Goal: Transaction & Acquisition: Book appointment/travel/reservation

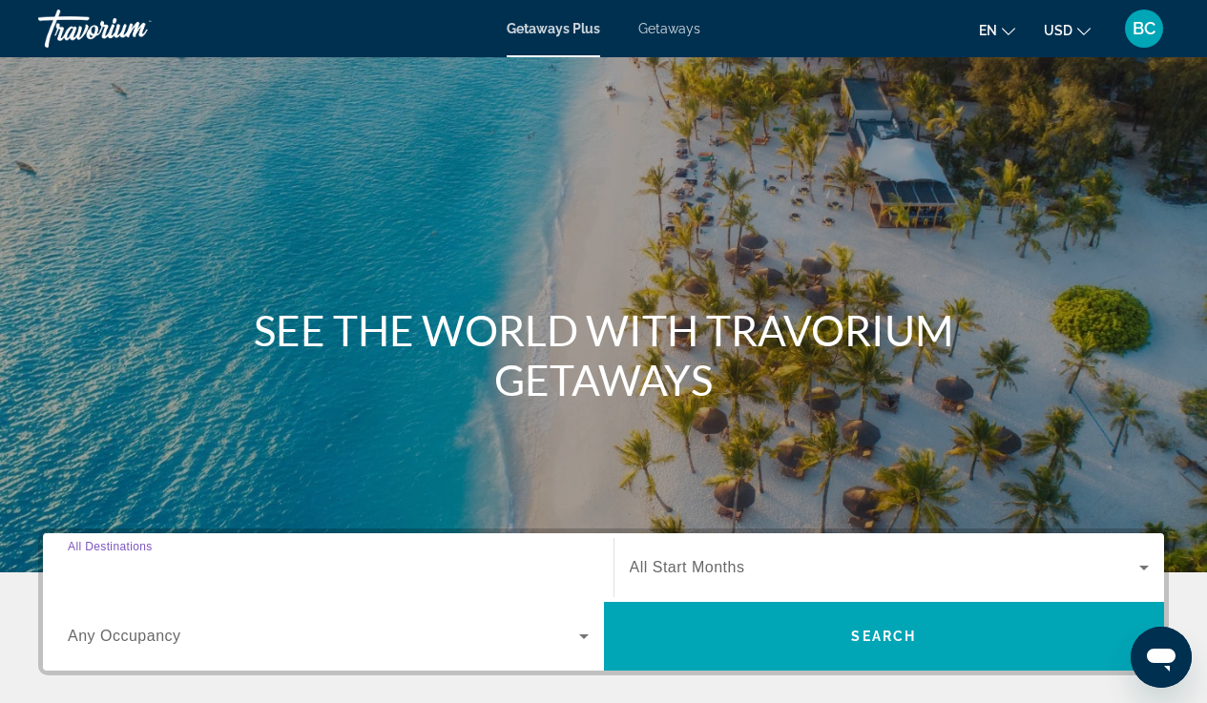
click at [367, 558] on input "Destination All Destinations" at bounding box center [328, 568] width 521 height 23
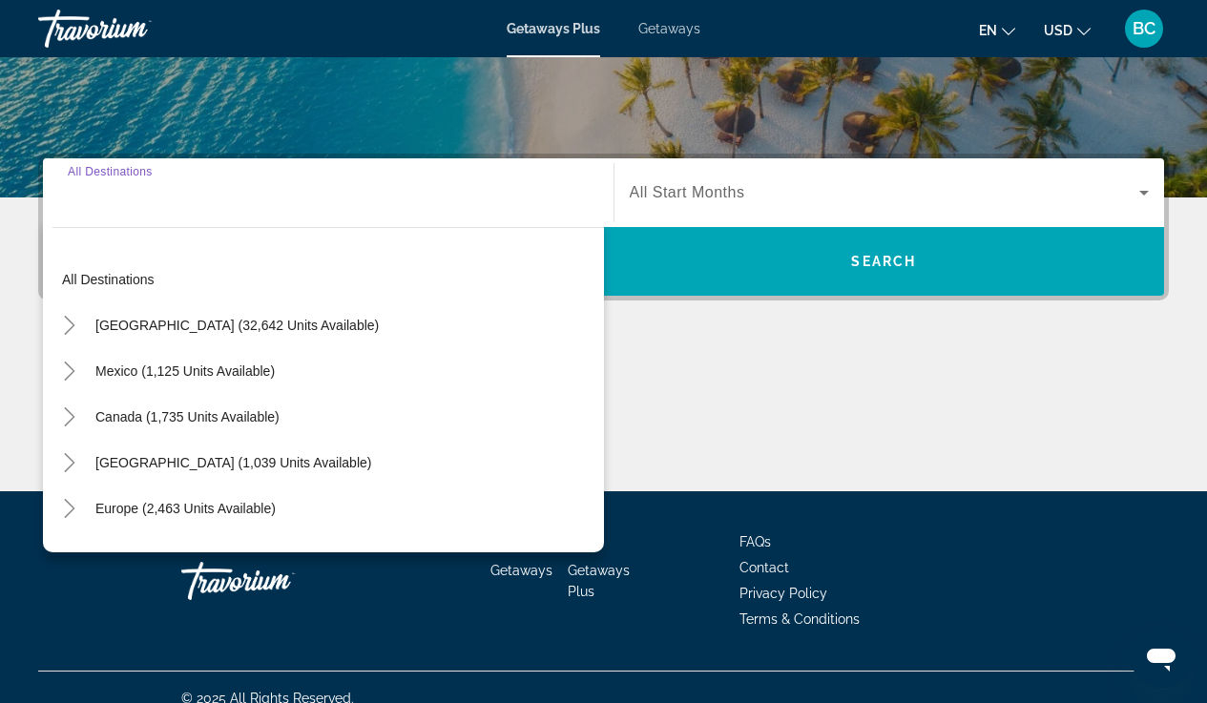
scroll to position [397, 0]
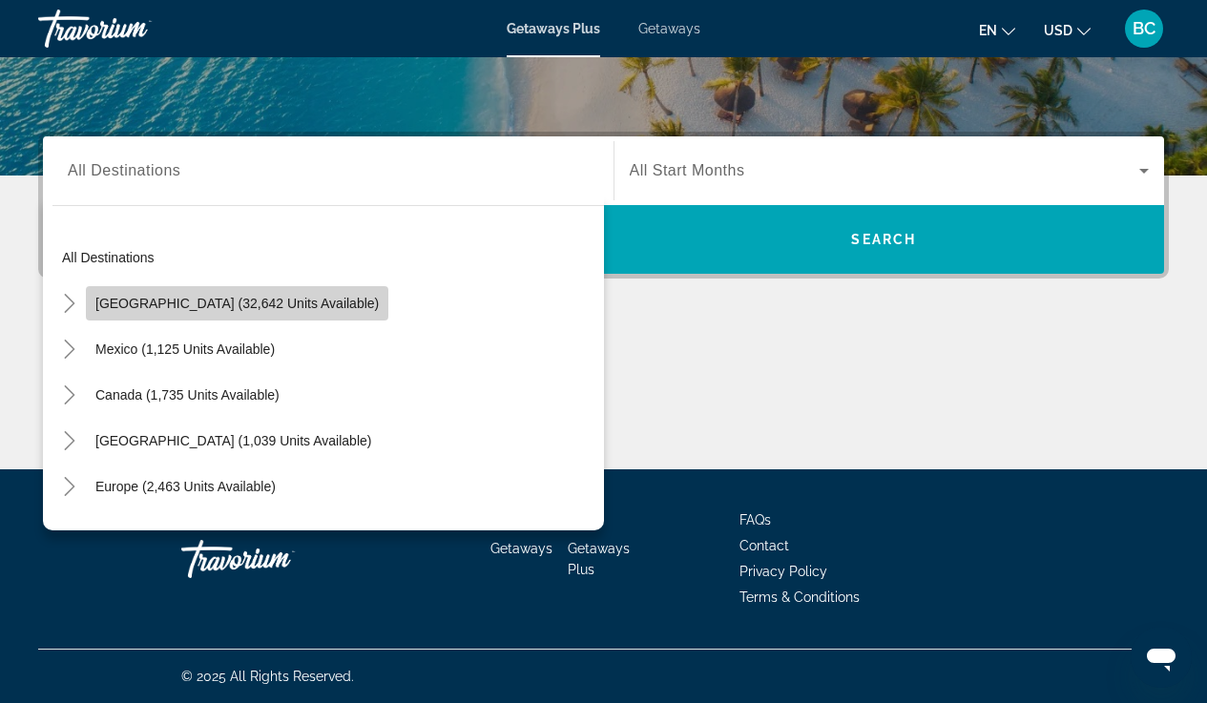
click at [304, 315] on span "Search widget" at bounding box center [237, 304] width 303 height 46
type input "**********"
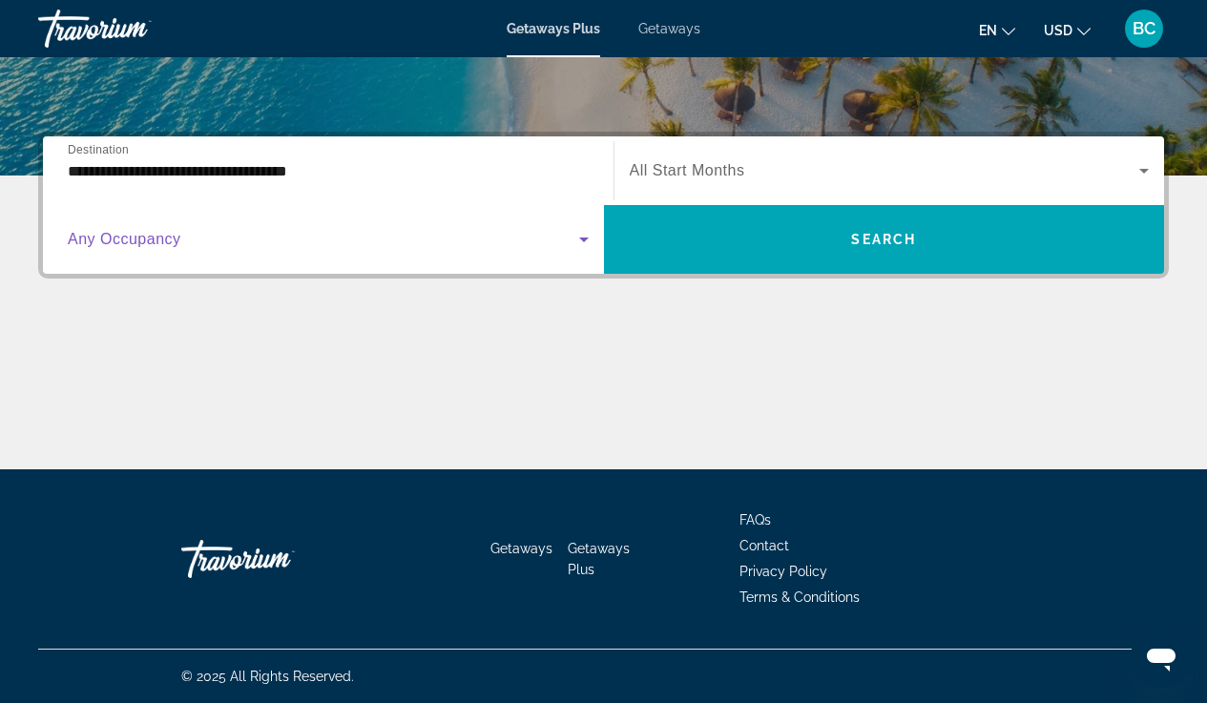
click at [535, 239] on span "Search widget" at bounding box center [324, 239] width 512 height 23
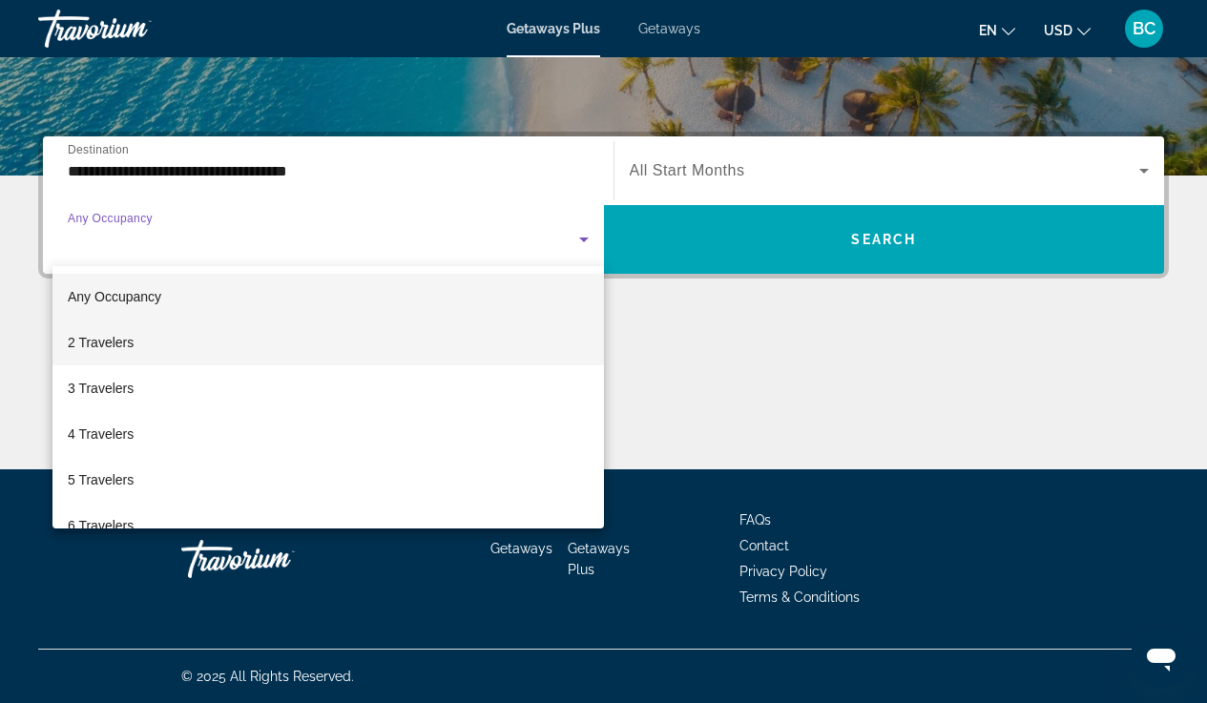
click at [140, 347] on mat-option "2 Travelers" at bounding box center [328, 343] width 552 height 46
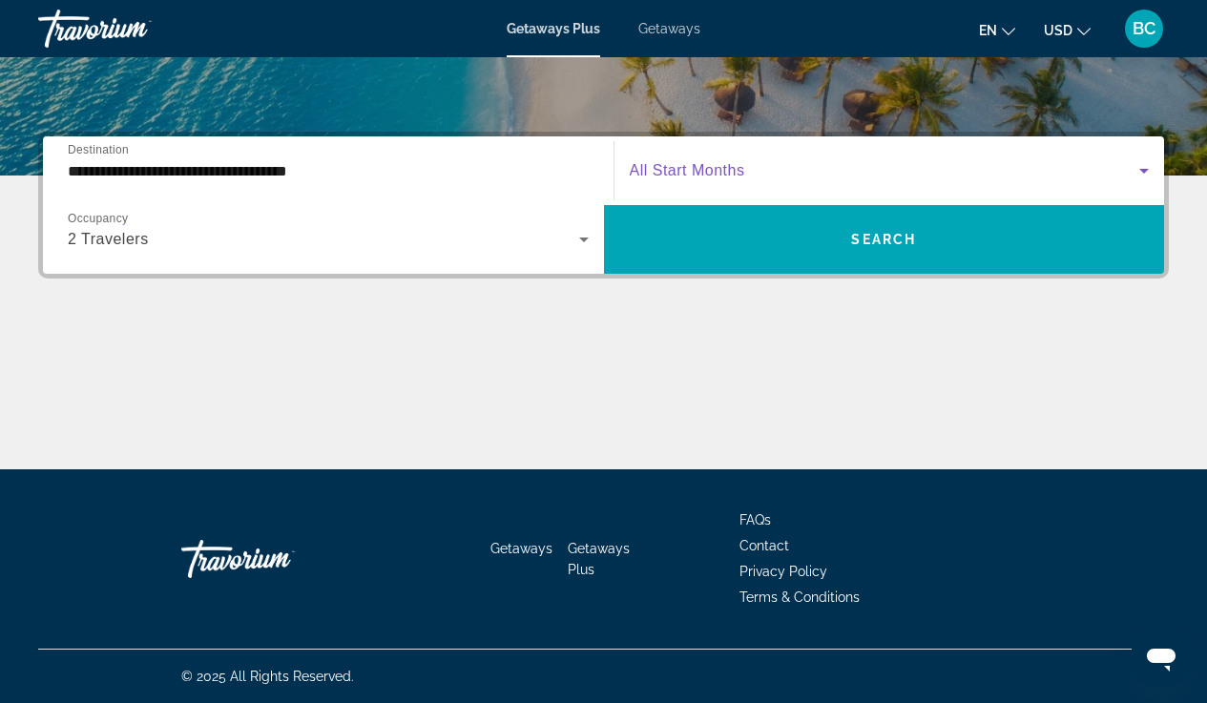
click at [827, 160] on span "Search widget" at bounding box center [885, 170] width 511 height 23
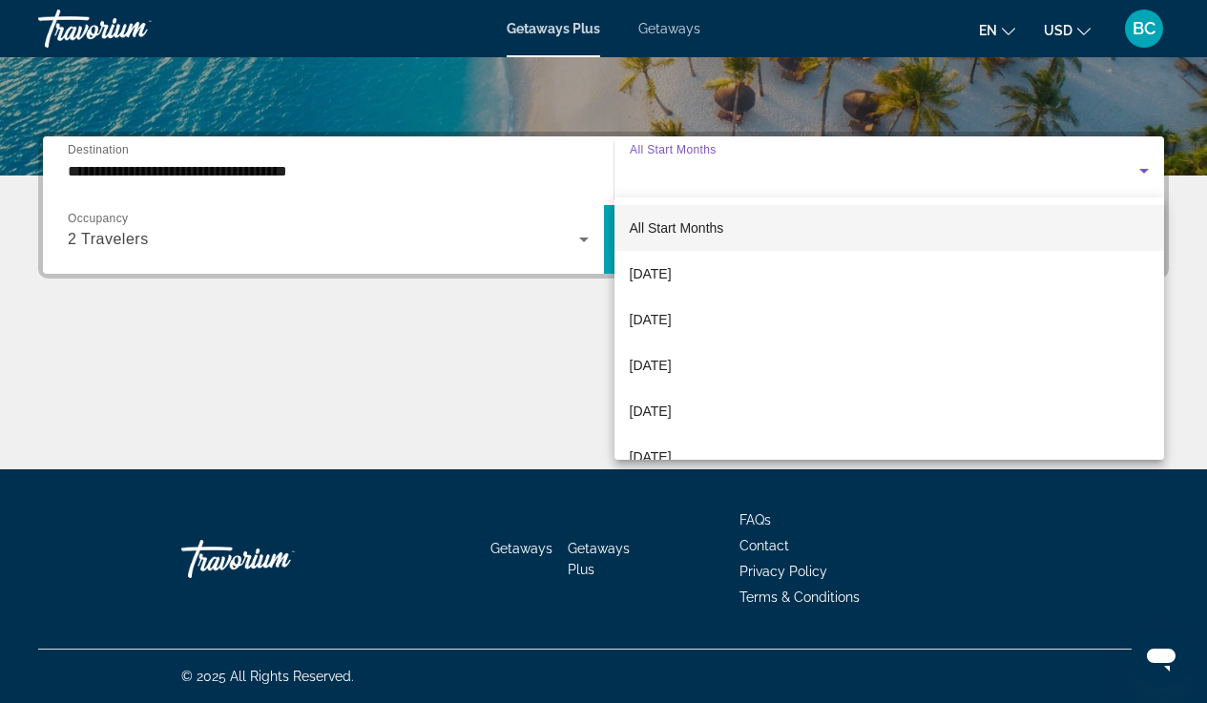
click at [419, 370] on div at bounding box center [603, 351] width 1207 height 703
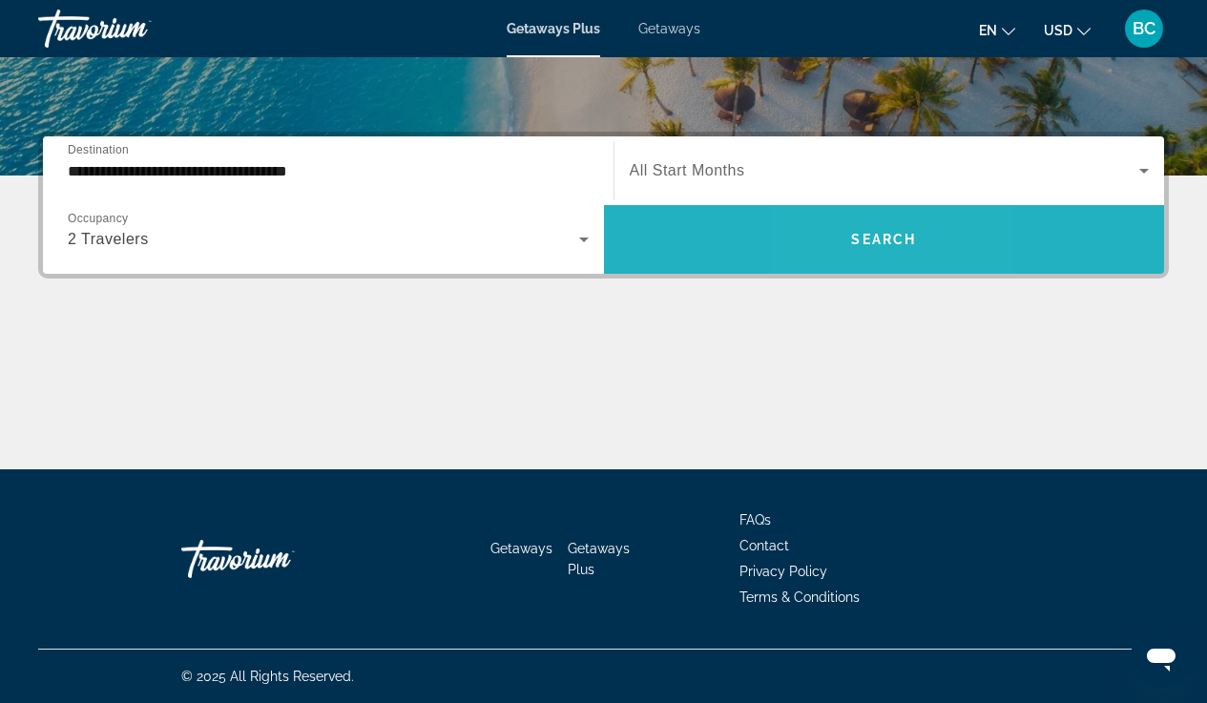
click at [849, 260] on span "Search widget" at bounding box center [884, 240] width 561 height 46
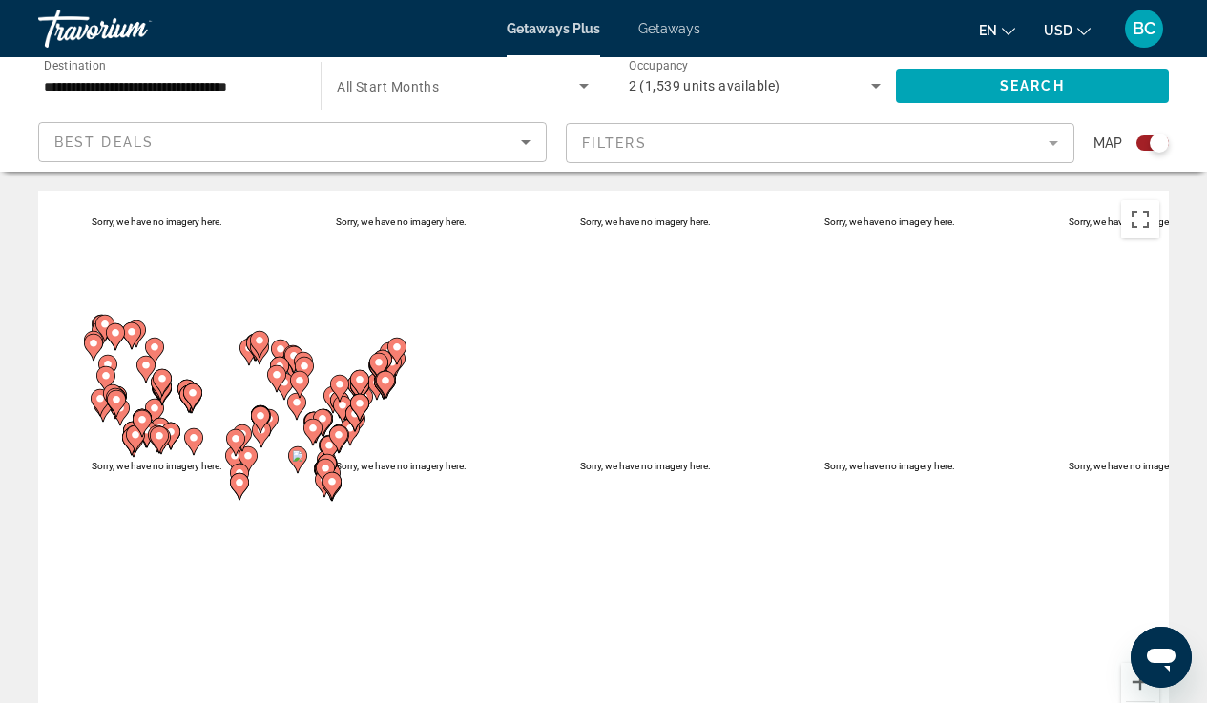
click at [1014, 147] on mat-form-field "Filters" at bounding box center [820, 143] width 509 height 40
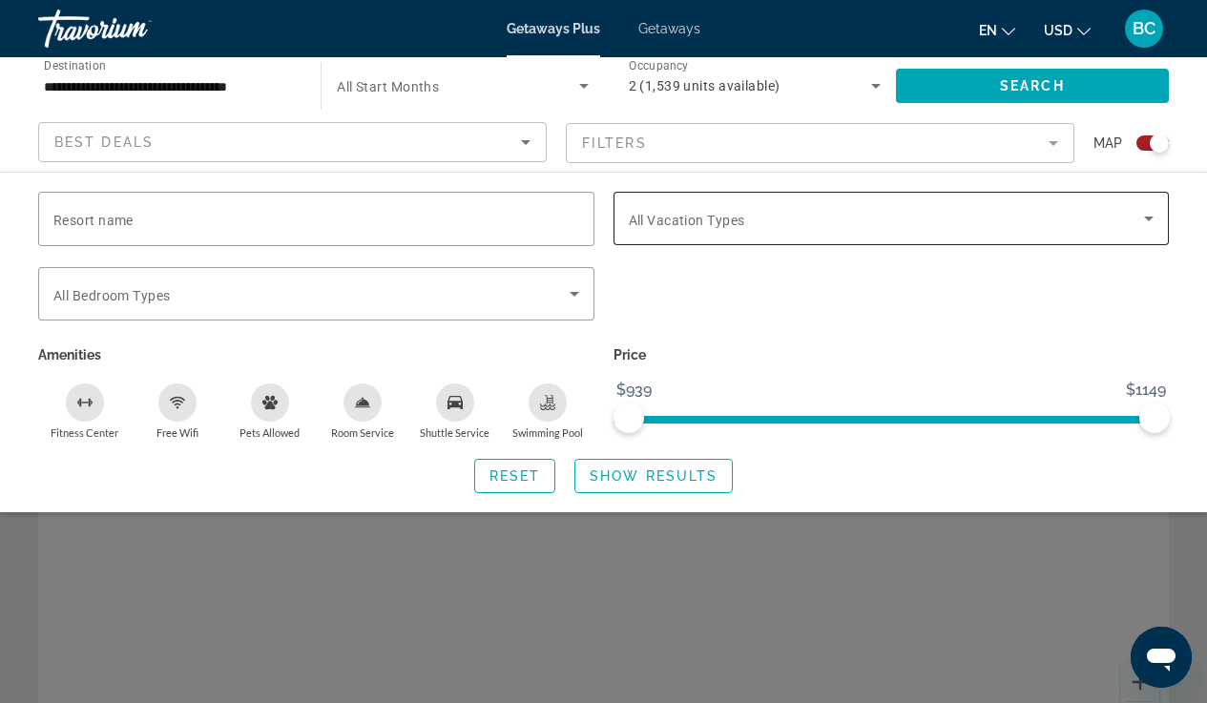
click at [1142, 218] on icon "Search widget" at bounding box center [1149, 218] width 23 height 23
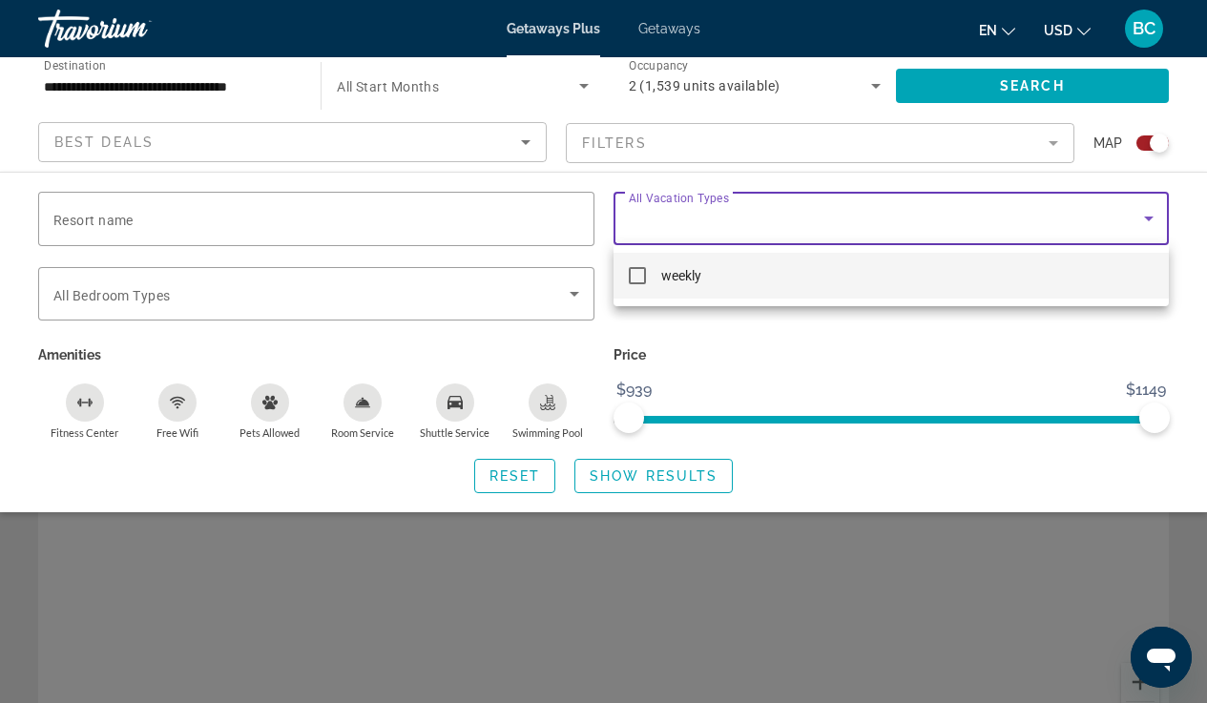
click at [750, 346] on div at bounding box center [603, 351] width 1207 height 703
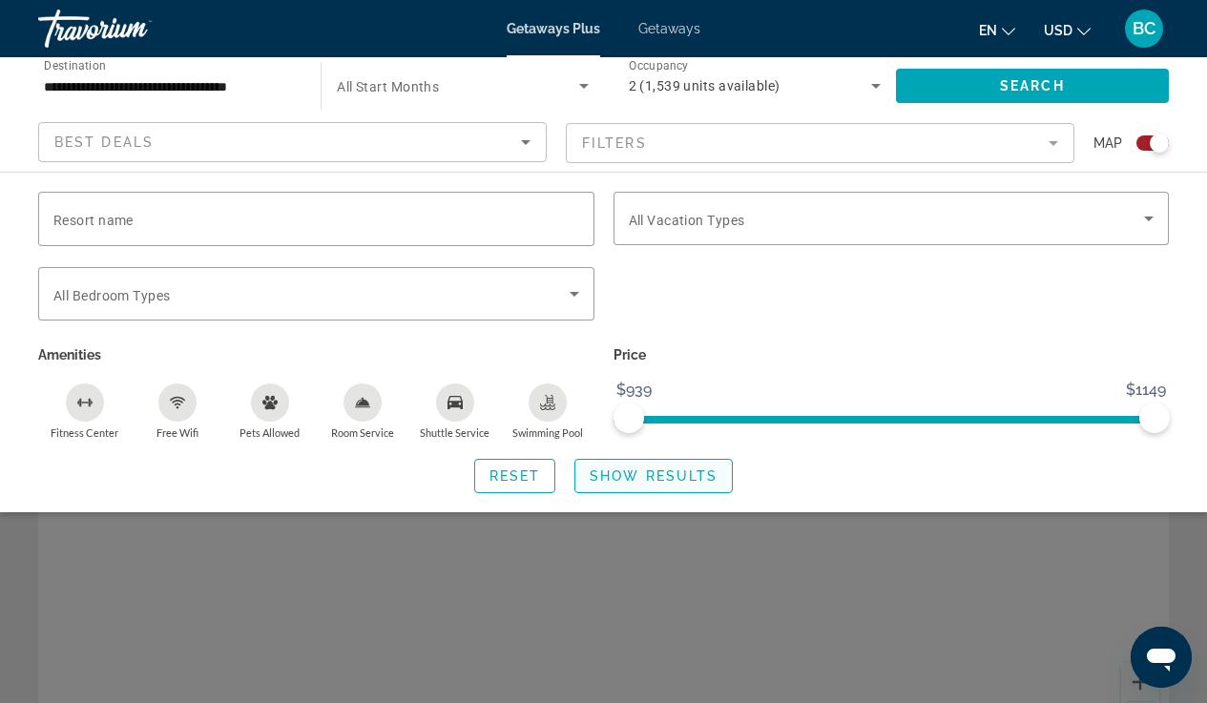
click at [622, 484] on span "Show Results" at bounding box center [654, 476] width 128 height 15
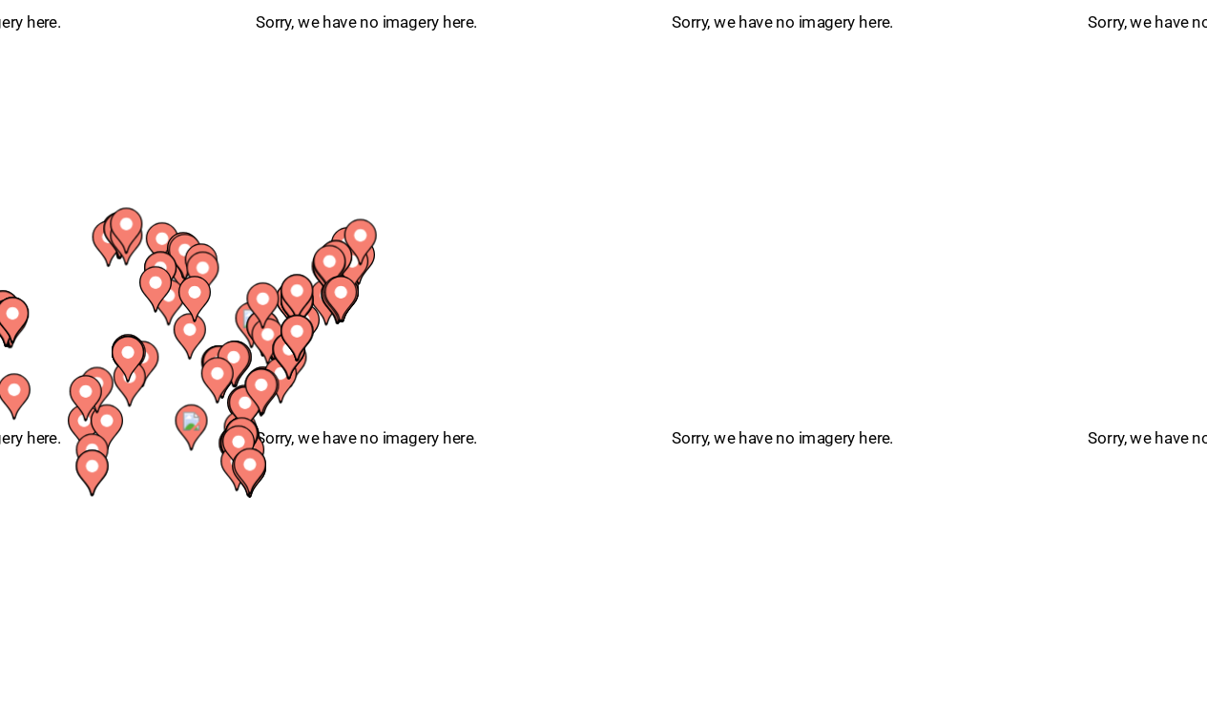
scroll to position [16, 0]
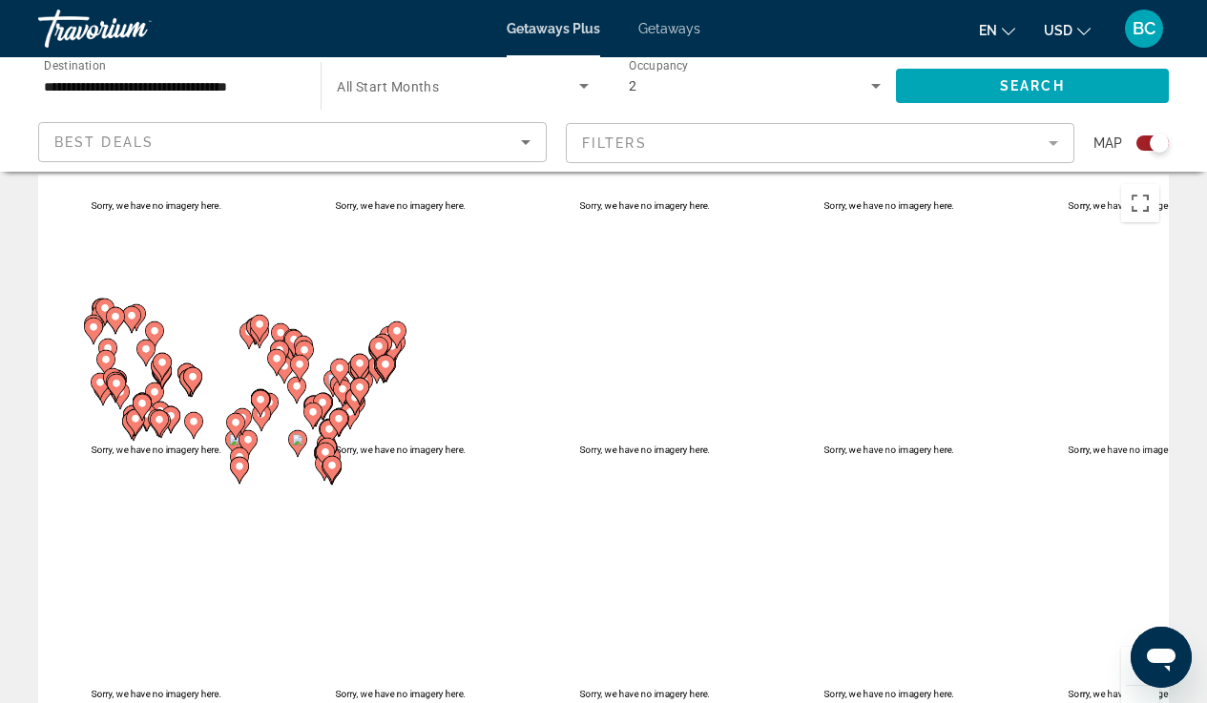
click at [531, 136] on icon "Sort by" at bounding box center [525, 142] width 23 height 23
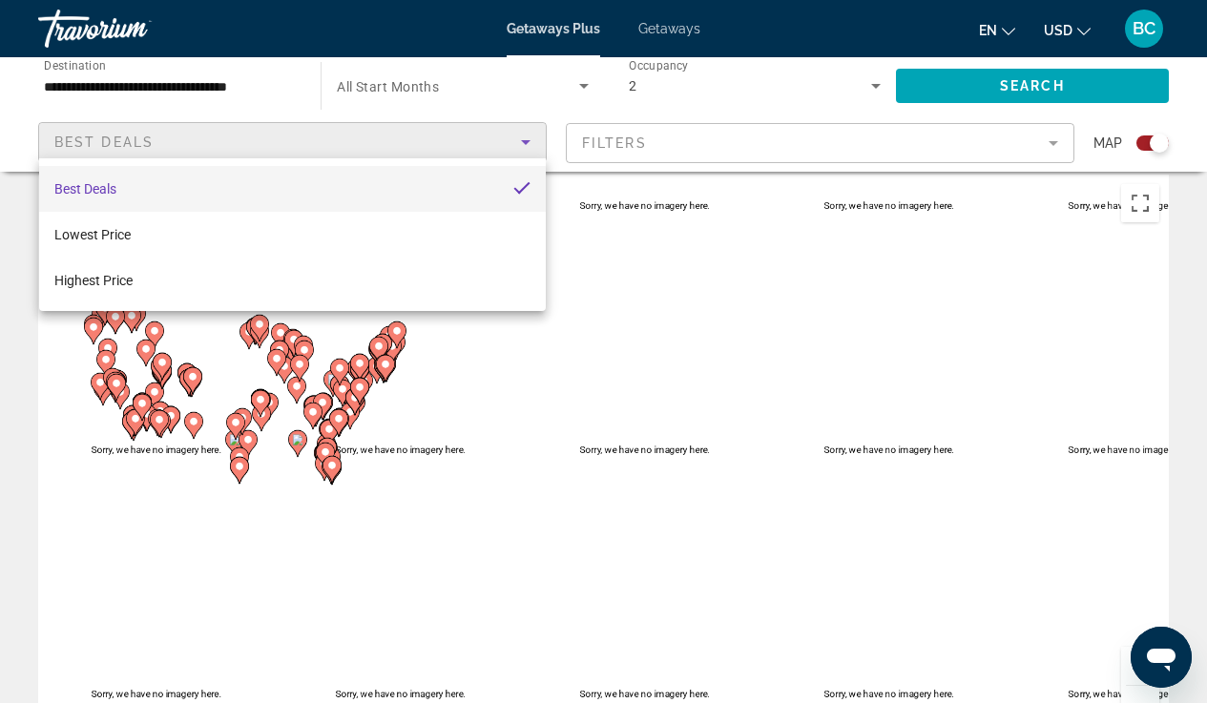
click at [297, 517] on div at bounding box center [603, 351] width 1207 height 703
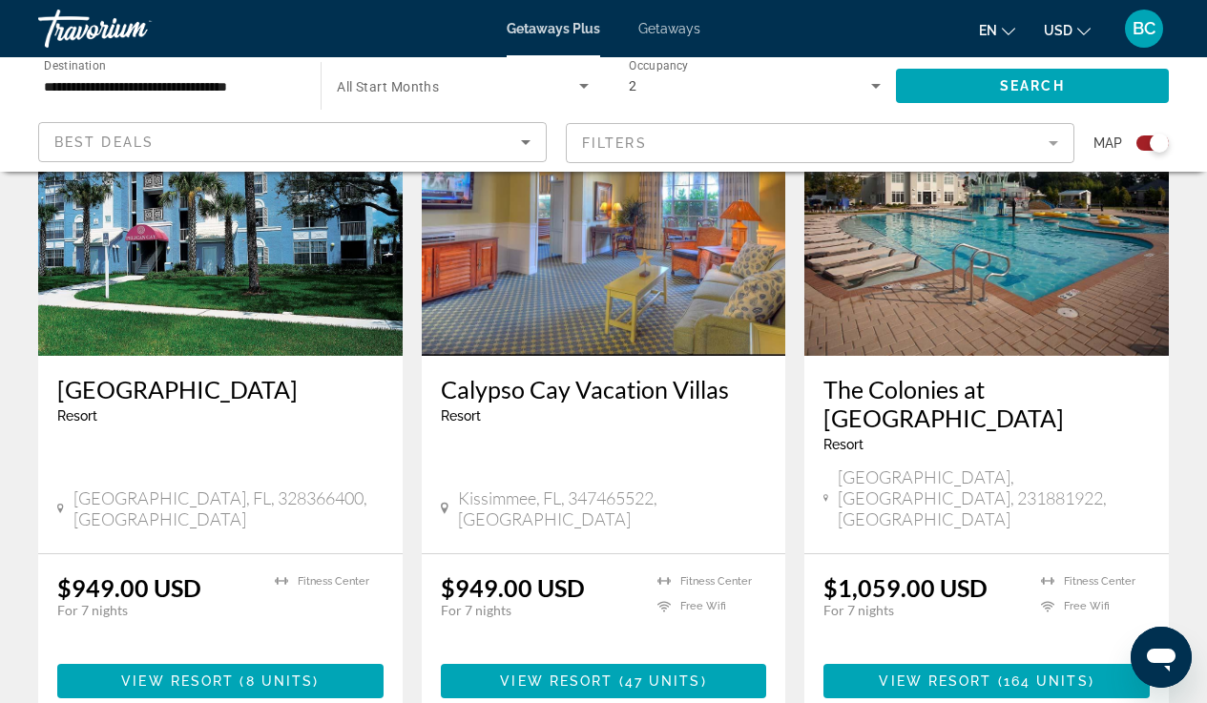
scroll to position [3034, 0]
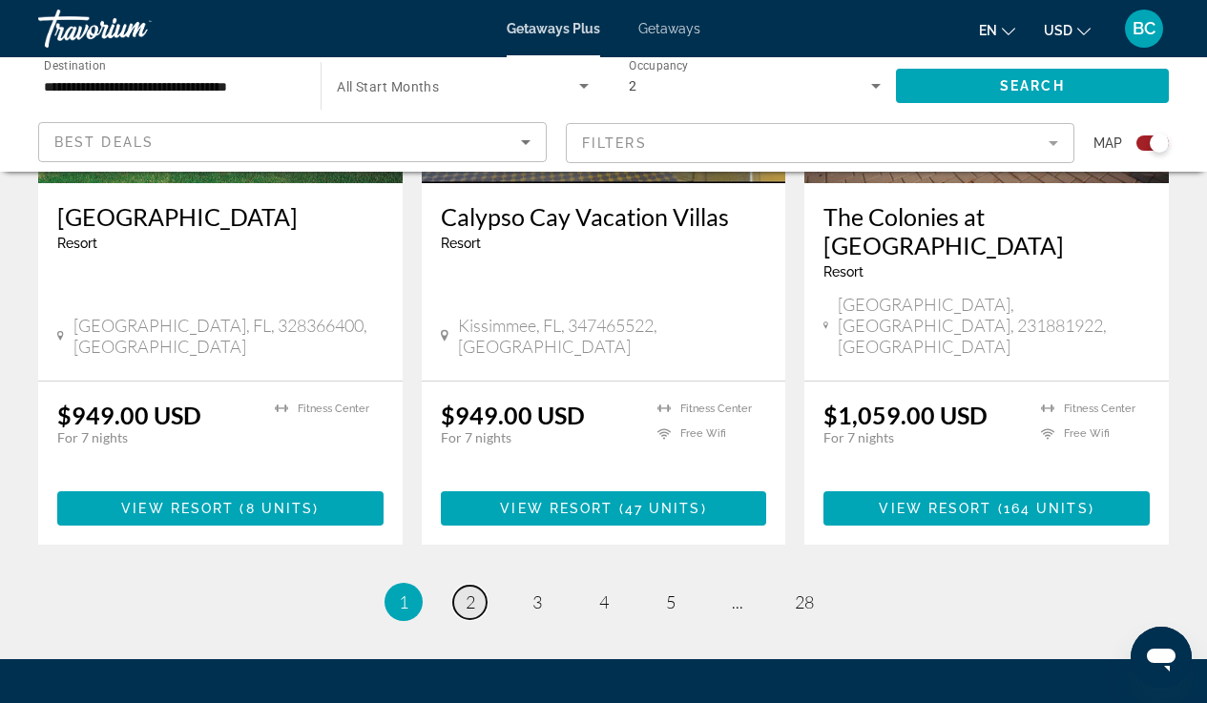
click at [472, 586] on link "page 2" at bounding box center [469, 602] width 33 height 33
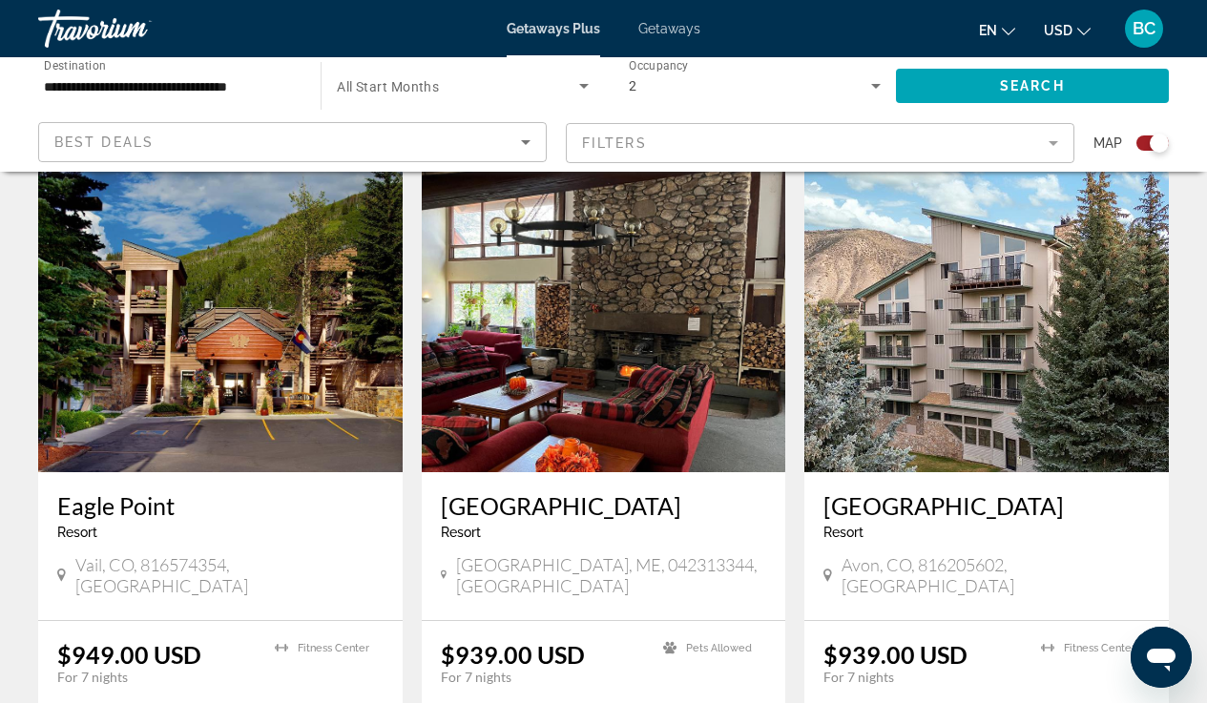
scroll to position [2026, 0]
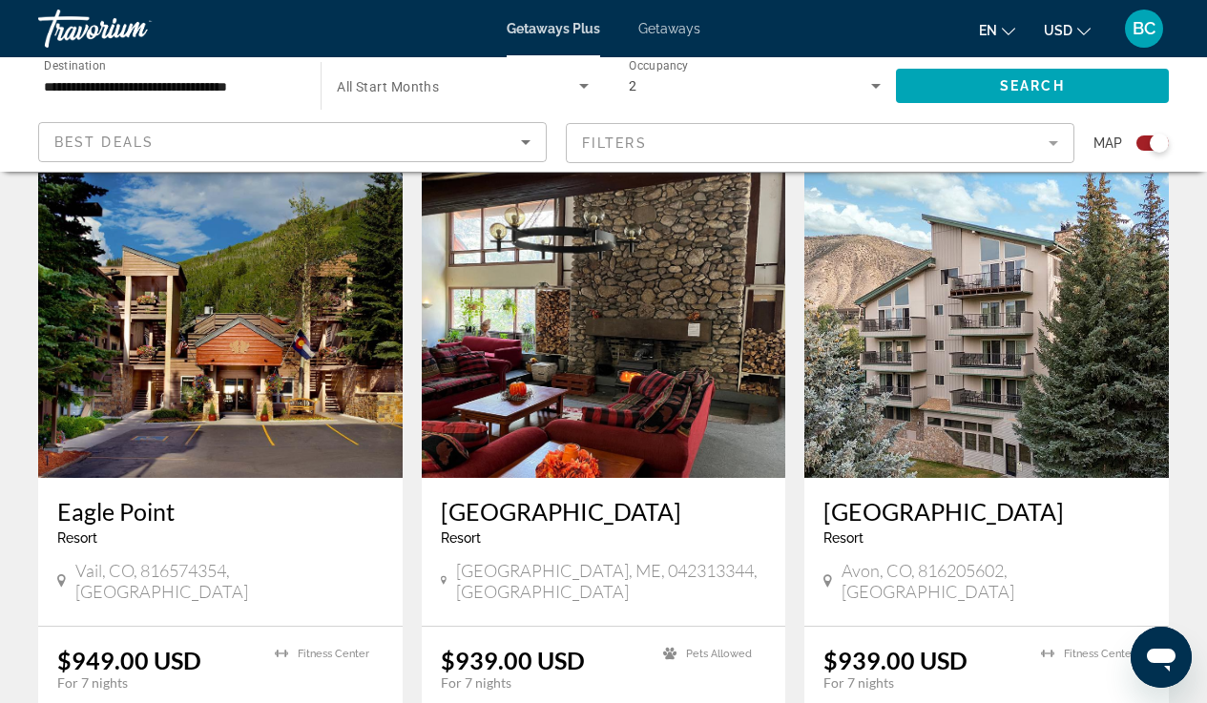
click at [963, 497] on h3 "[GEOGRAPHIC_DATA]" at bounding box center [987, 511] width 326 height 29
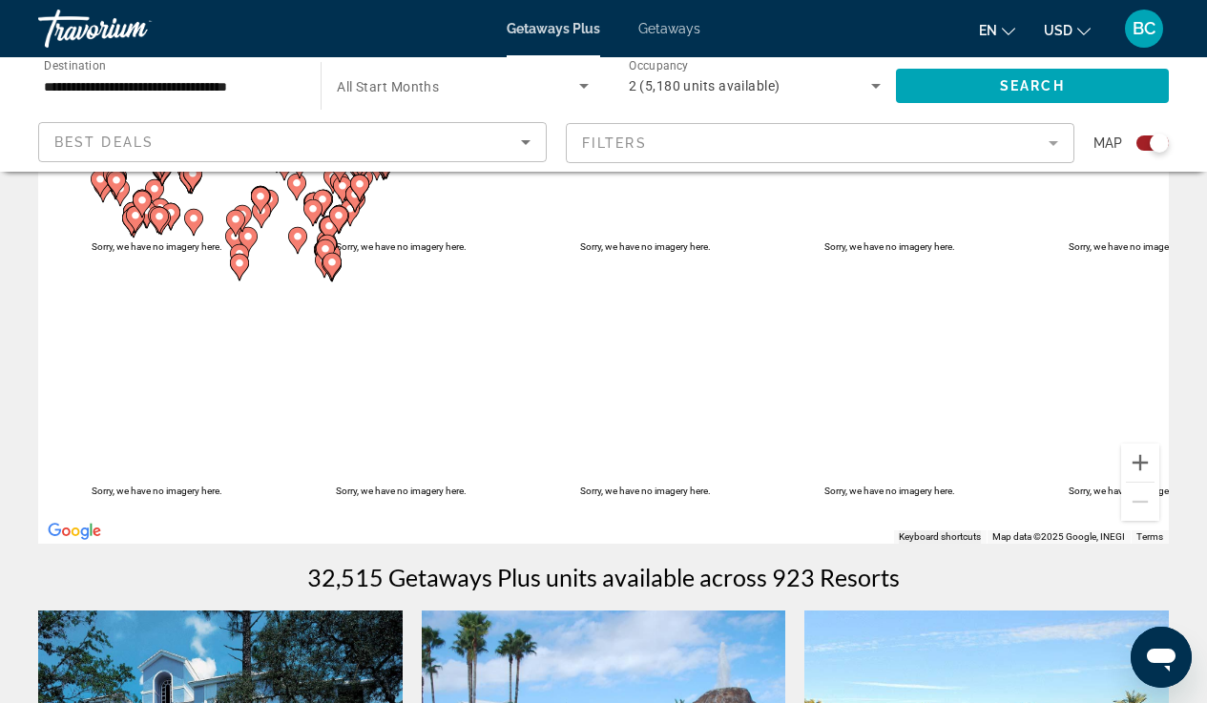
scroll to position [326, 0]
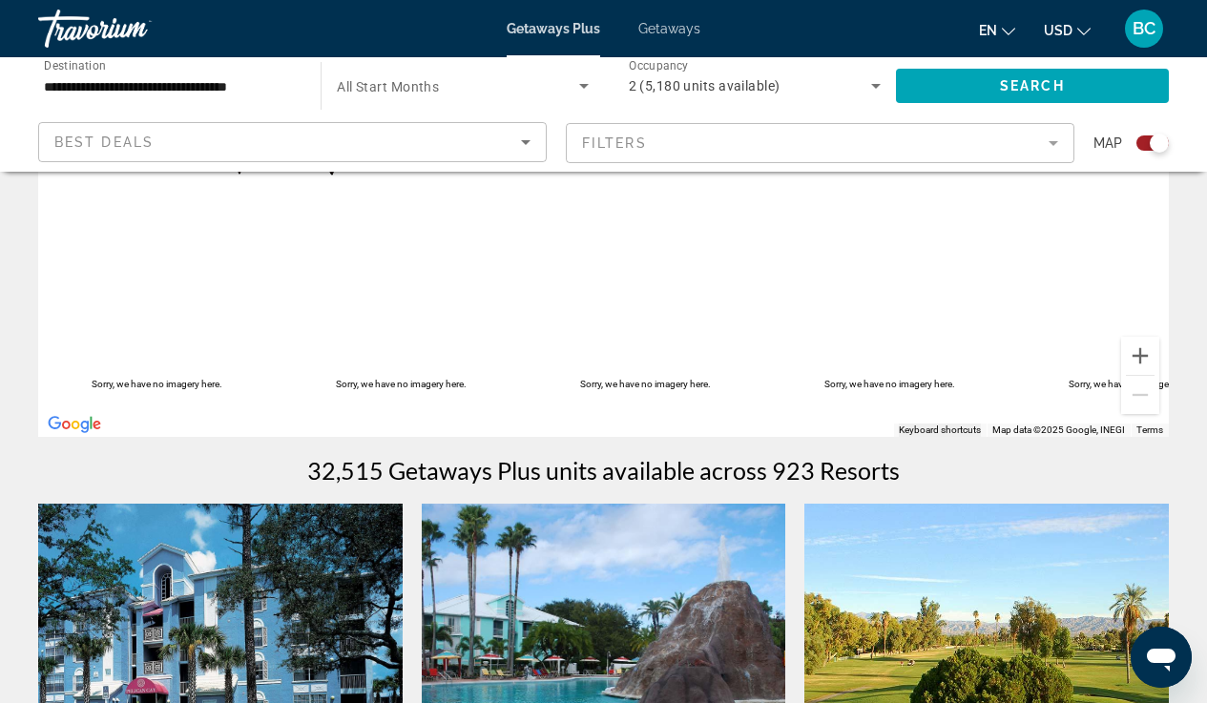
click at [675, 154] on mat-form-field "Filters" at bounding box center [820, 143] width 509 height 40
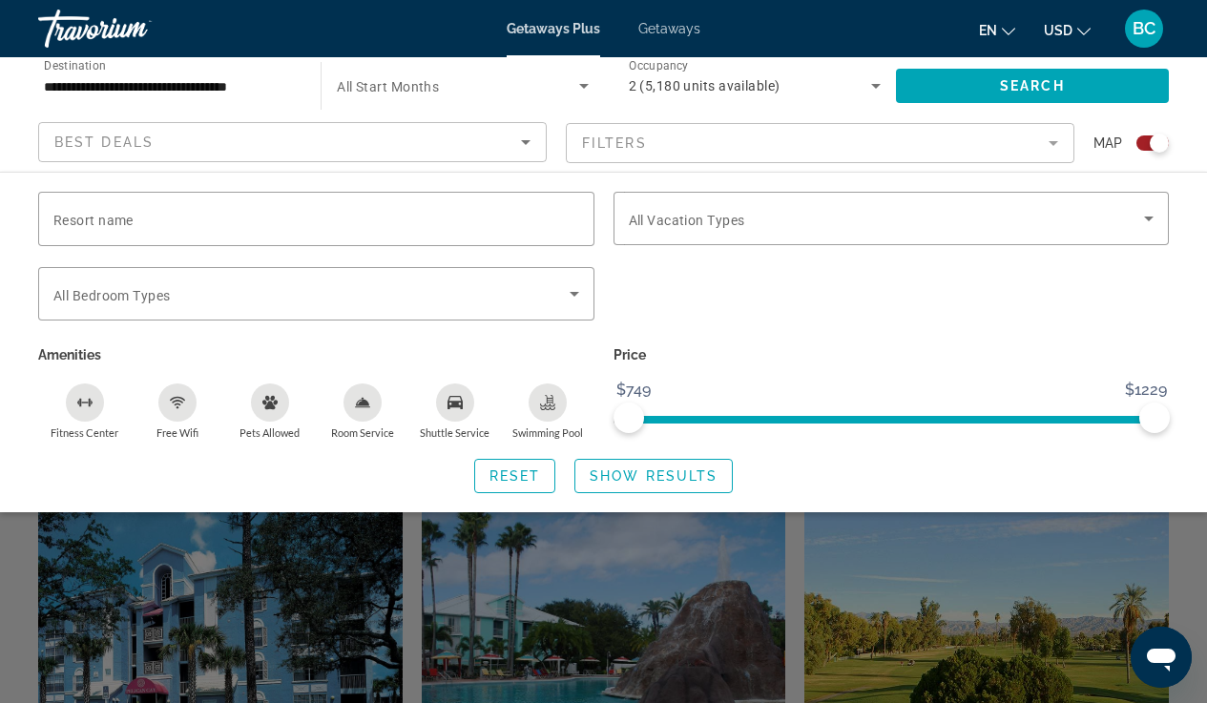
click at [1051, 153] on mat-form-field "Filters" at bounding box center [820, 143] width 509 height 40
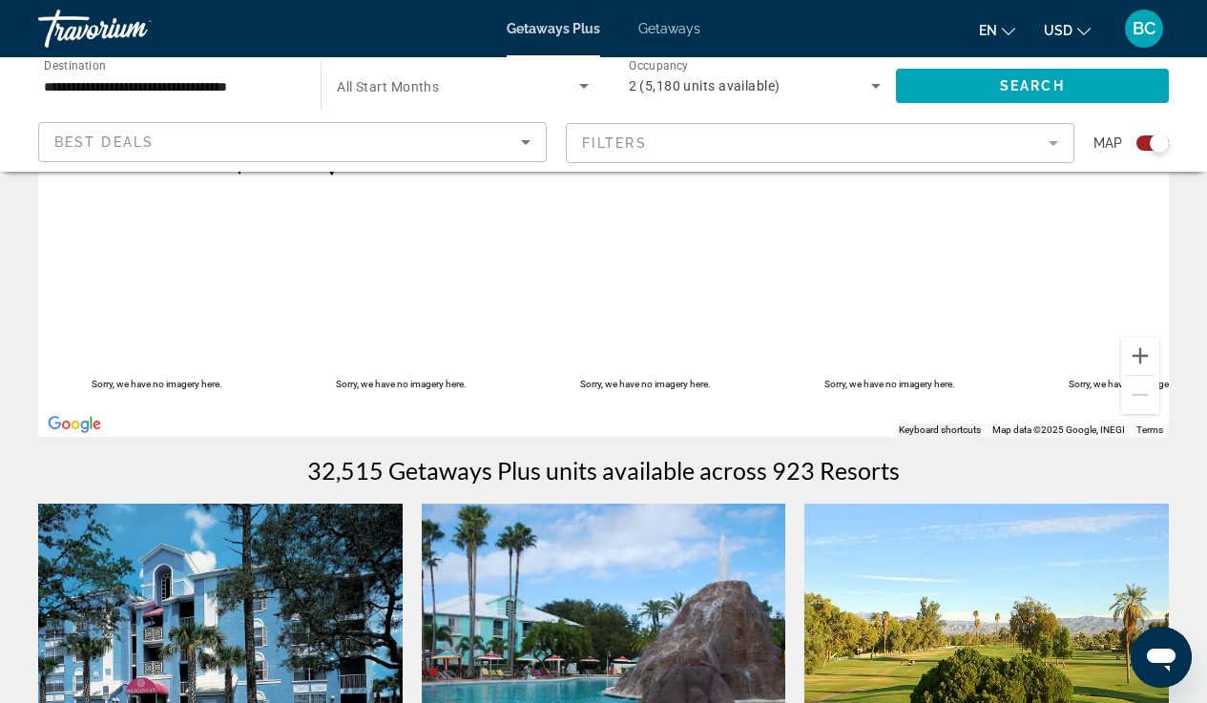
click at [1052, 145] on mat-form-field "Filters" at bounding box center [820, 143] width 509 height 40
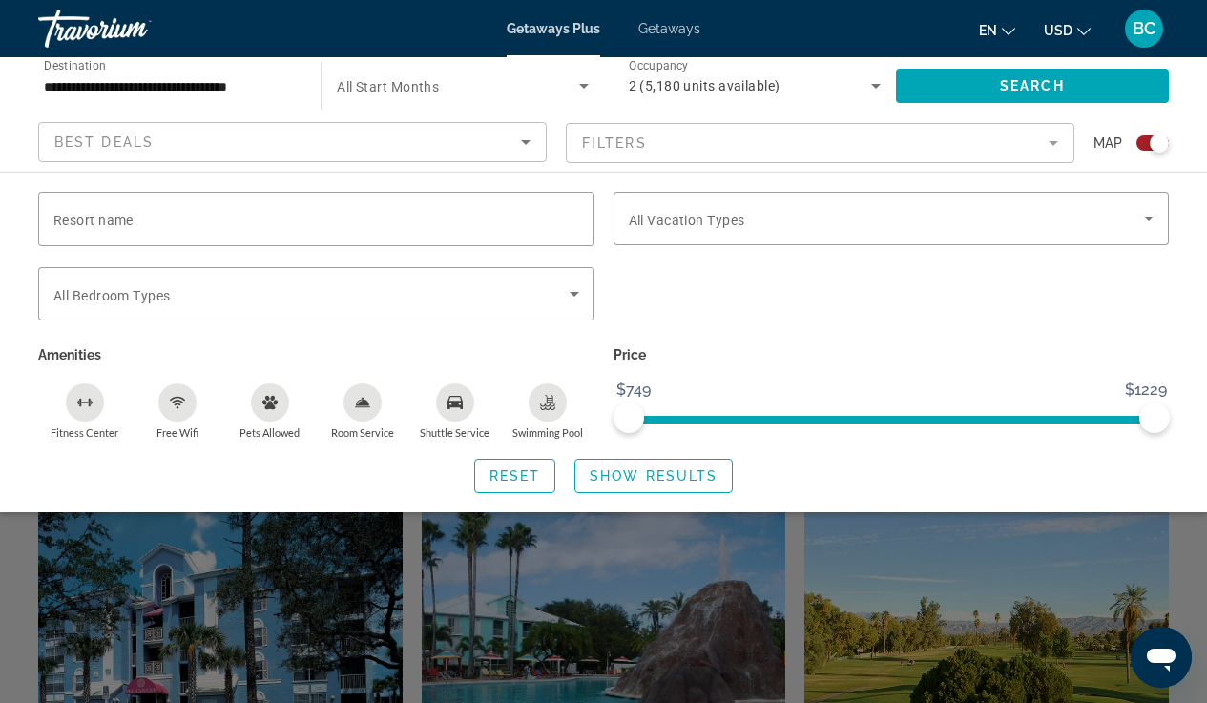
click at [1052, 147] on mat-form-field "Filters" at bounding box center [820, 143] width 509 height 40
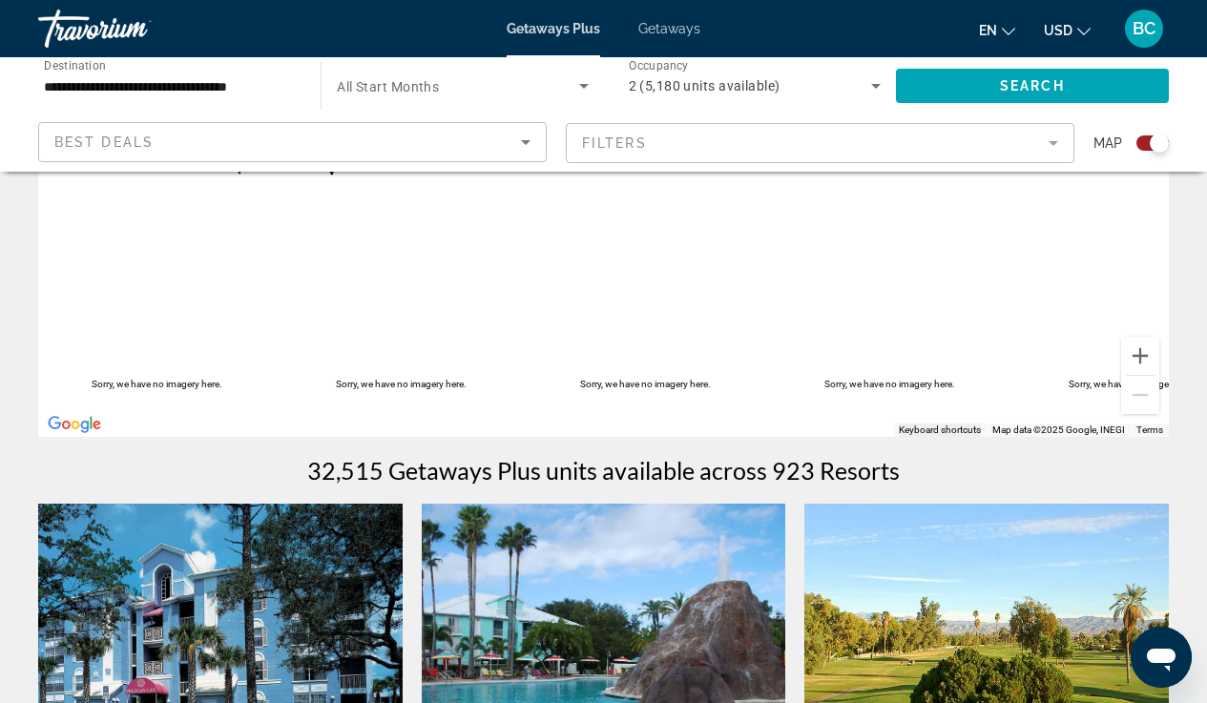
click at [1053, 146] on mat-form-field "Filters" at bounding box center [820, 143] width 509 height 40
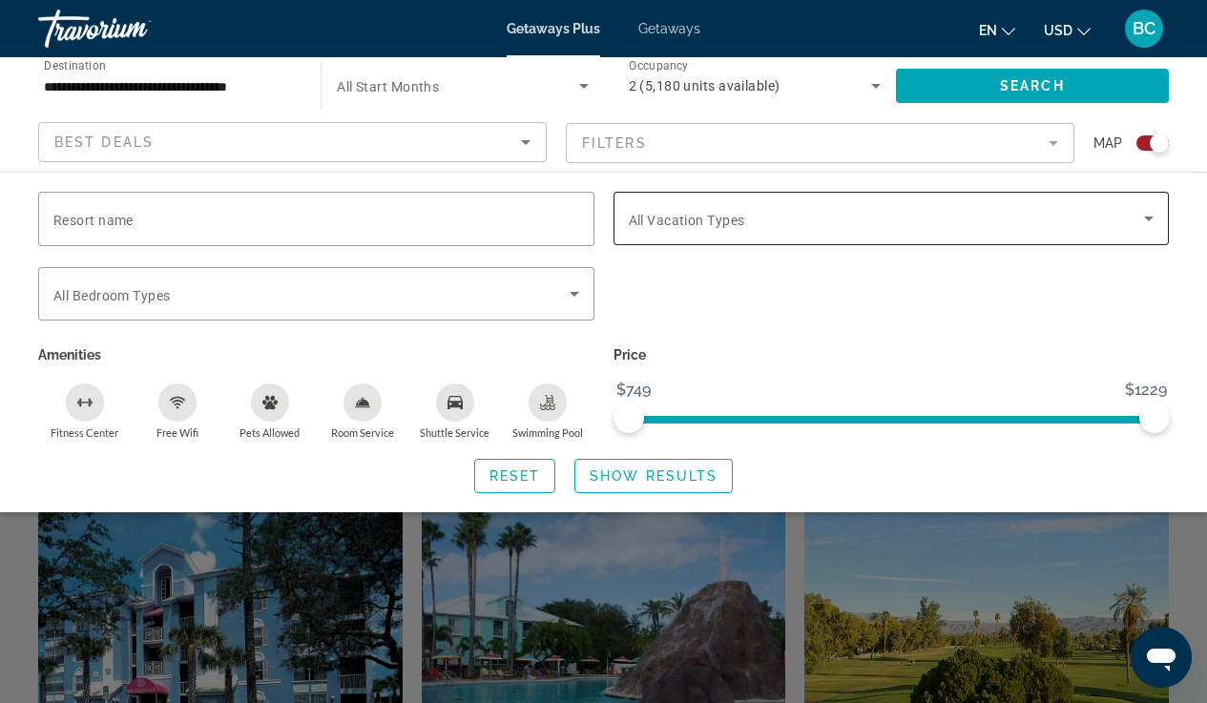
click at [1032, 242] on div "Search widget" at bounding box center [892, 218] width 526 height 53
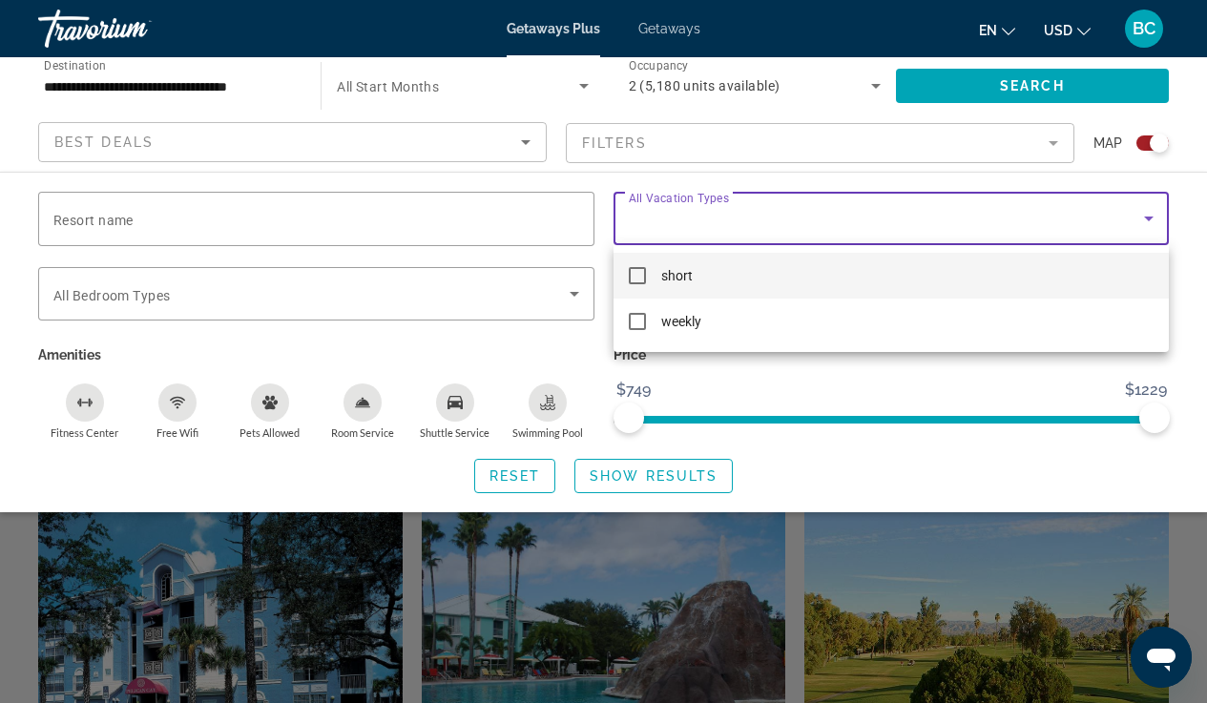
click at [728, 279] on mat-option "short" at bounding box center [892, 276] width 556 height 46
click at [672, 489] on div at bounding box center [603, 351] width 1207 height 703
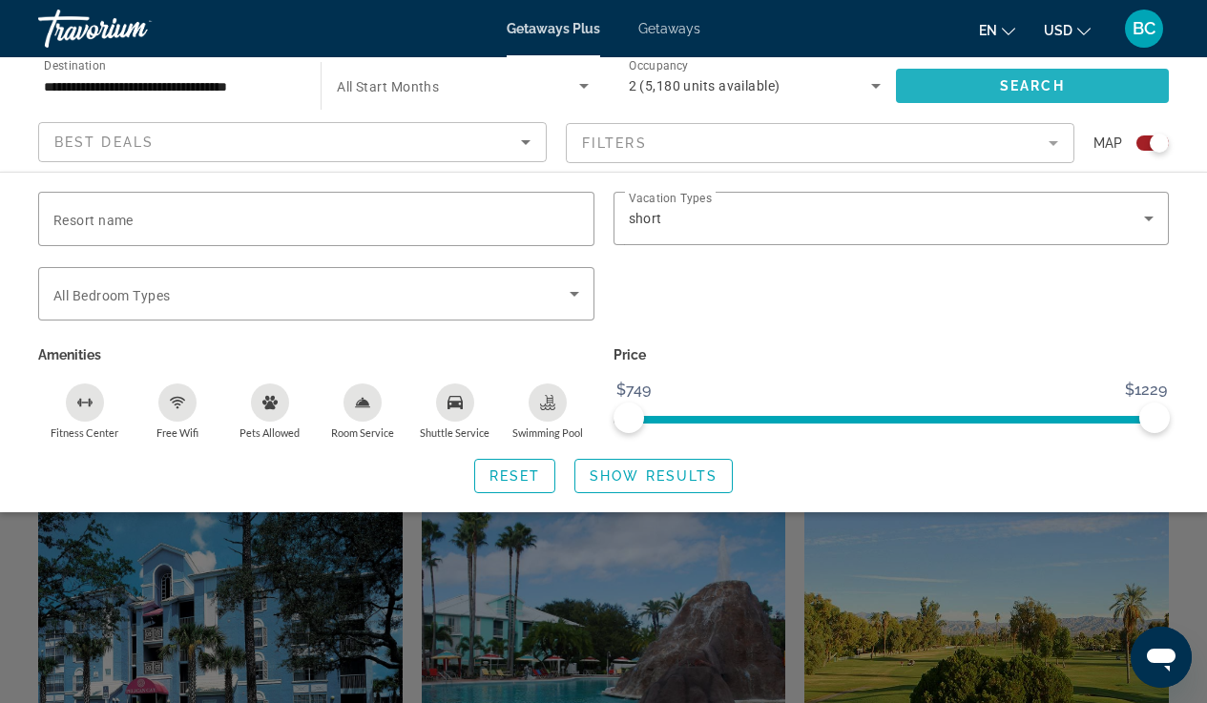
click at [1080, 94] on span "Search widget" at bounding box center [1032, 86] width 273 height 46
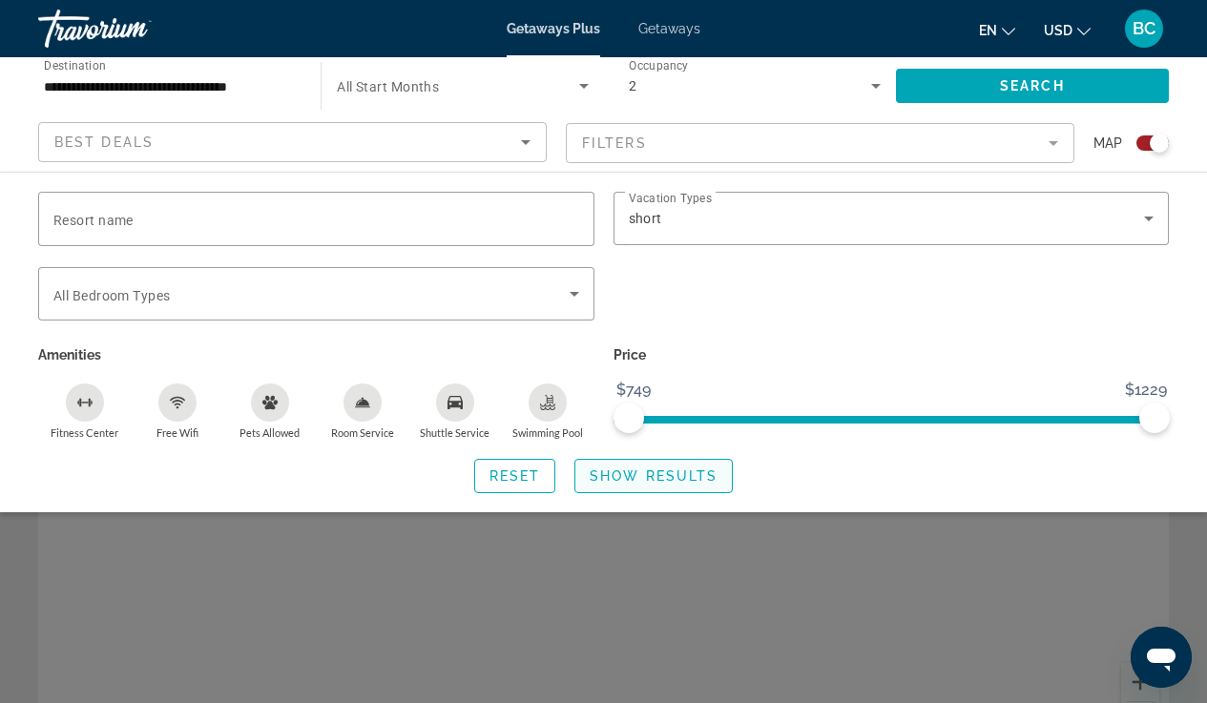
click at [717, 484] on span "Show Results" at bounding box center [654, 476] width 128 height 15
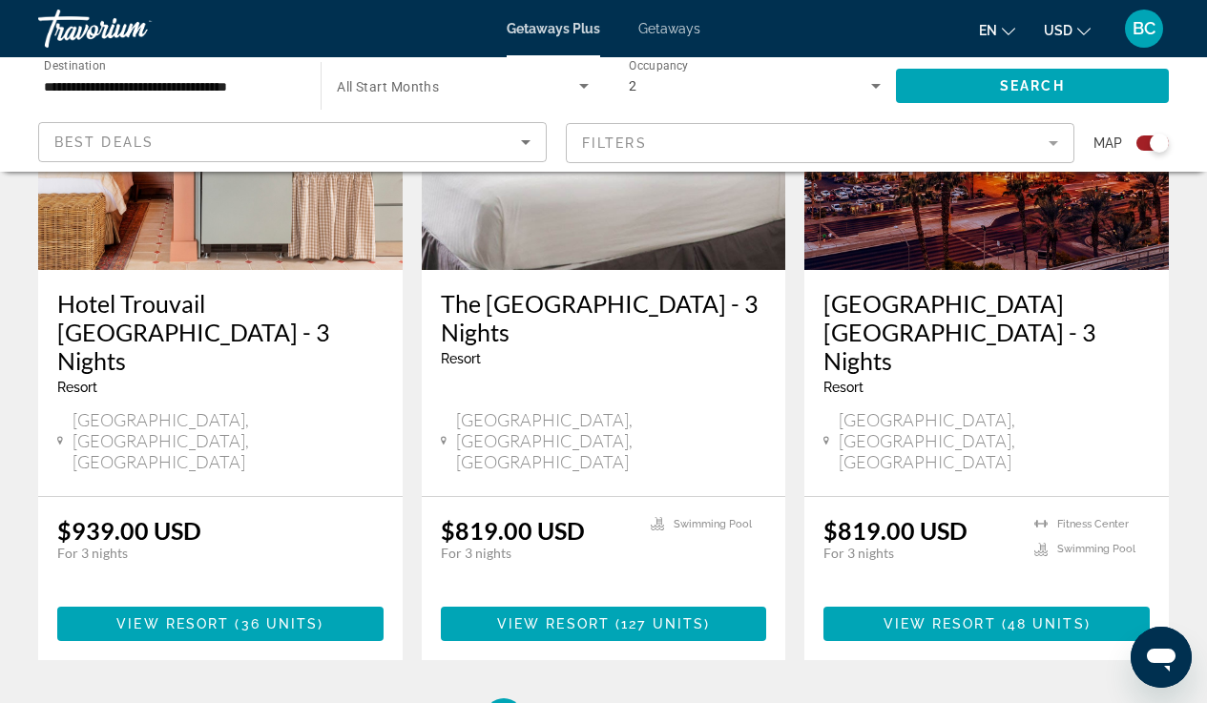
scroll to position [3022, 0]
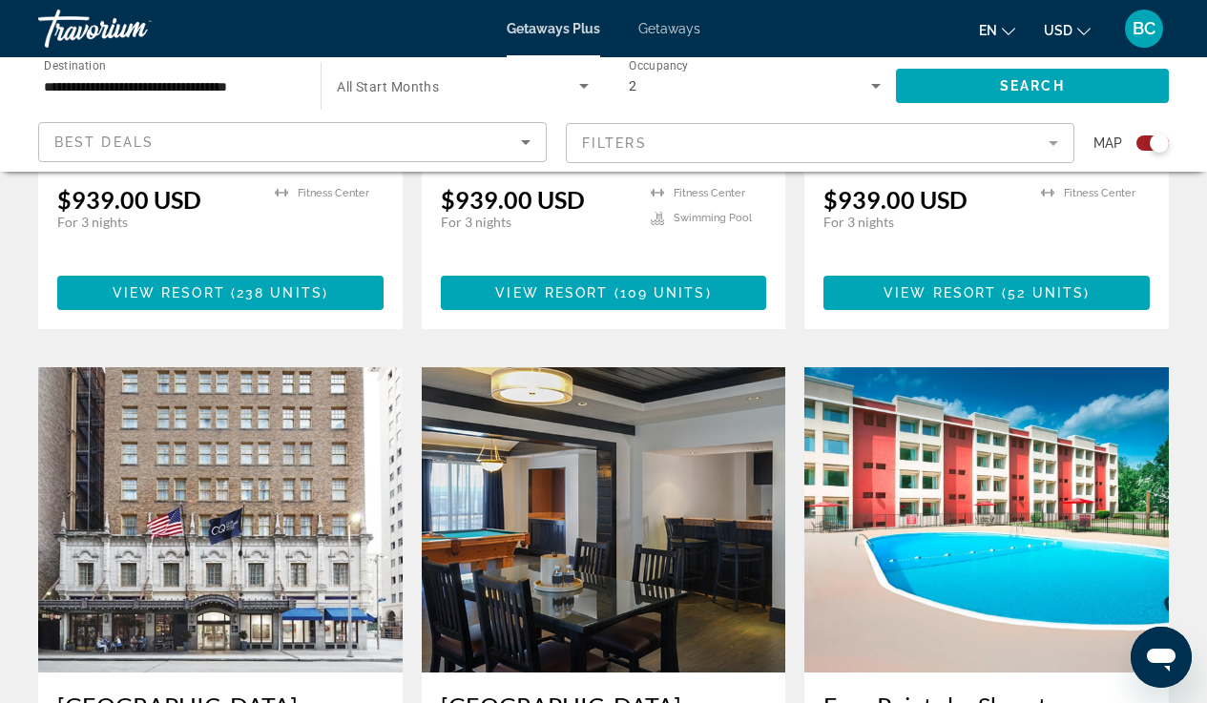
scroll to position [1142, 0]
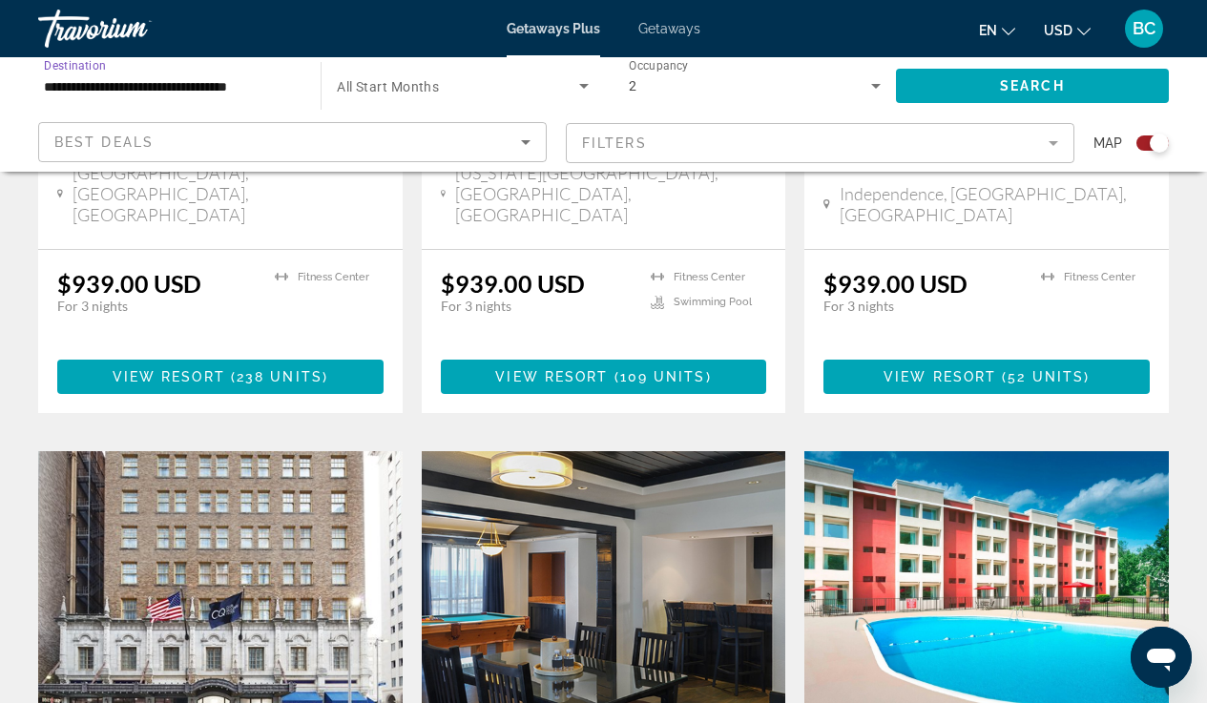
click at [255, 80] on input "**********" at bounding box center [170, 86] width 252 height 23
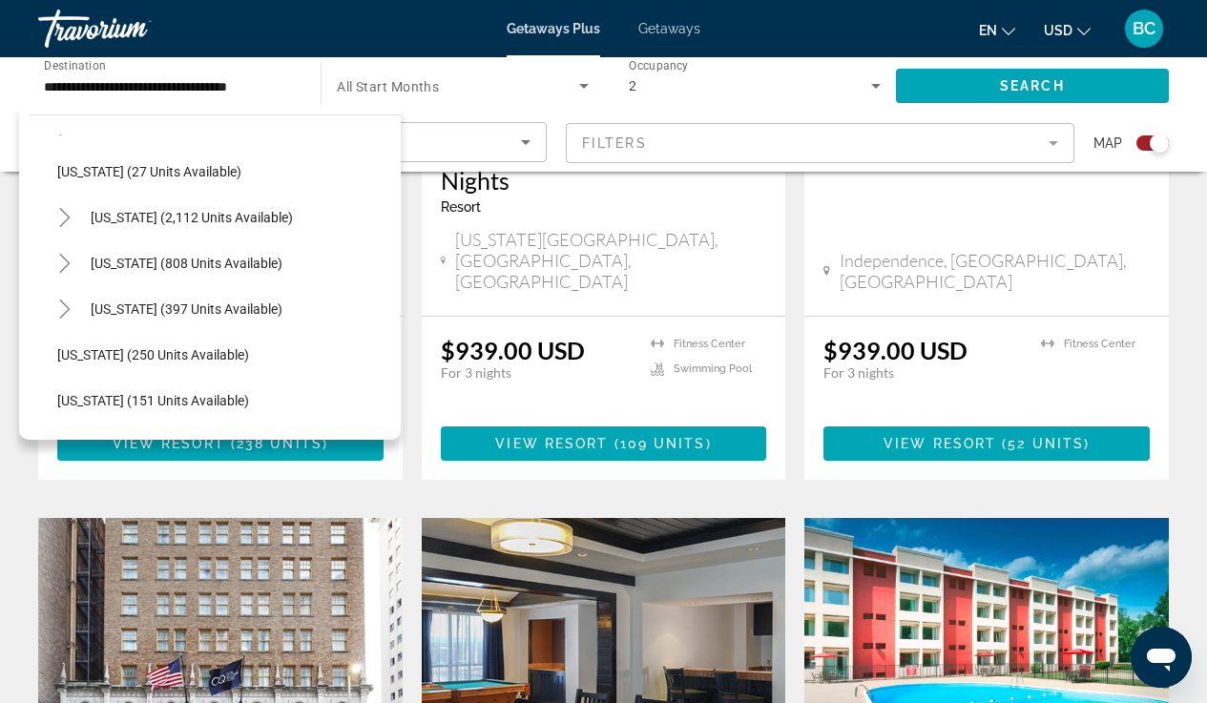
scroll to position [1445, 0]
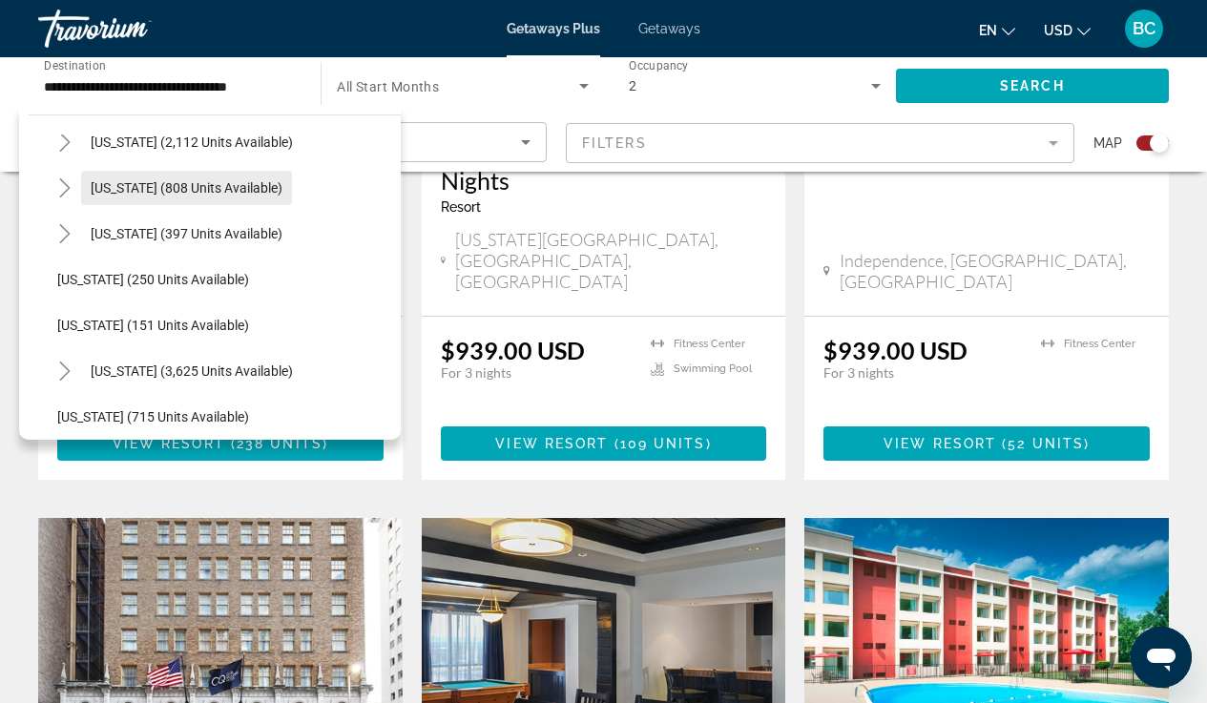
click at [268, 191] on span "[US_STATE] (808 units available)" at bounding box center [187, 187] width 192 height 15
type input "**********"
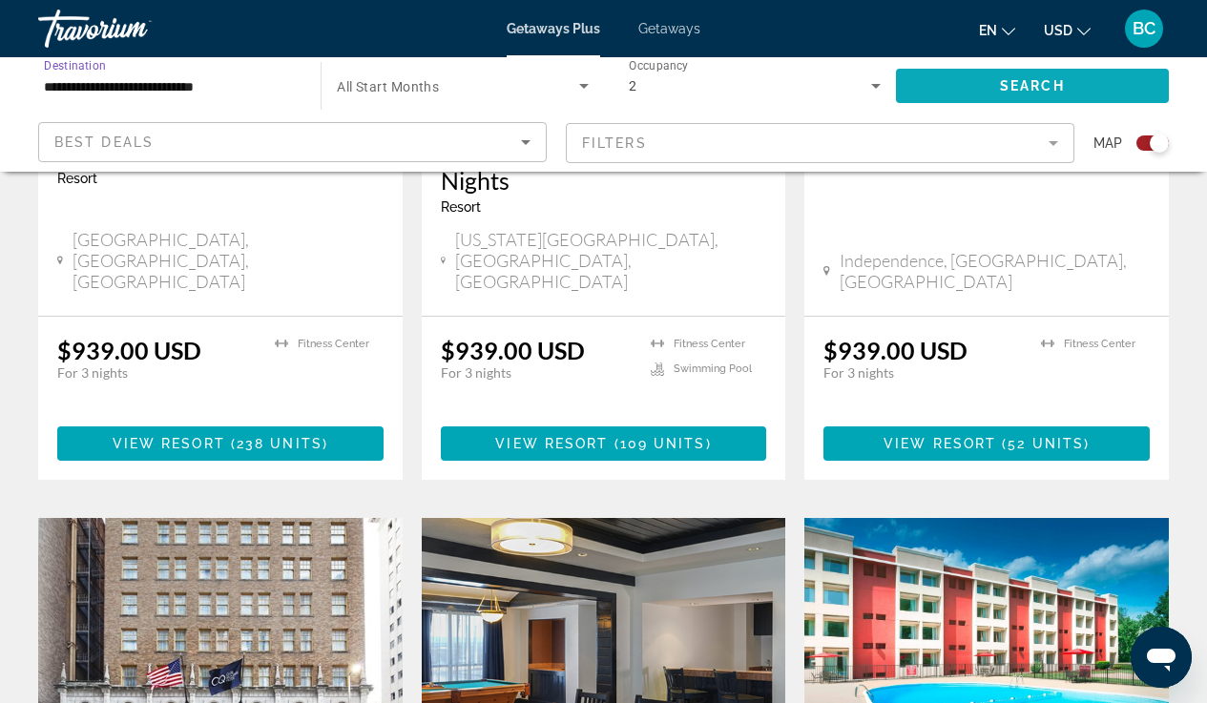
click at [978, 97] on span "Search widget" at bounding box center [1032, 86] width 273 height 46
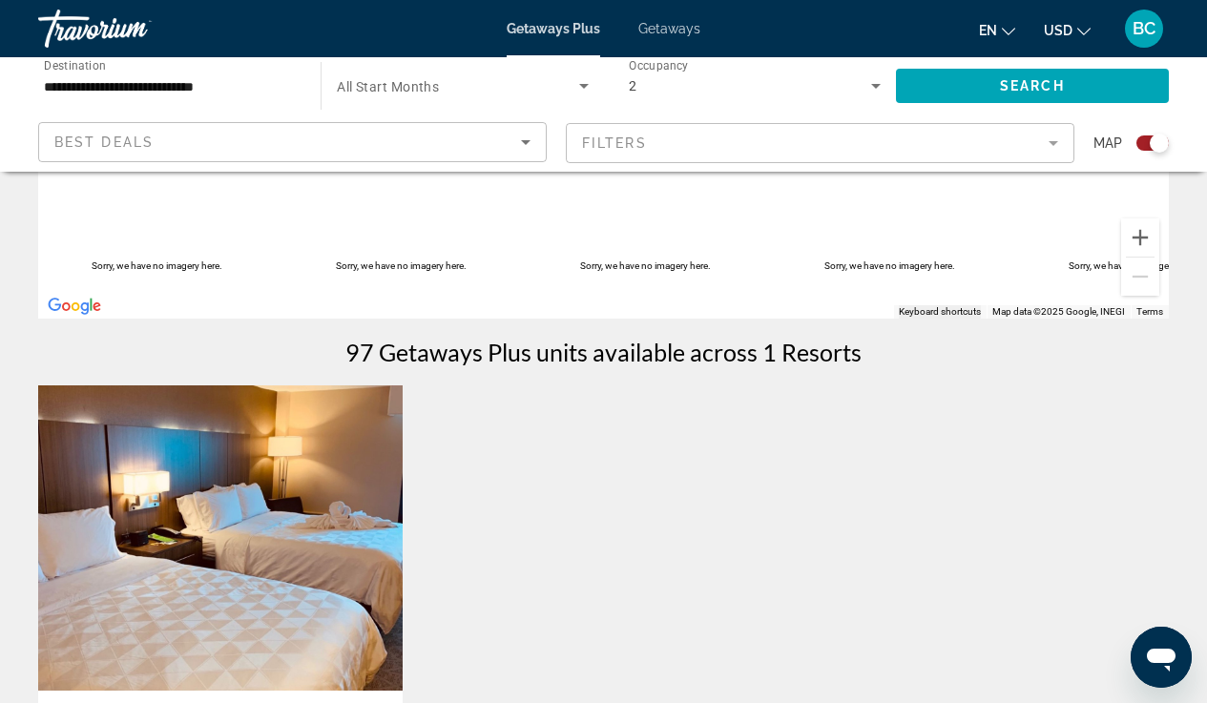
scroll to position [536, 0]
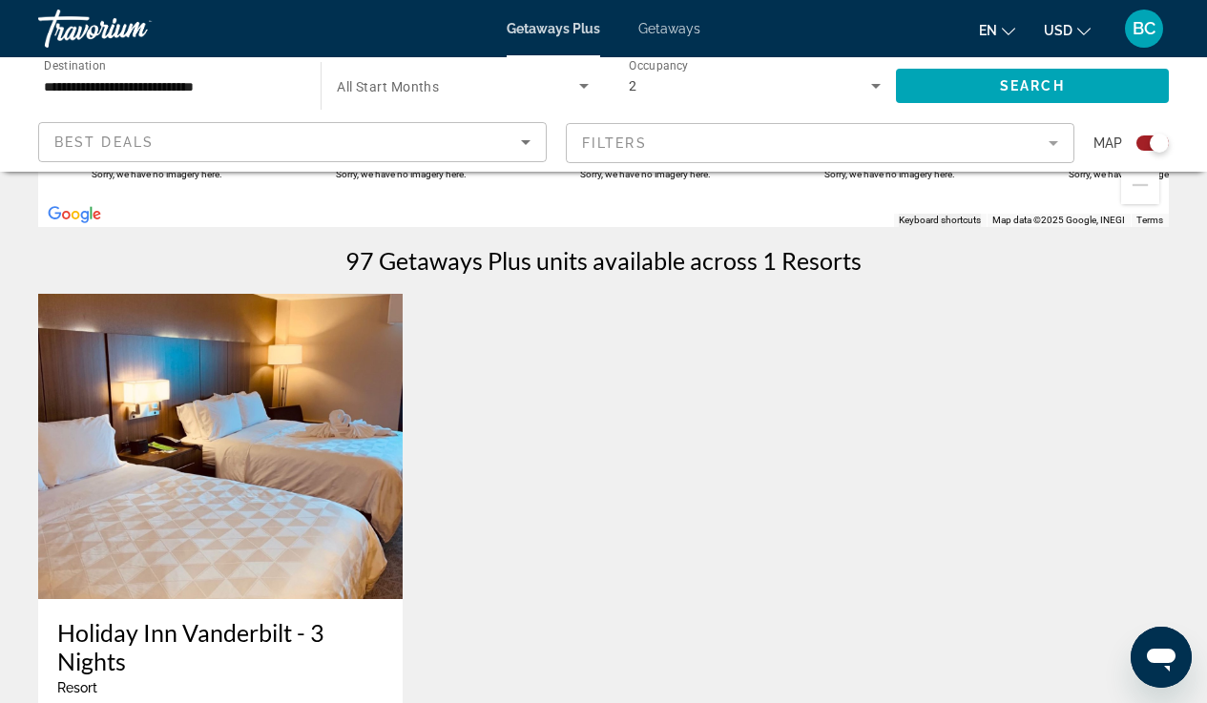
click at [302, 508] on img "Main content" at bounding box center [220, 446] width 365 height 305
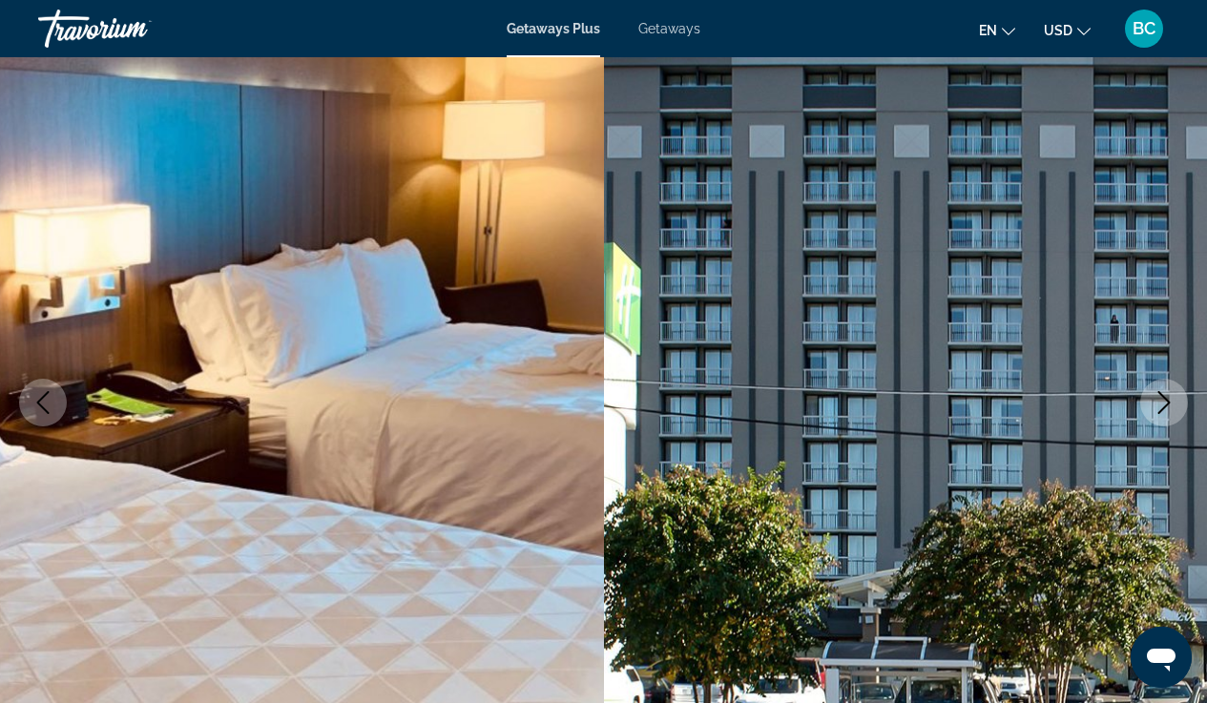
scroll to position [112, 0]
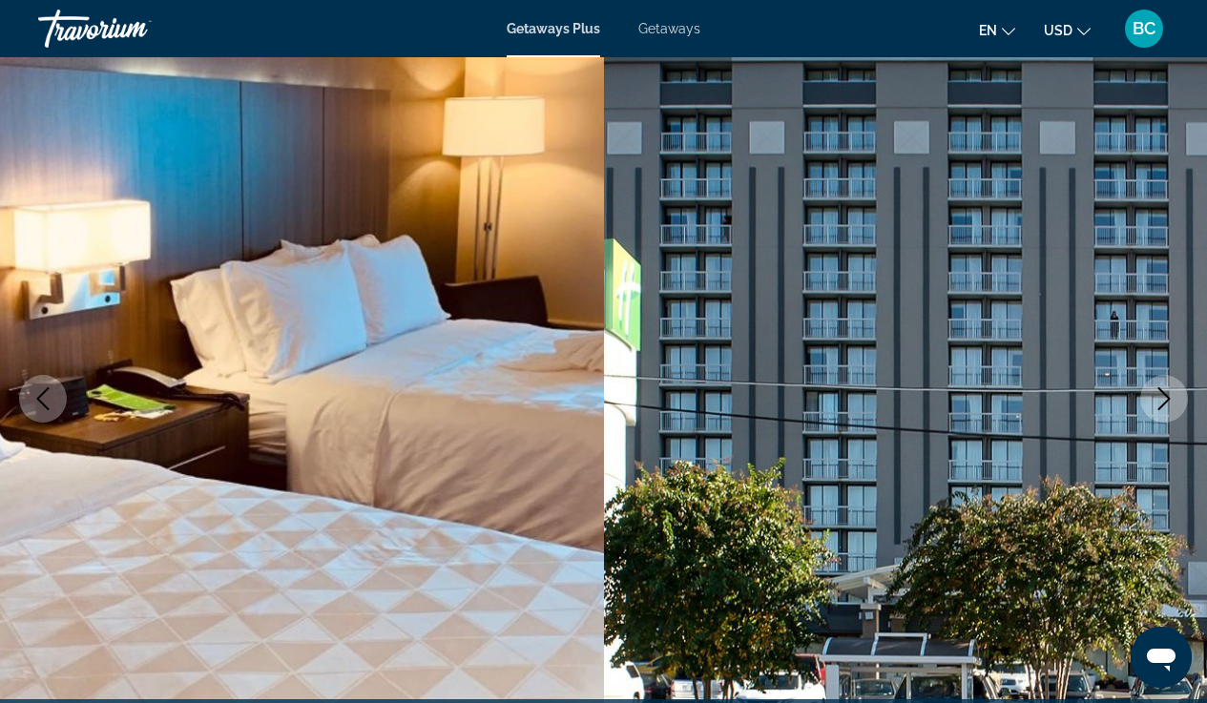
click at [1154, 403] on icon "Next image" at bounding box center [1164, 399] width 23 height 23
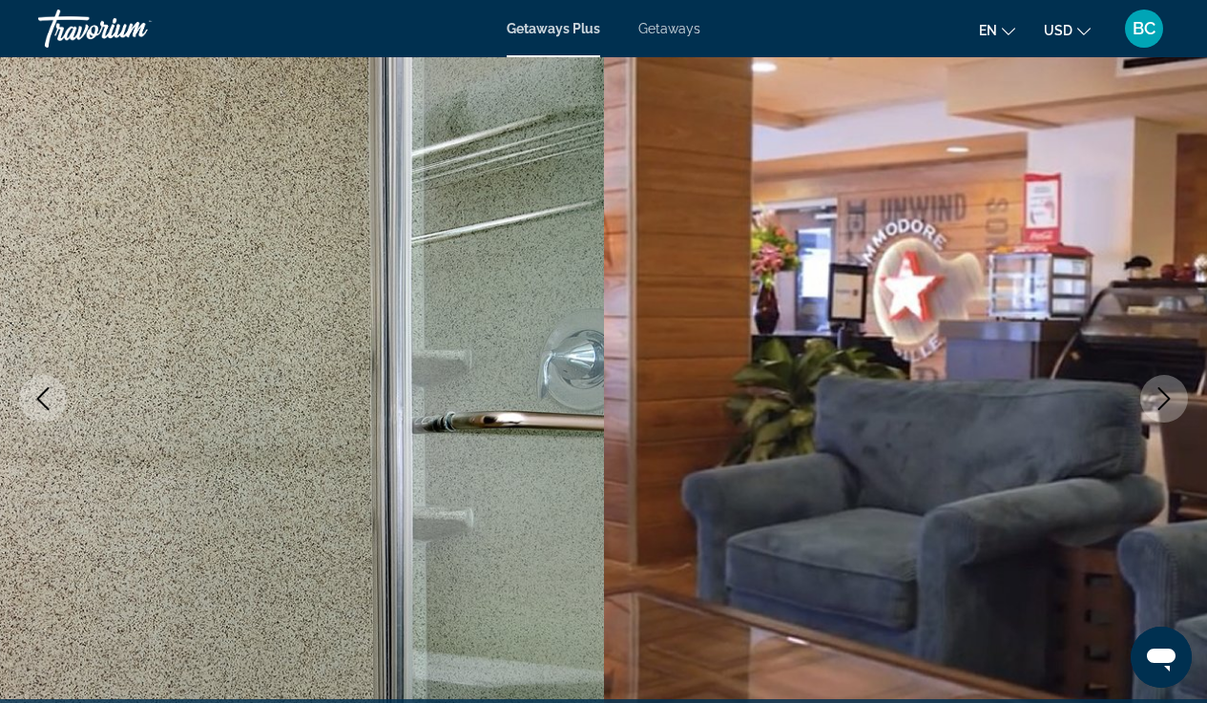
click at [1153, 403] on icon "Next image" at bounding box center [1164, 399] width 23 height 23
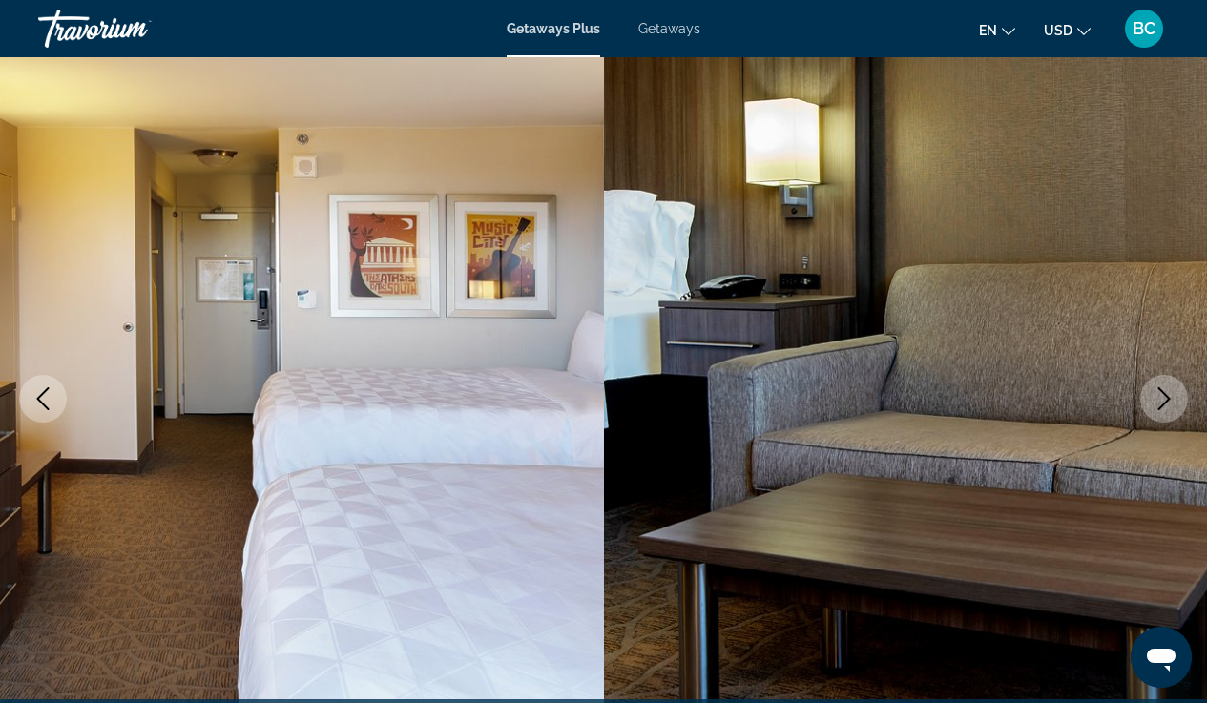
click at [1152, 403] on button "Next image" at bounding box center [1165, 399] width 48 height 48
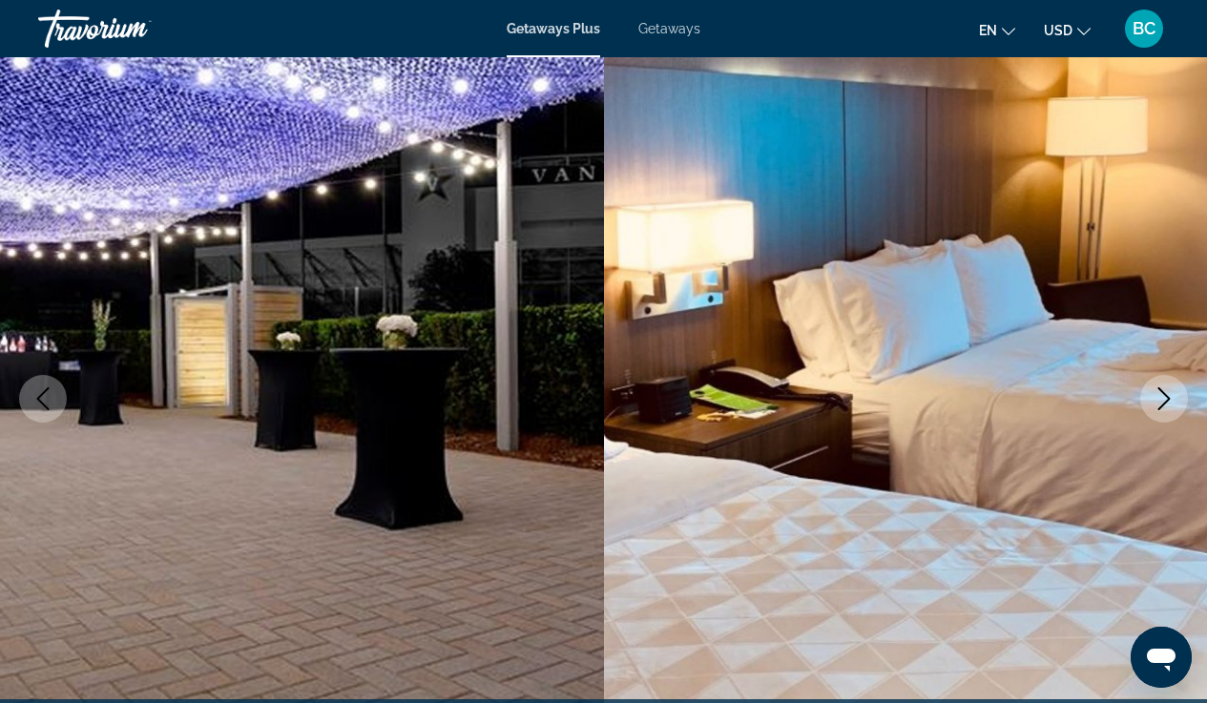
click at [1152, 403] on button "Next image" at bounding box center [1165, 399] width 48 height 48
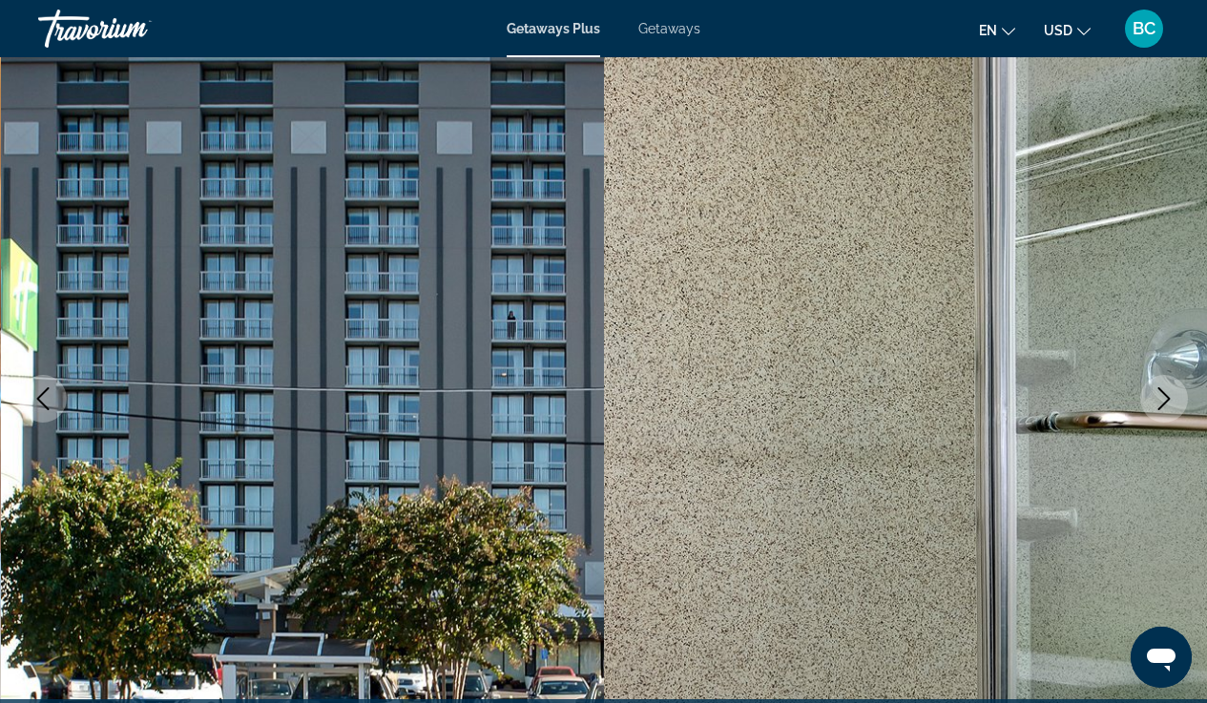
click at [1151, 404] on button "Next image" at bounding box center [1165, 399] width 48 height 48
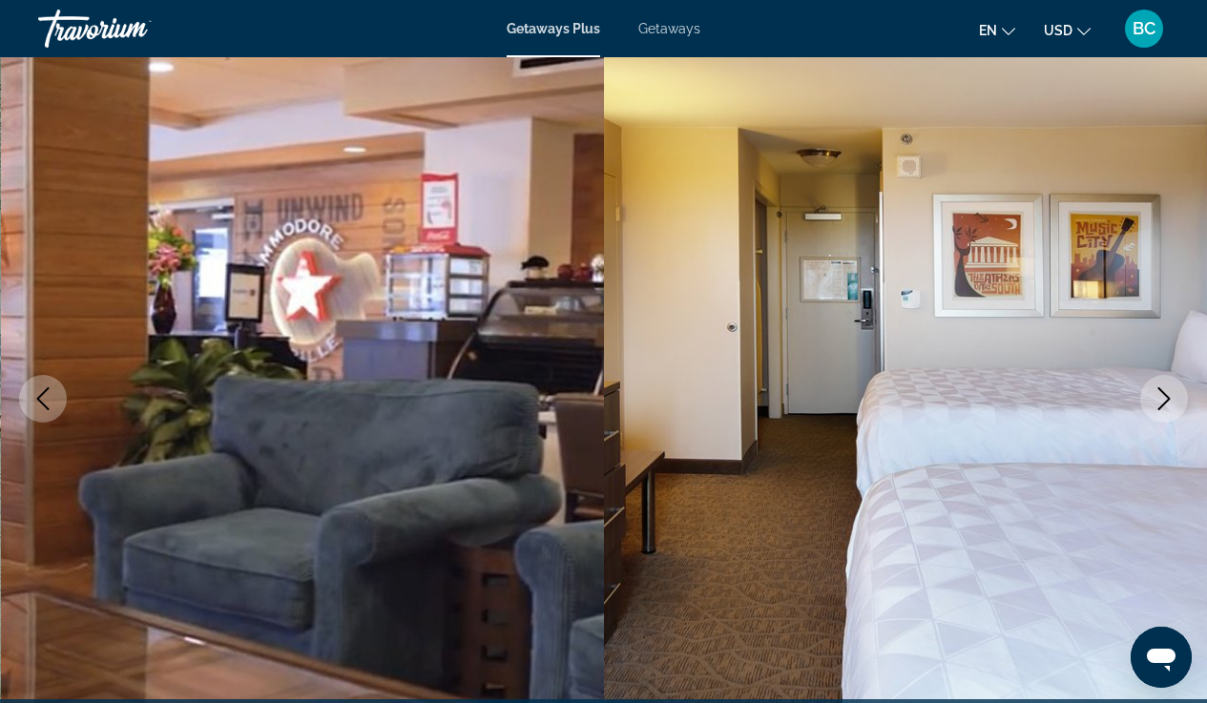
click at [1151, 404] on button "Next image" at bounding box center [1165, 399] width 48 height 48
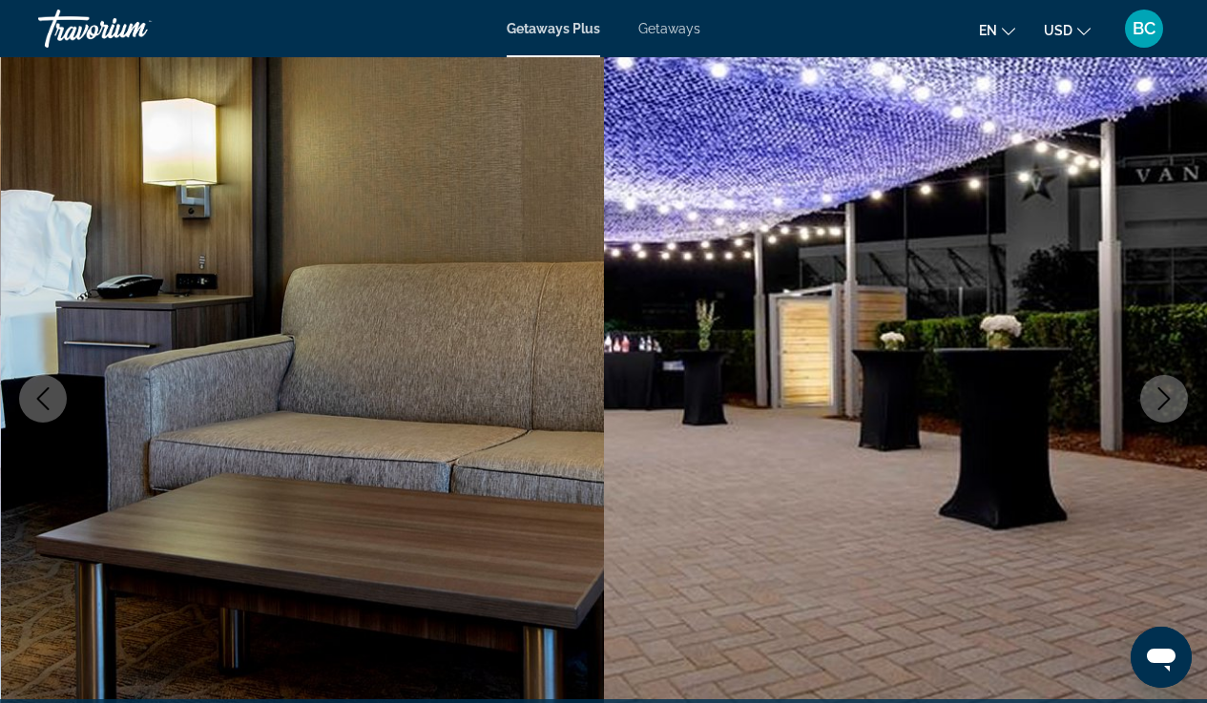
click at [1149, 407] on button "Next image" at bounding box center [1165, 399] width 48 height 48
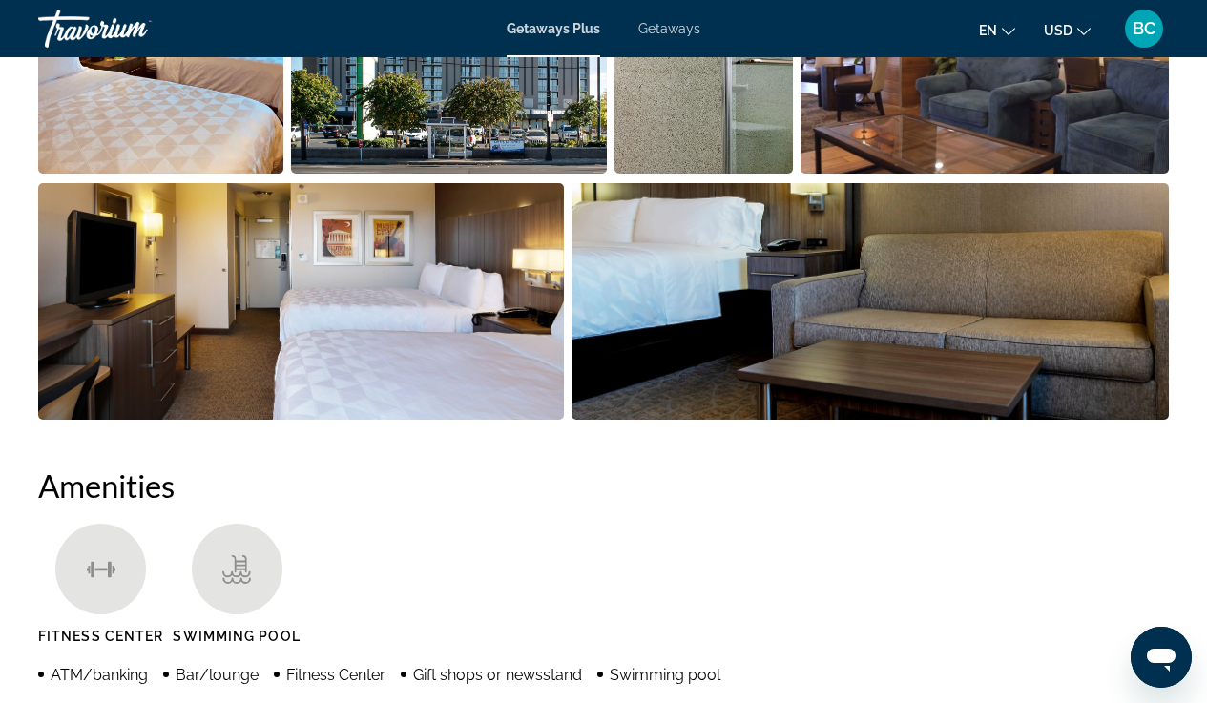
scroll to position [0, 0]
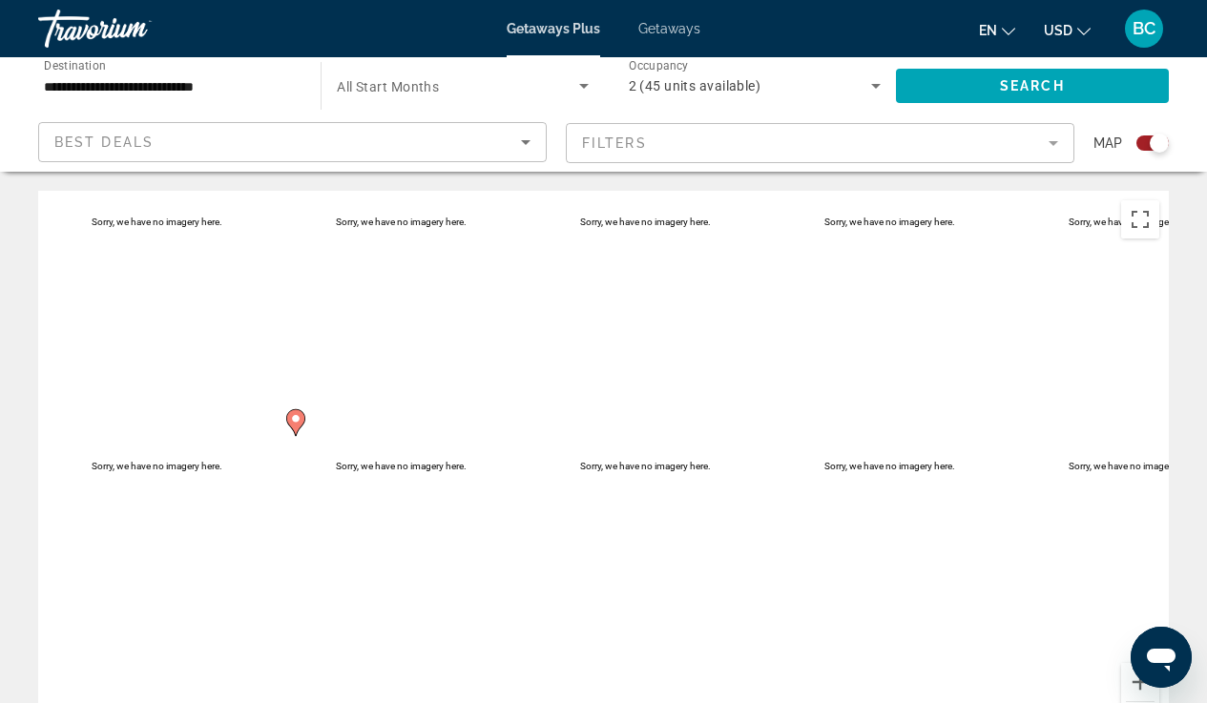
click at [1135, 39] on div "BC" at bounding box center [1144, 29] width 38 height 38
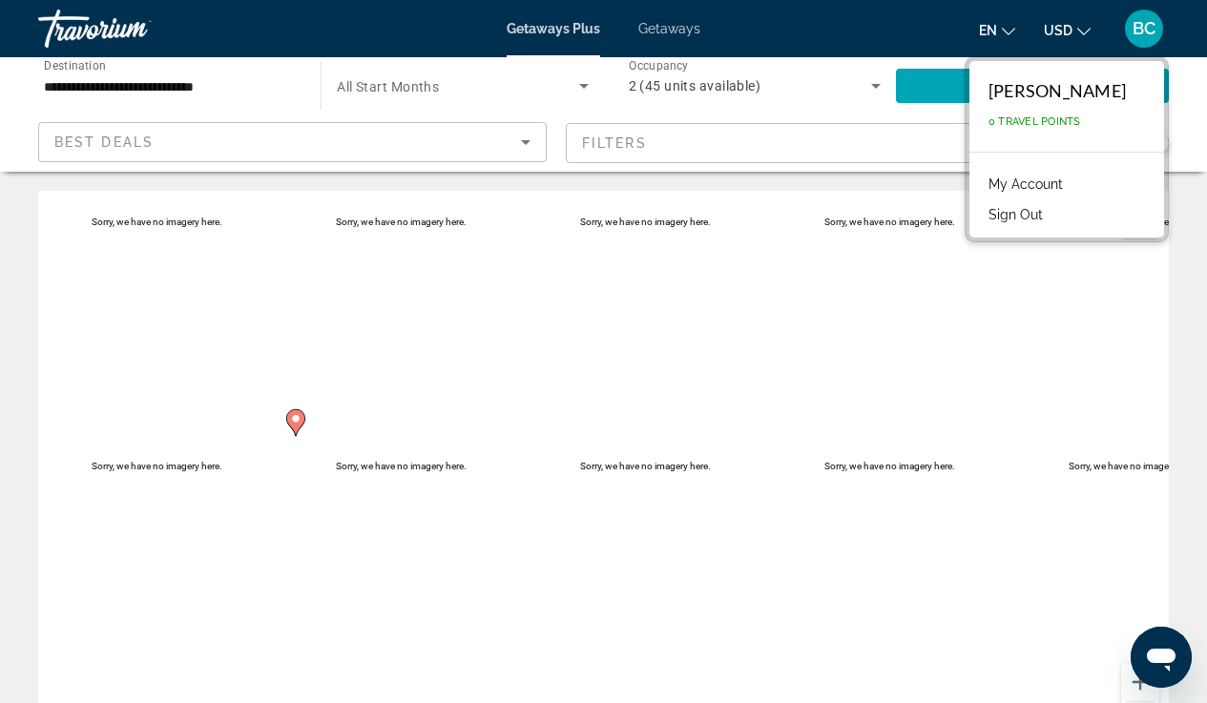
click at [1094, 94] on div "[PERSON_NAME]" at bounding box center [1057, 90] width 137 height 21
click at [1060, 174] on link "My Account" at bounding box center [1026, 184] width 94 height 25
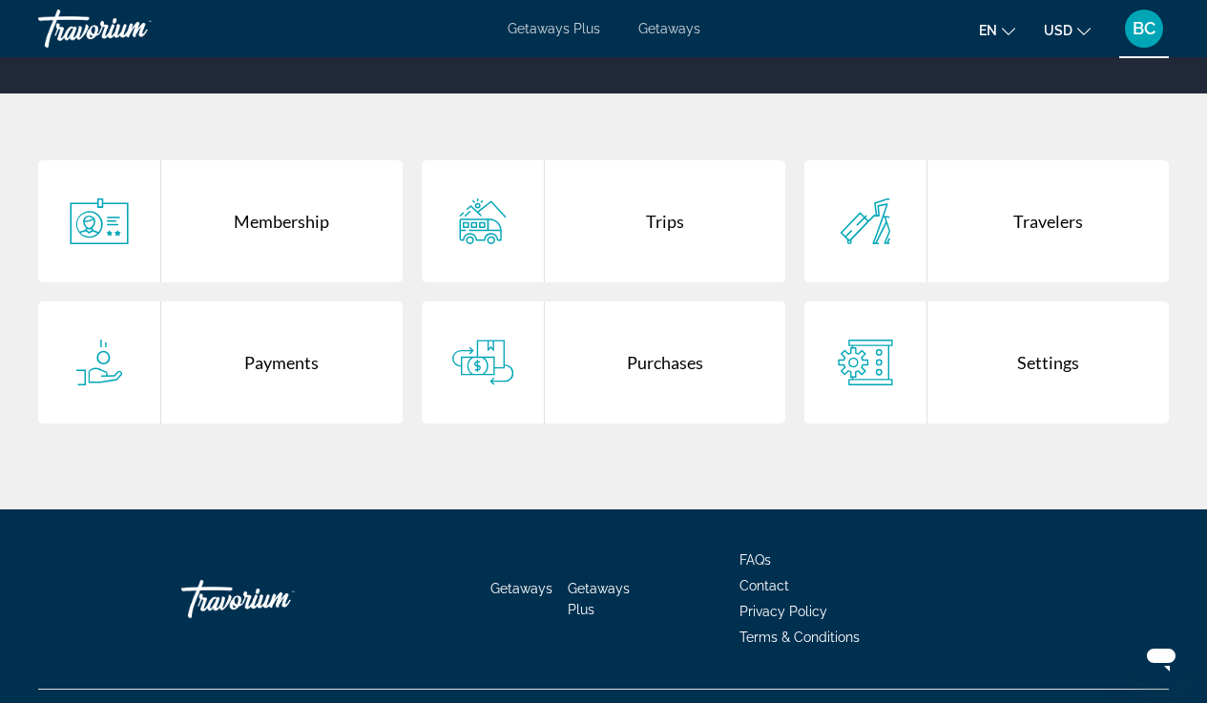
scroll to position [296, 0]
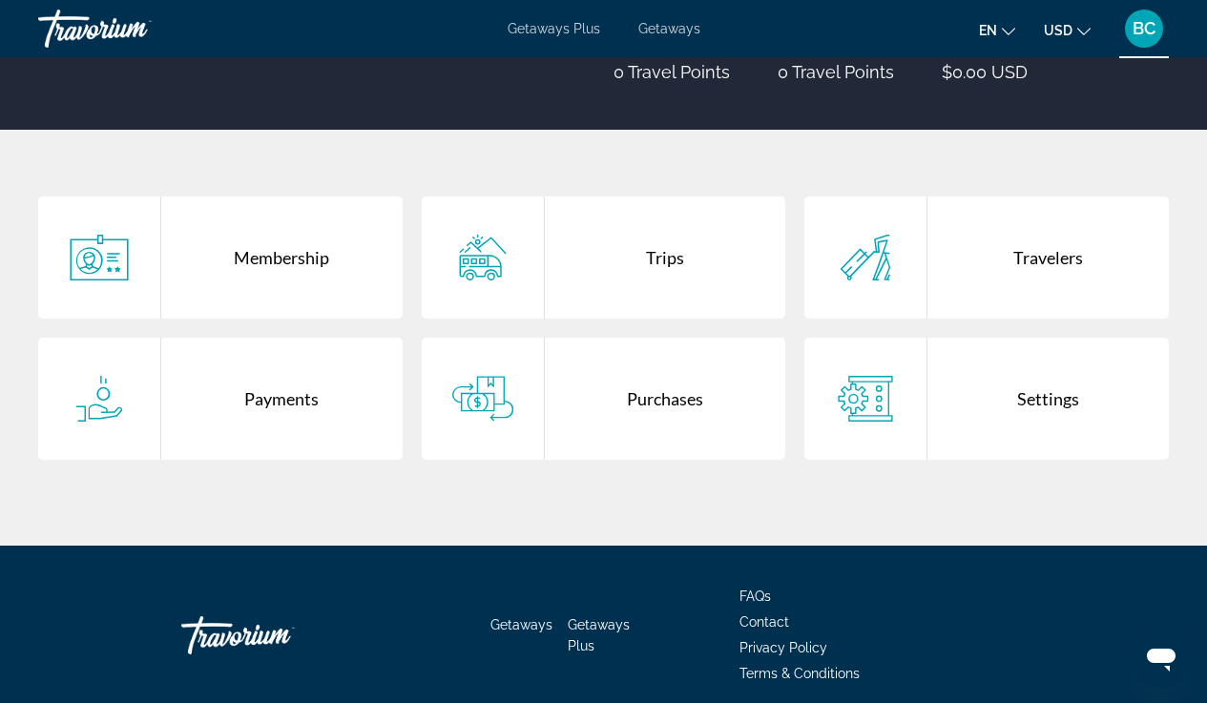
click at [602, 287] on div "Trips" at bounding box center [665, 258] width 241 height 122
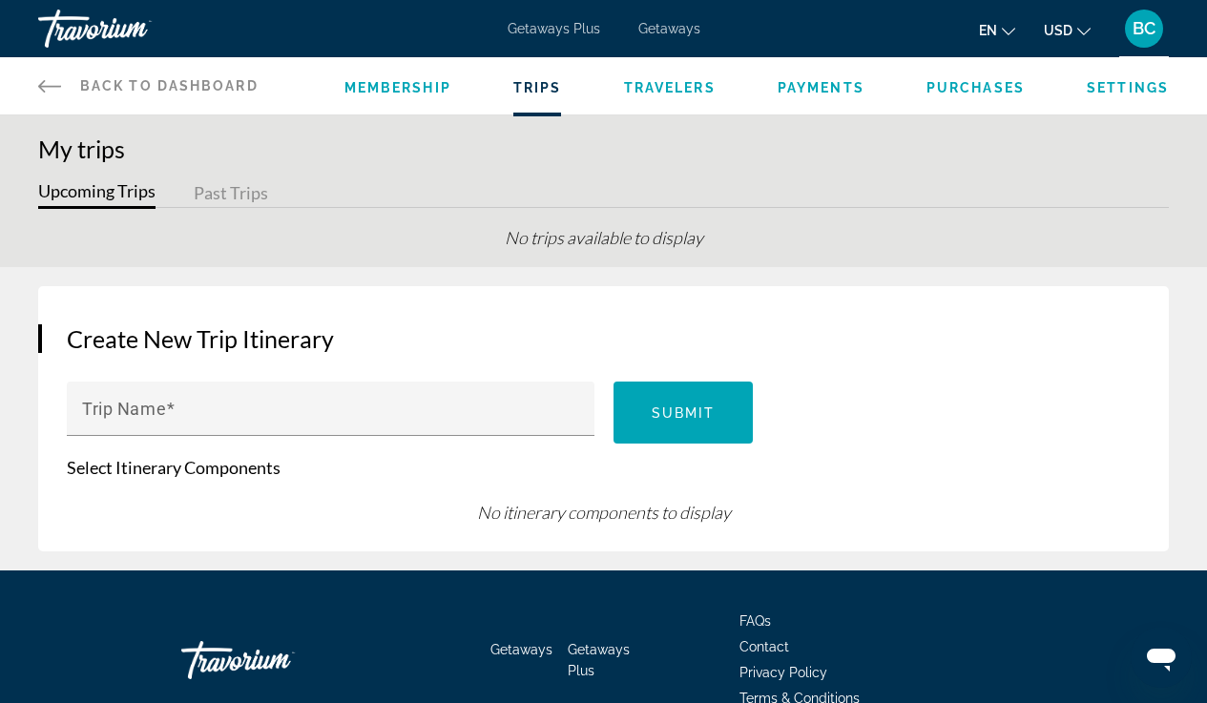
click at [54, 83] on icon "Main content" at bounding box center [49, 85] width 23 height 23
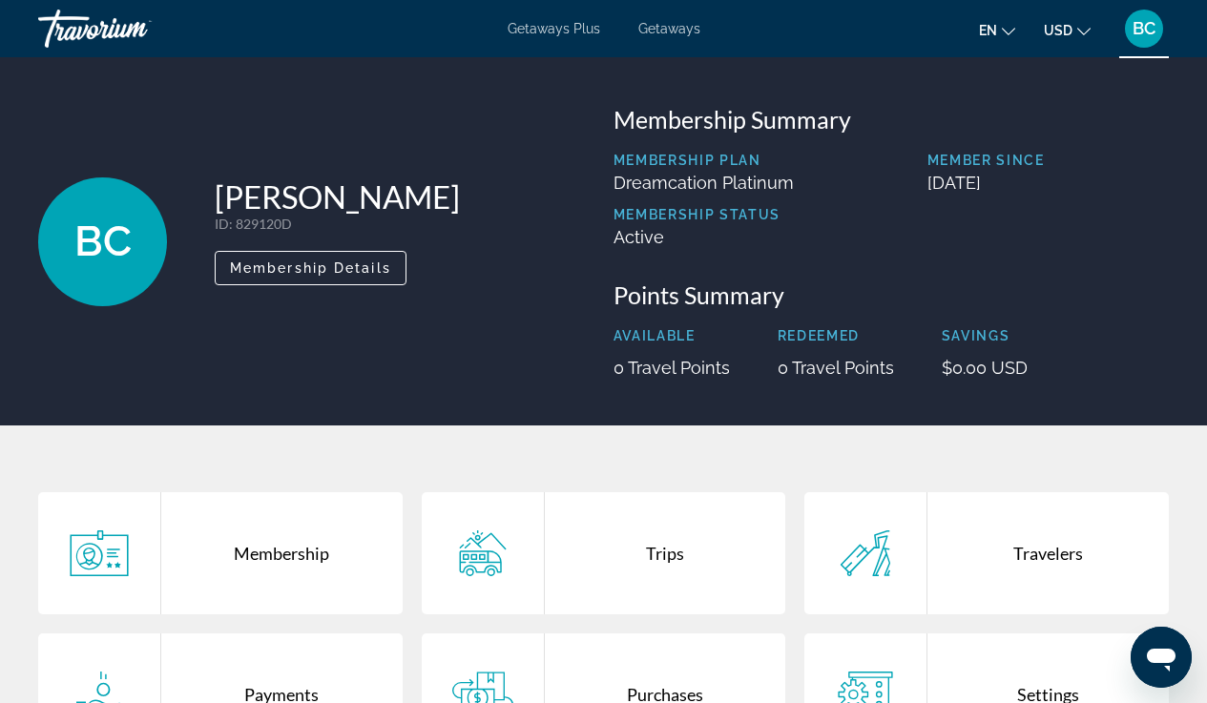
click at [649, 29] on span "Getaways" at bounding box center [670, 28] width 62 height 15
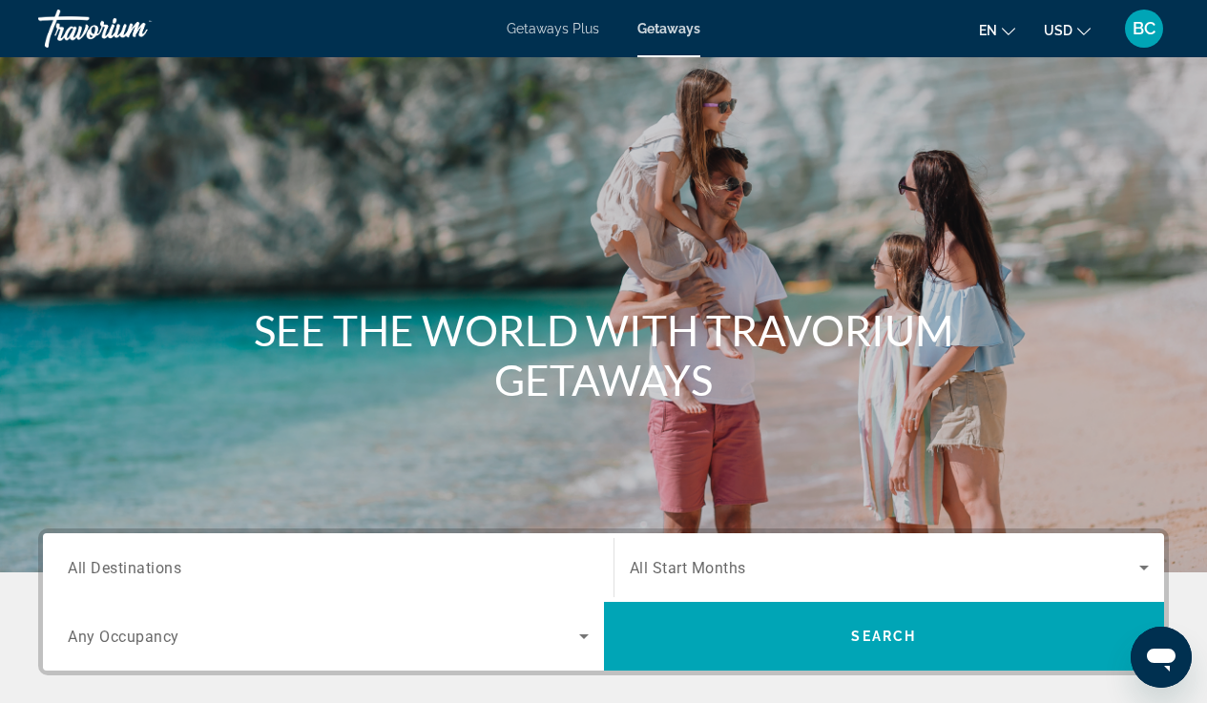
click at [152, 572] on span "All Destinations" at bounding box center [125, 567] width 114 height 18
click at [152, 572] on input "Destination All Destinations" at bounding box center [328, 568] width 521 height 23
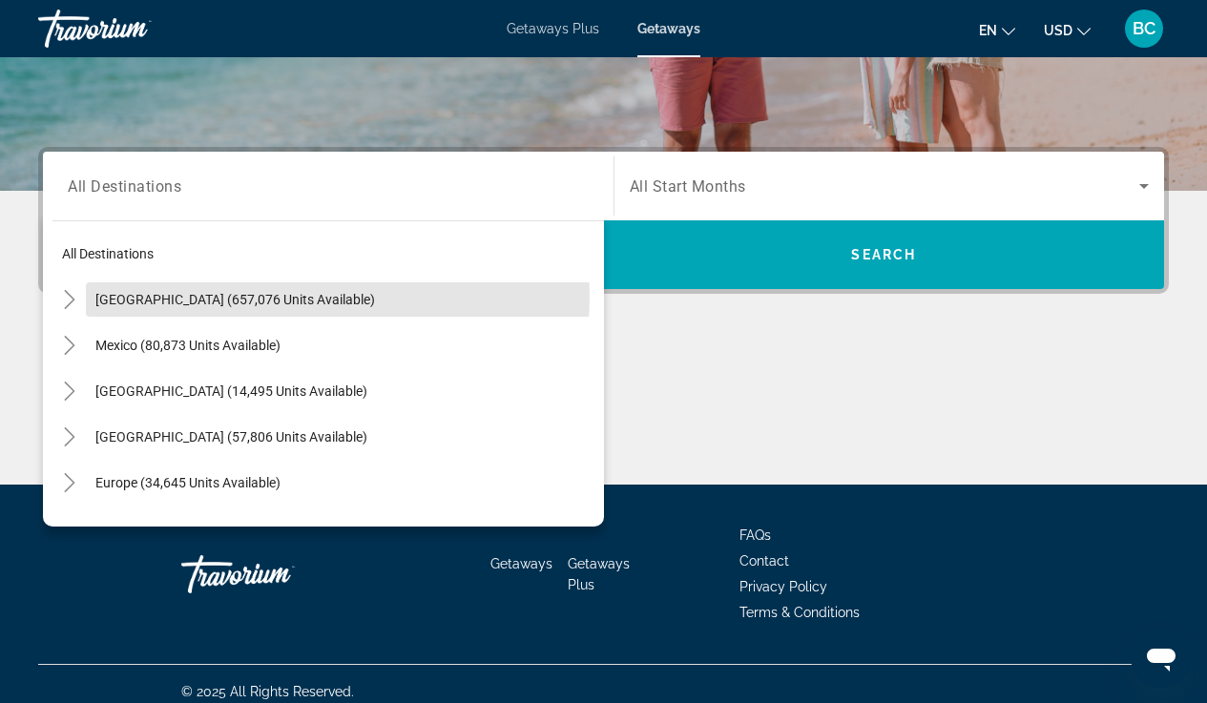
drag, startPoint x: 285, startPoint y: 301, endPoint x: 295, endPoint y: 306, distance: 11.1
click at [295, 306] on span "[GEOGRAPHIC_DATA] (657,076 units available)" at bounding box center [235, 299] width 280 height 15
type input "**********"
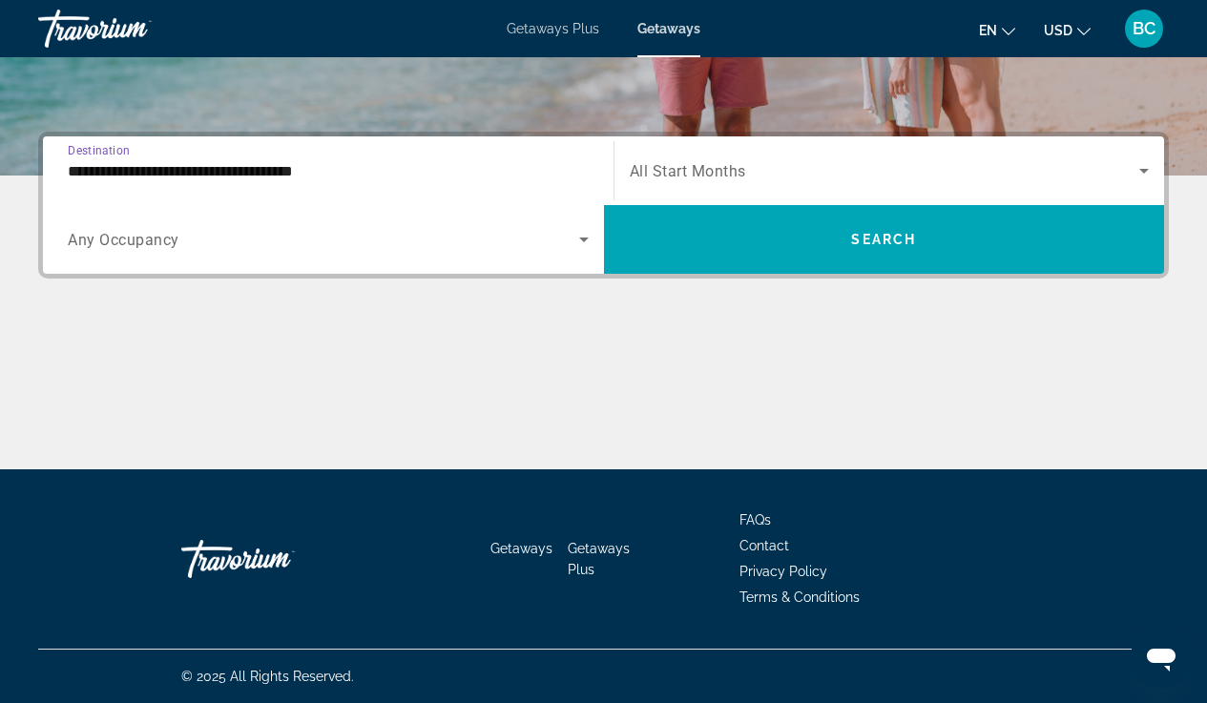
click at [764, 171] on span "Search widget" at bounding box center [885, 170] width 511 height 23
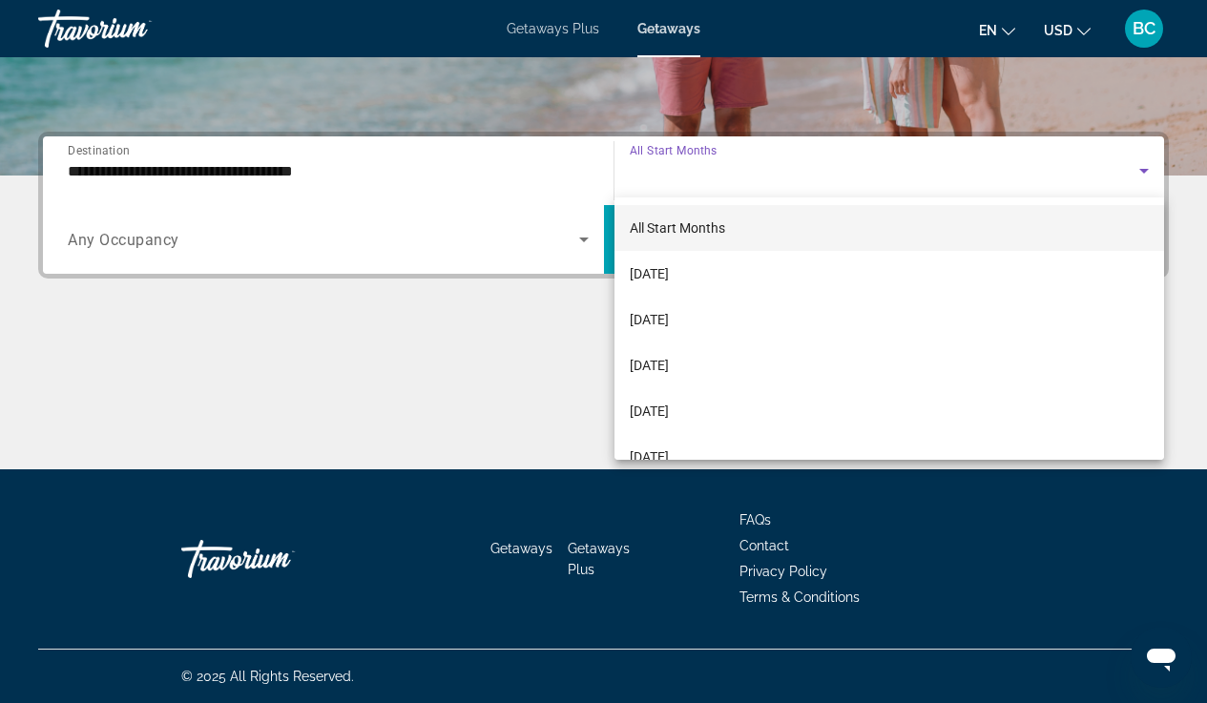
click at [311, 214] on div at bounding box center [603, 351] width 1207 height 703
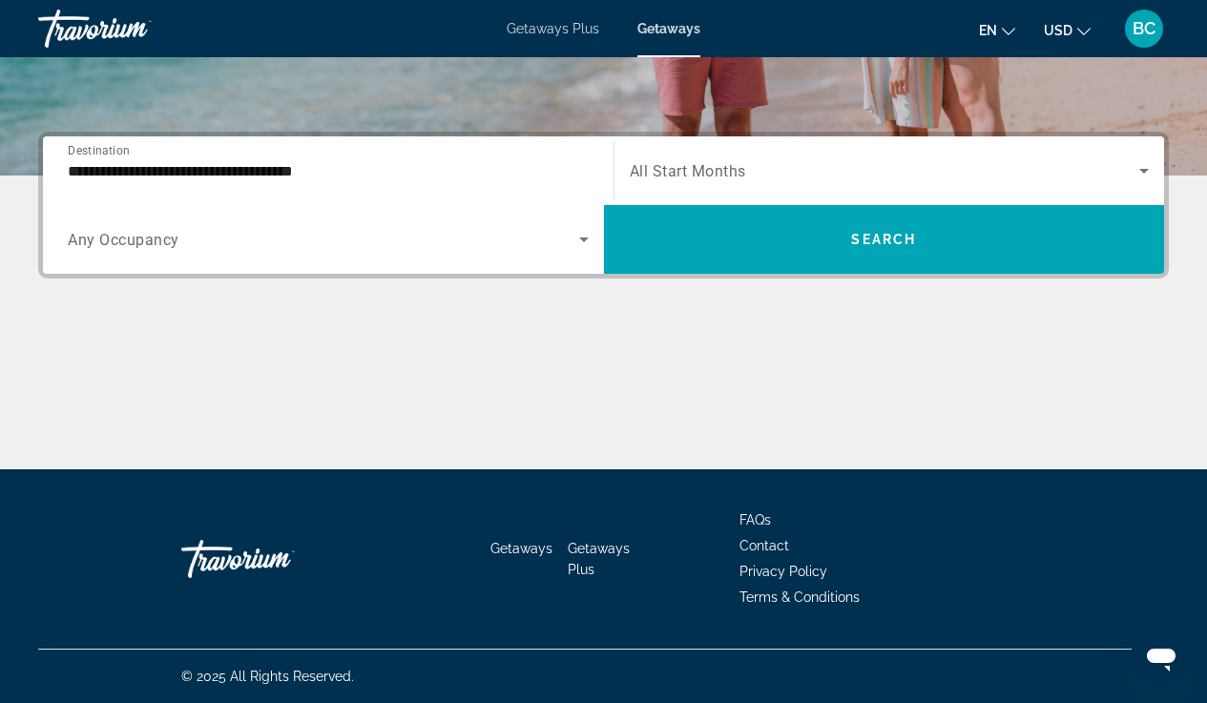
click at [302, 246] on span "Search widget" at bounding box center [324, 239] width 512 height 23
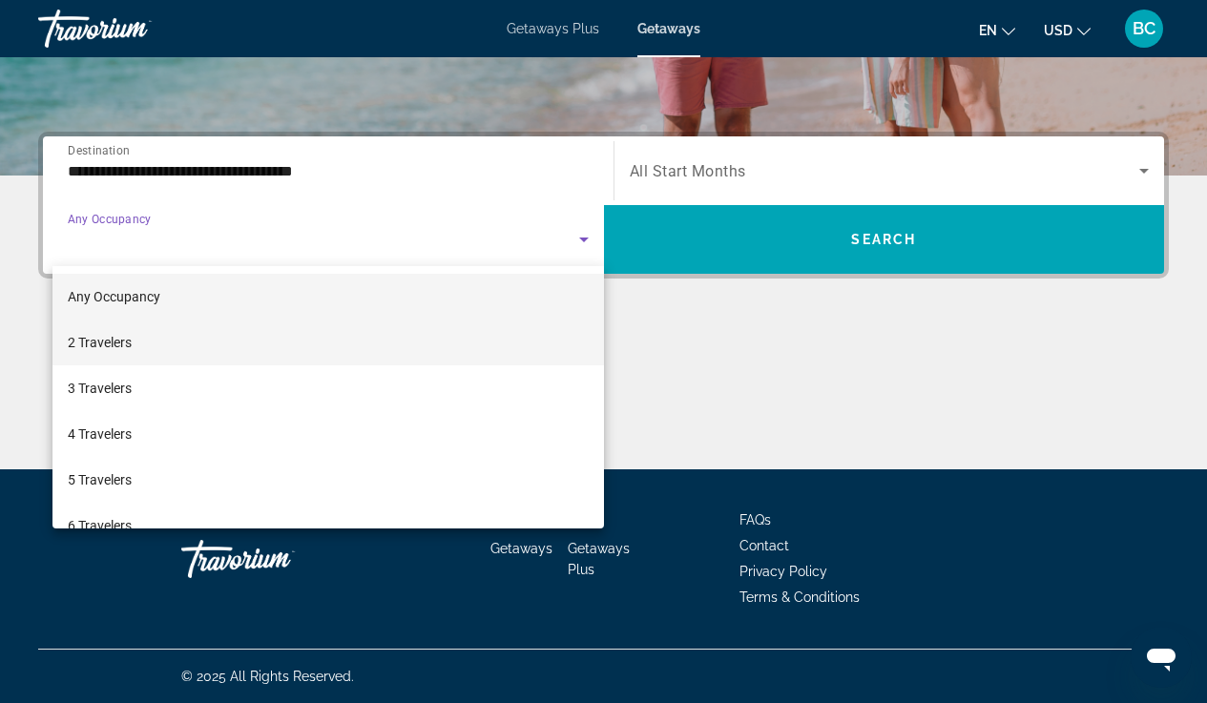
click at [292, 330] on mat-option "2 Travelers" at bounding box center [328, 343] width 552 height 46
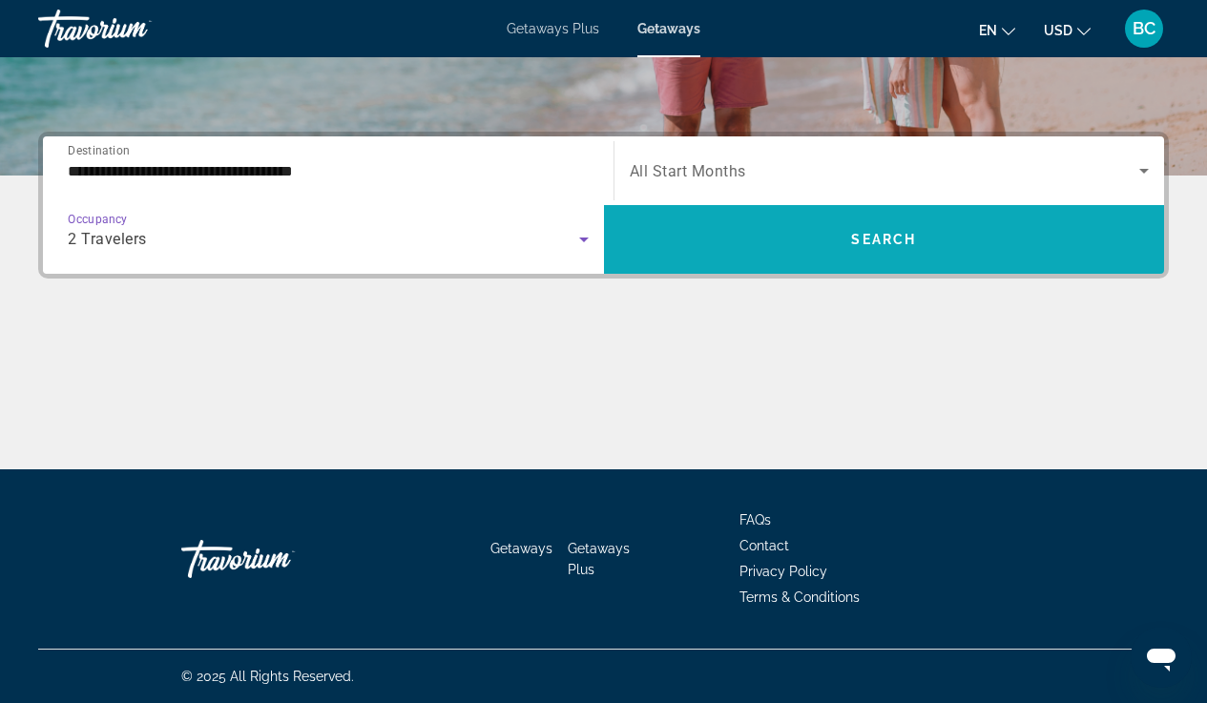
click at [805, 259] on span "Search widget" at bounding box center [884, 240] width 561 height 46
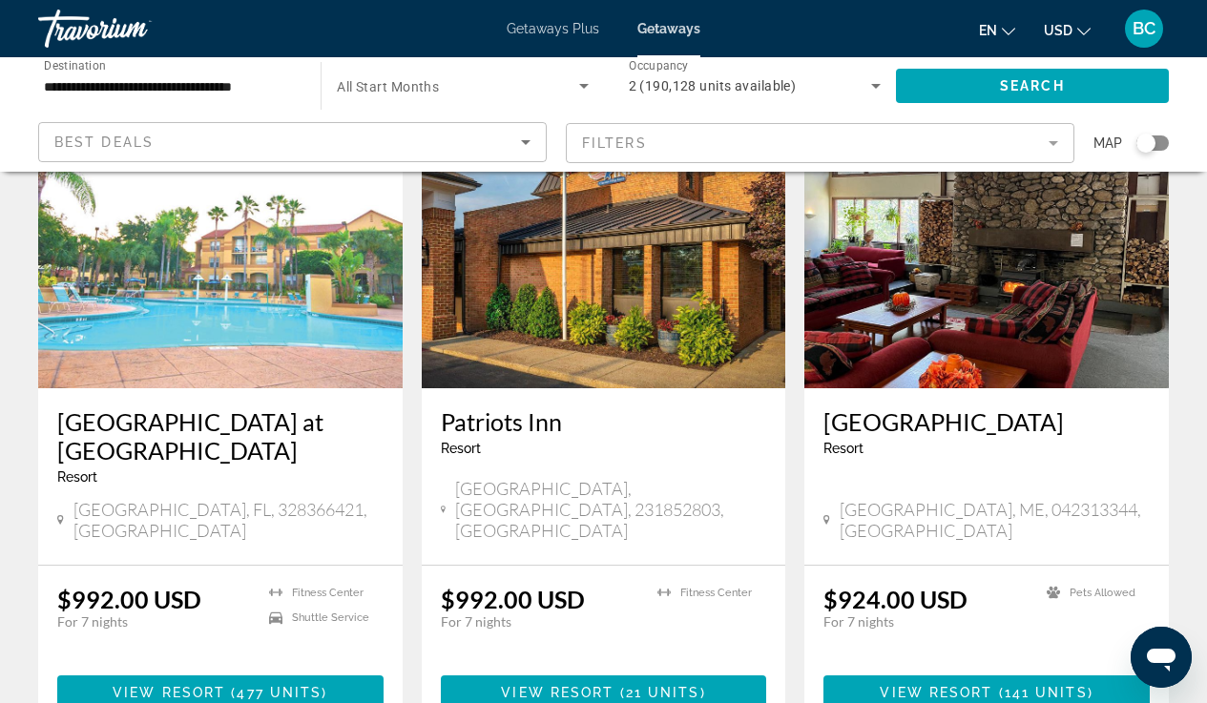
scroll to position [2226, 0]
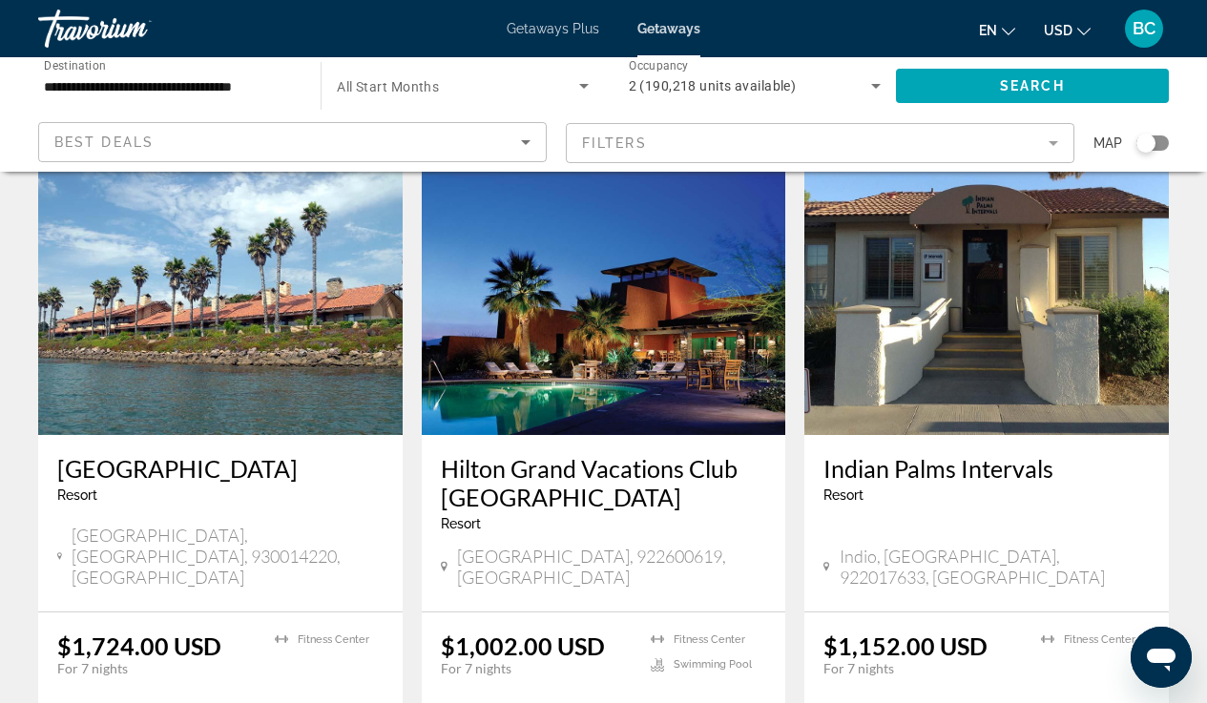
scroll to position [2319, 0]
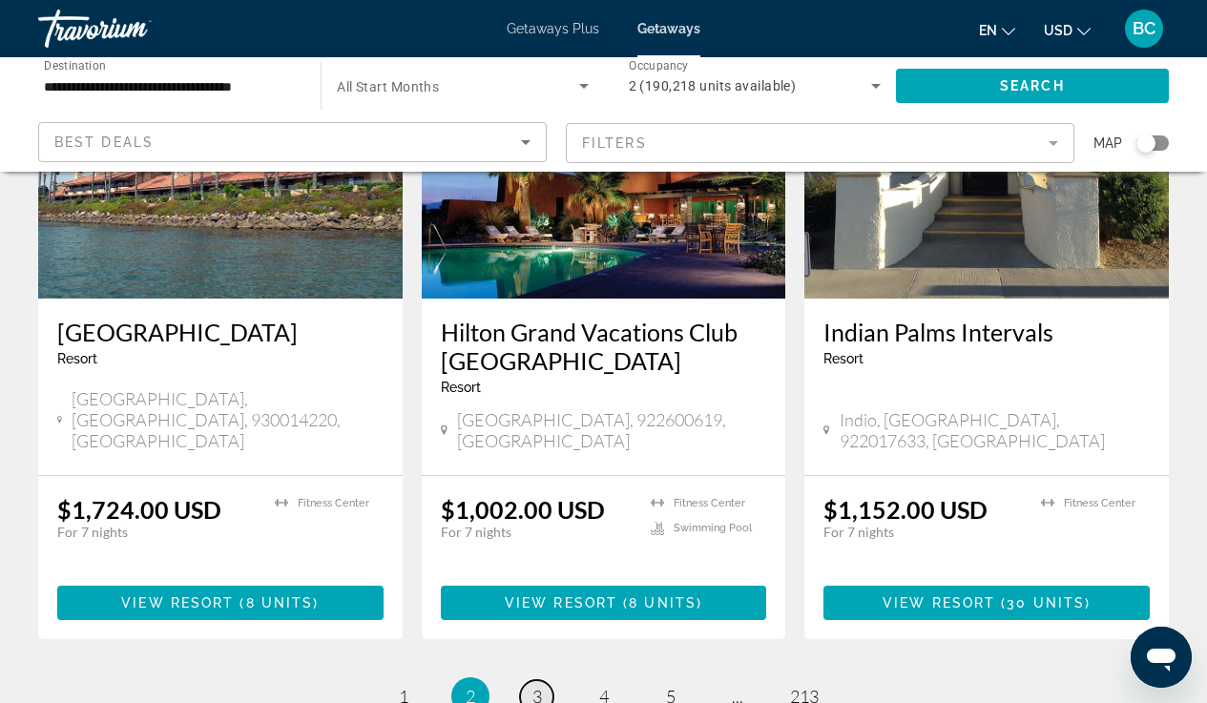
click at [540, 616] on span "3" at bounding box center [538, 696] width 10 height 21
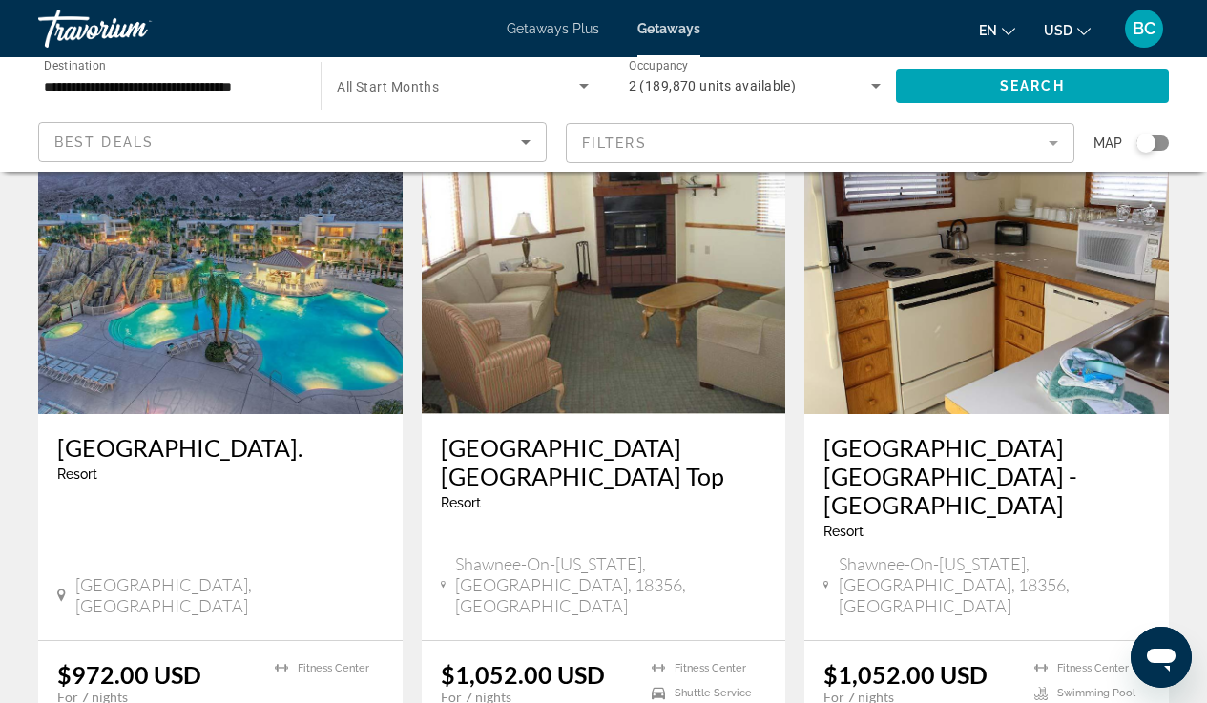
scroll to position [2329, 0]
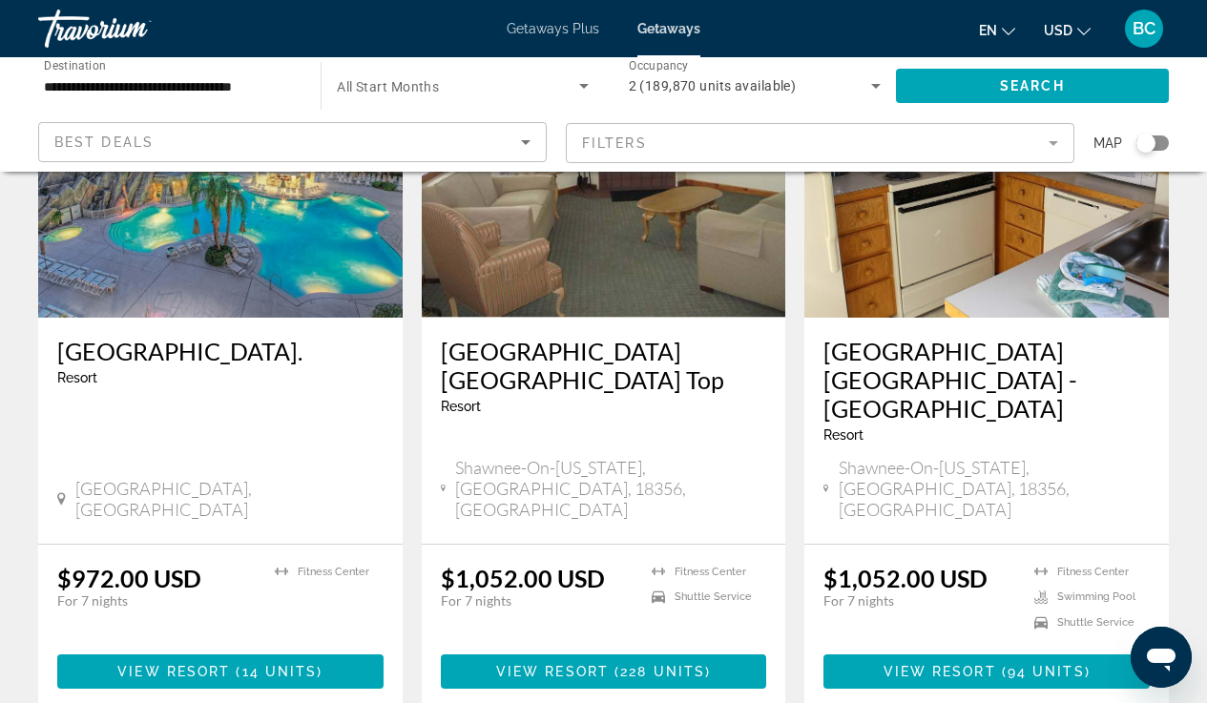
click at [959, 153] on mat-form-field "Filters" at bounding box center [820, 143] width 509 height 40
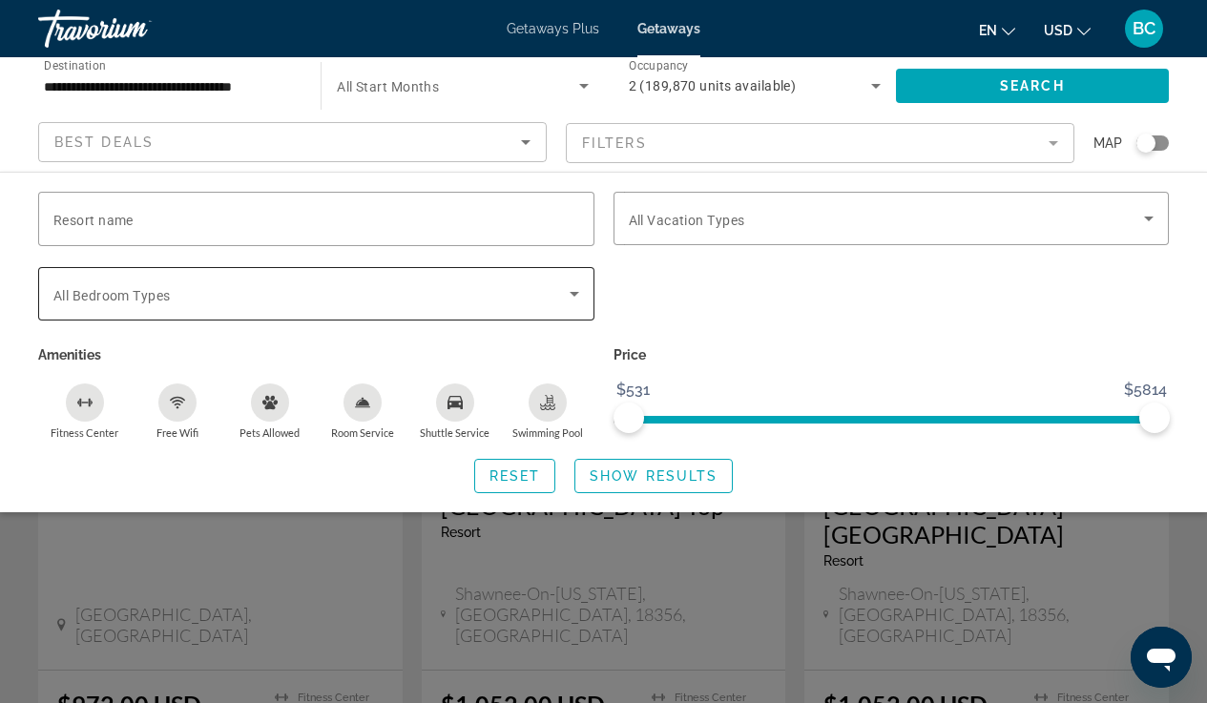
scroll to position [2199, 0]
click at [958, 571] on div "Search widget" at bounding box center [603, 494] width 1207 height 417
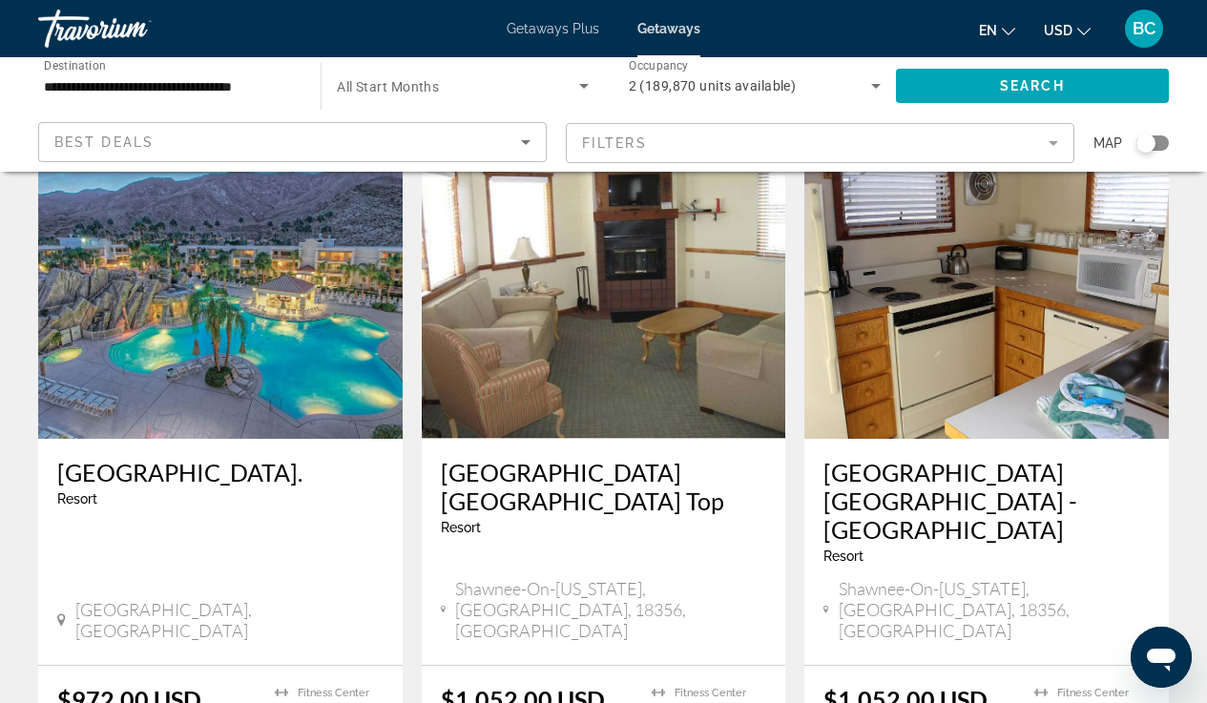
scroll to position [2529, 0]
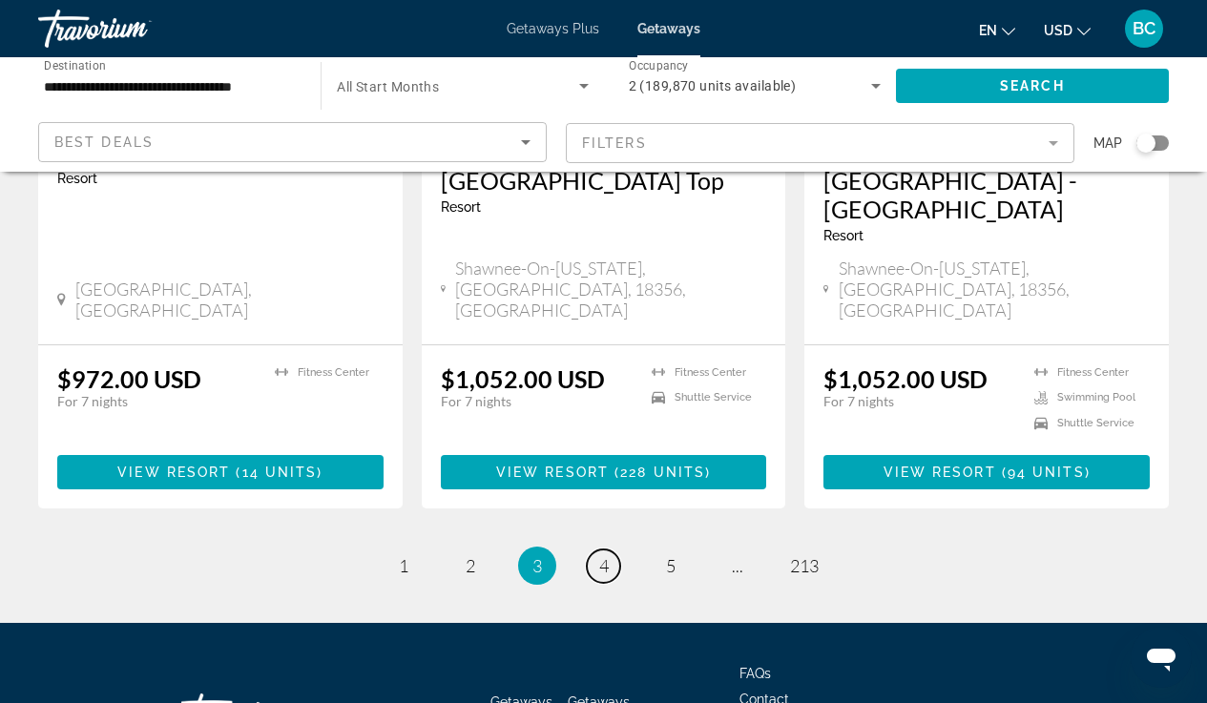
click at [600, 556] on span "4" at bounding box center [604, 566] width 10 height 21
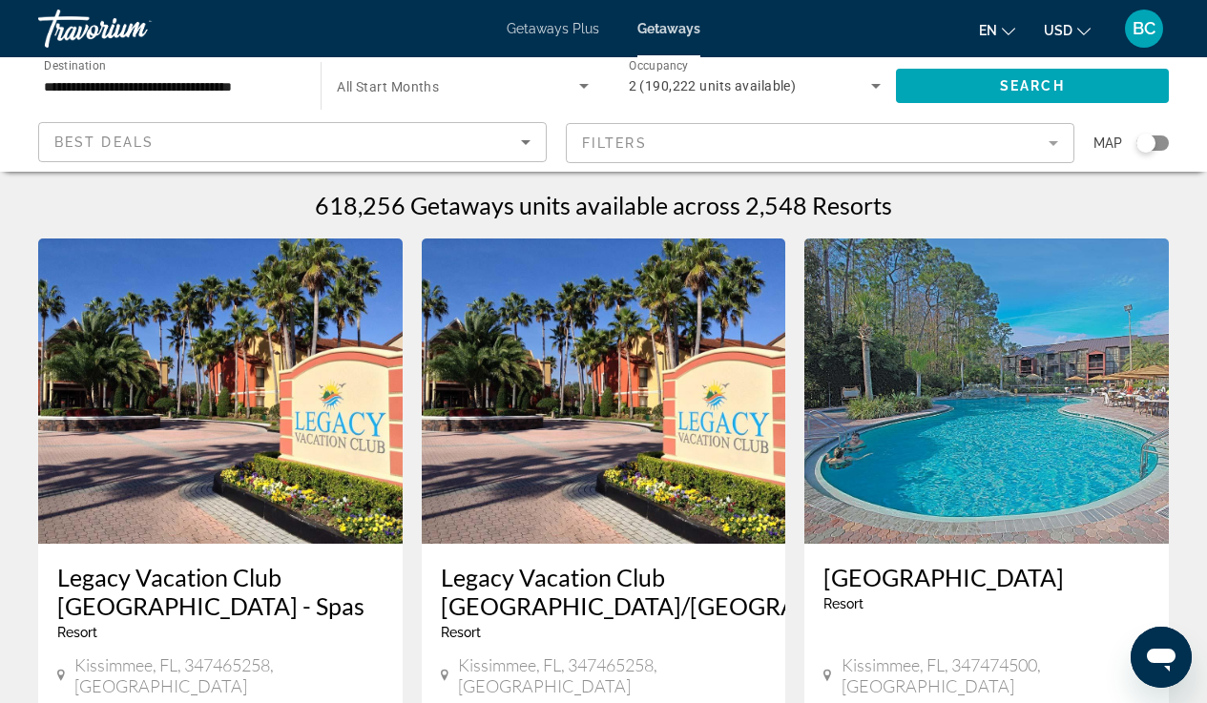
click at [1052, 151] on mat-form-field "Filters" at bounding box center [820, 143] width 509 height 40
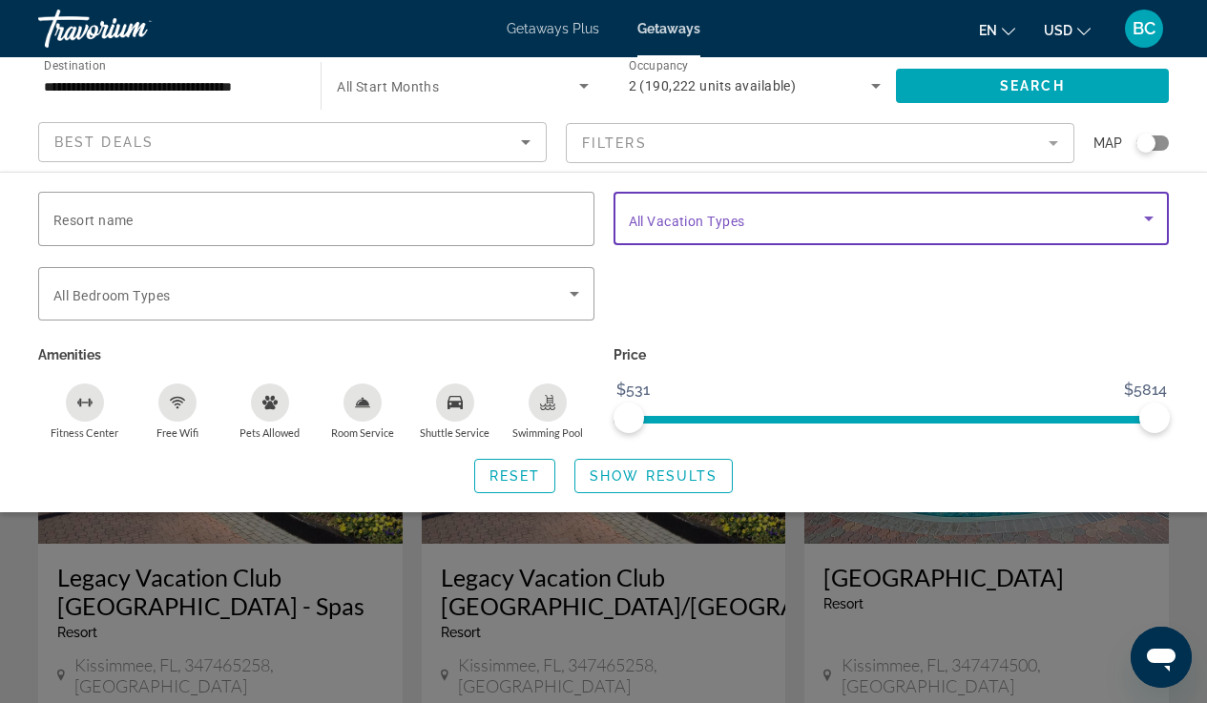
click at [1022, 216] on span "Search widget" at bounding box center [887, 218] width 516 height 23
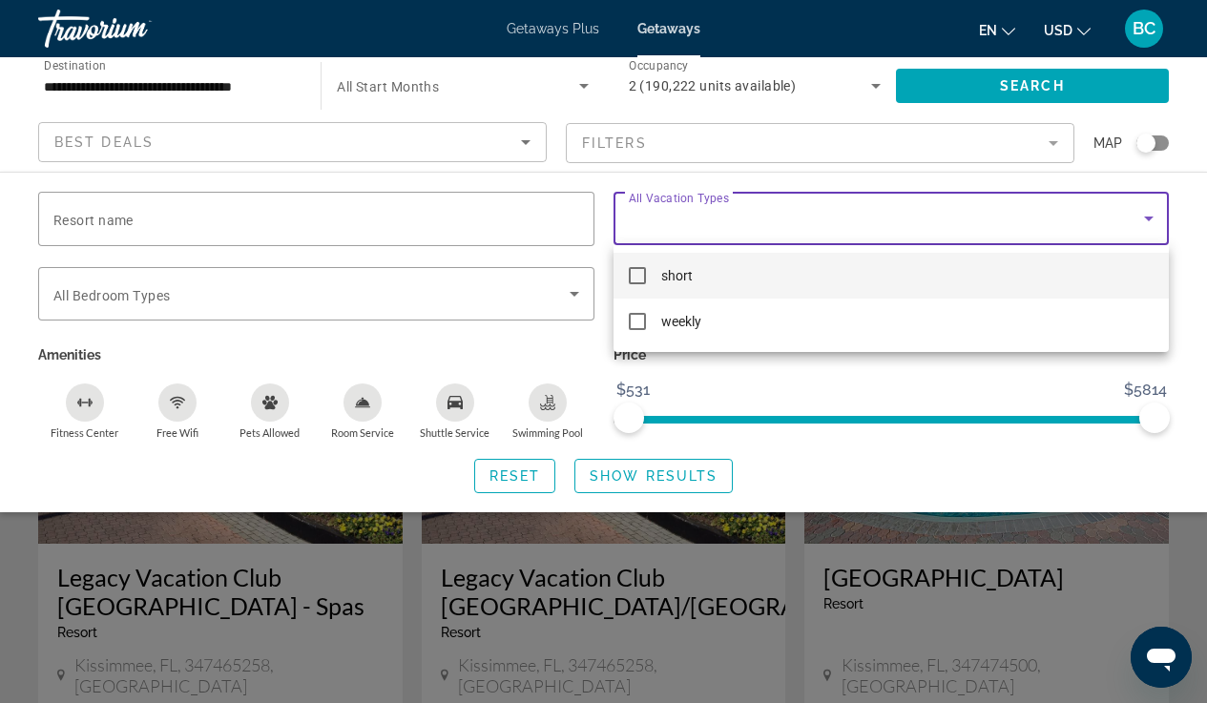
click at [851, 214] on div at bounding box center [603, 351] width 1207 height 703
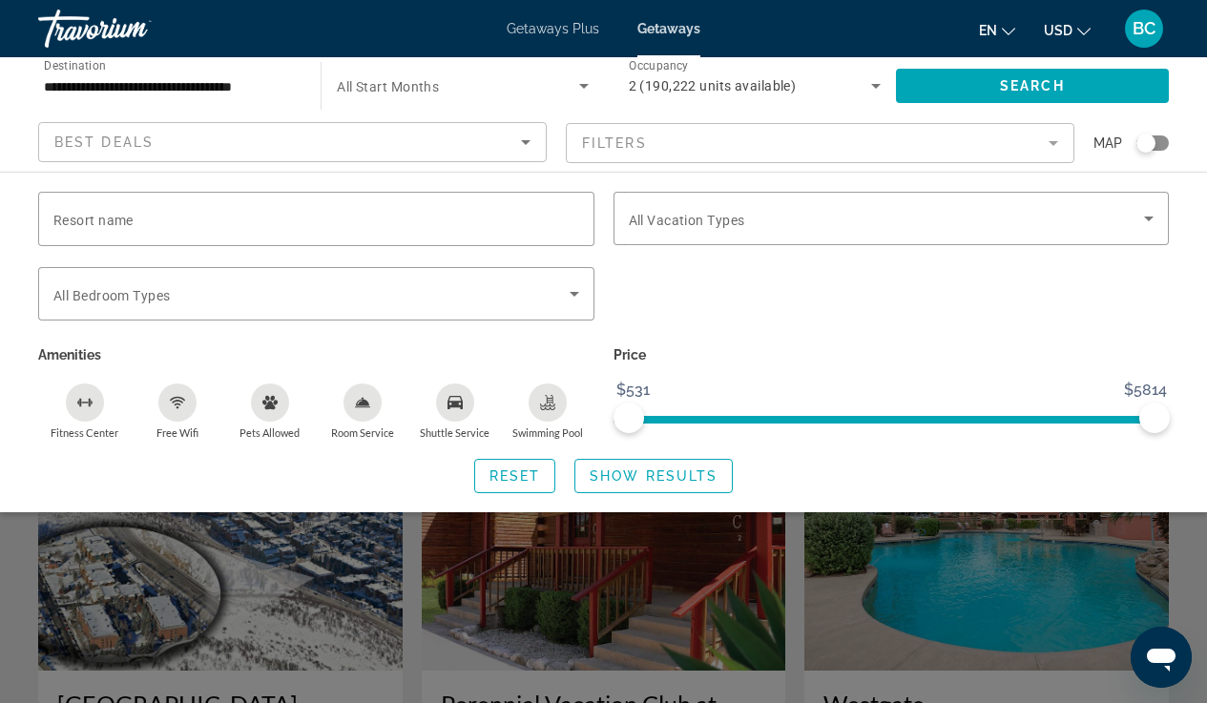
scroll to position [2190, 0]
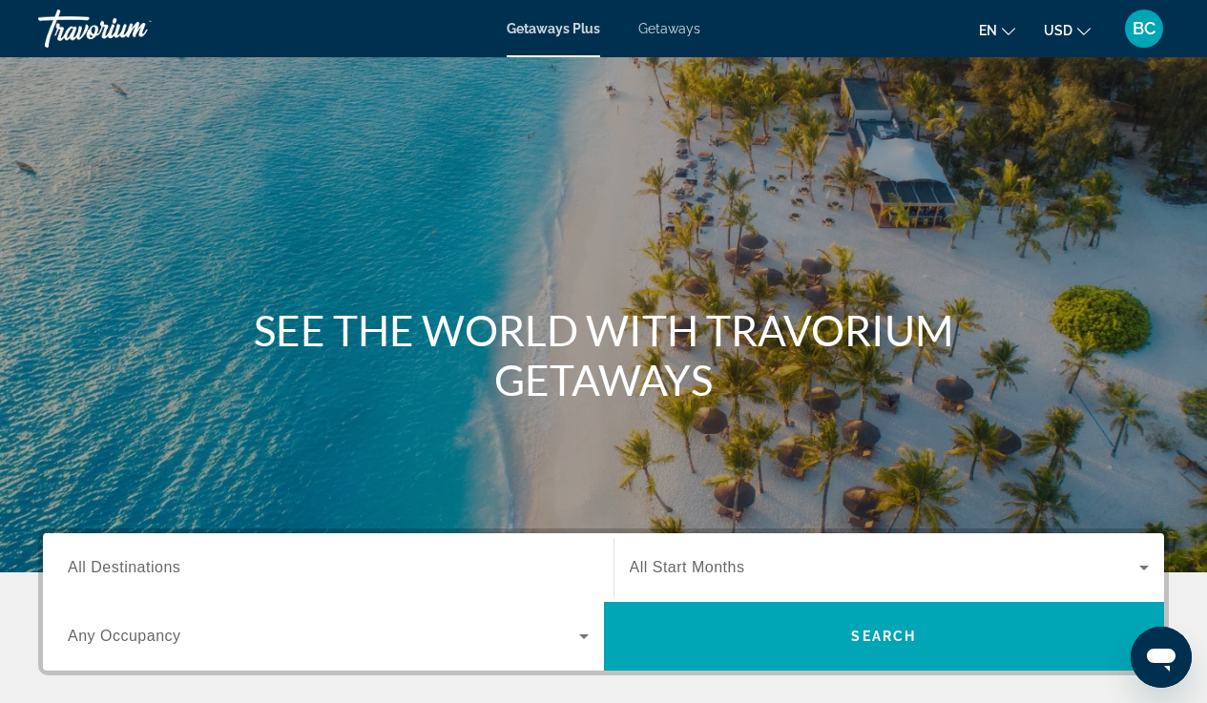
scroll to position [321, 0]
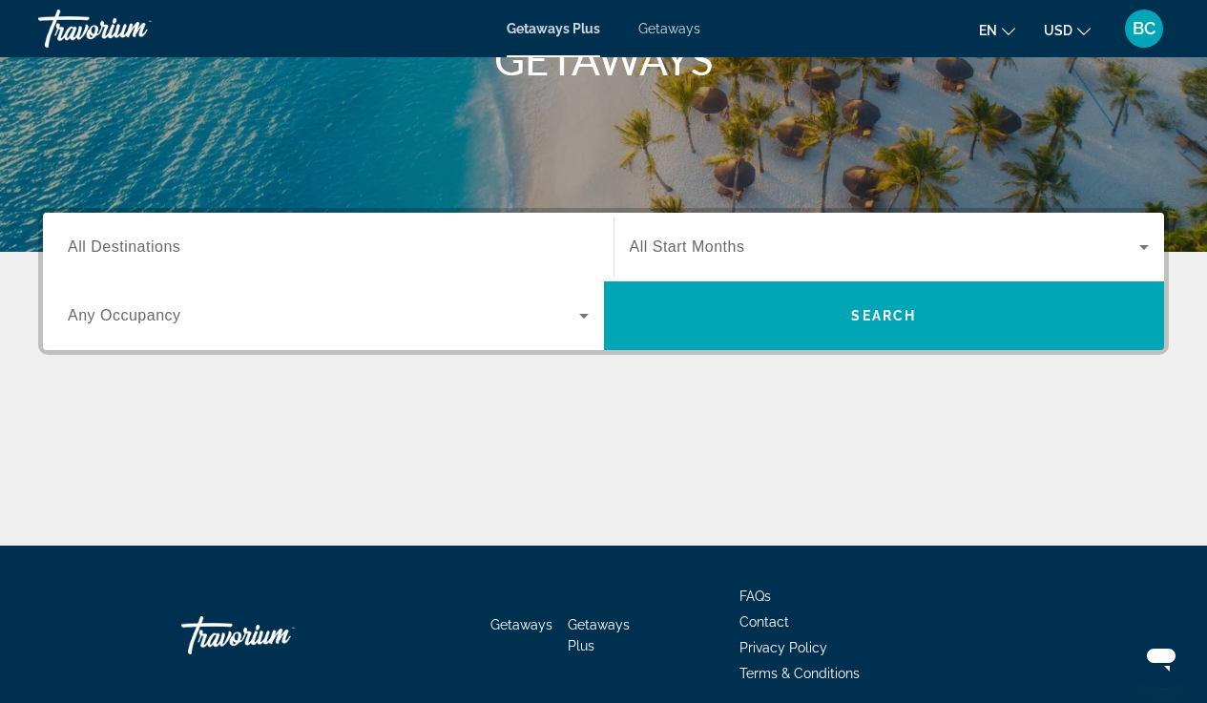
click at [285, 257] on input "Destination All Destinations" at bounding box center [328, 248] width 521 height 23
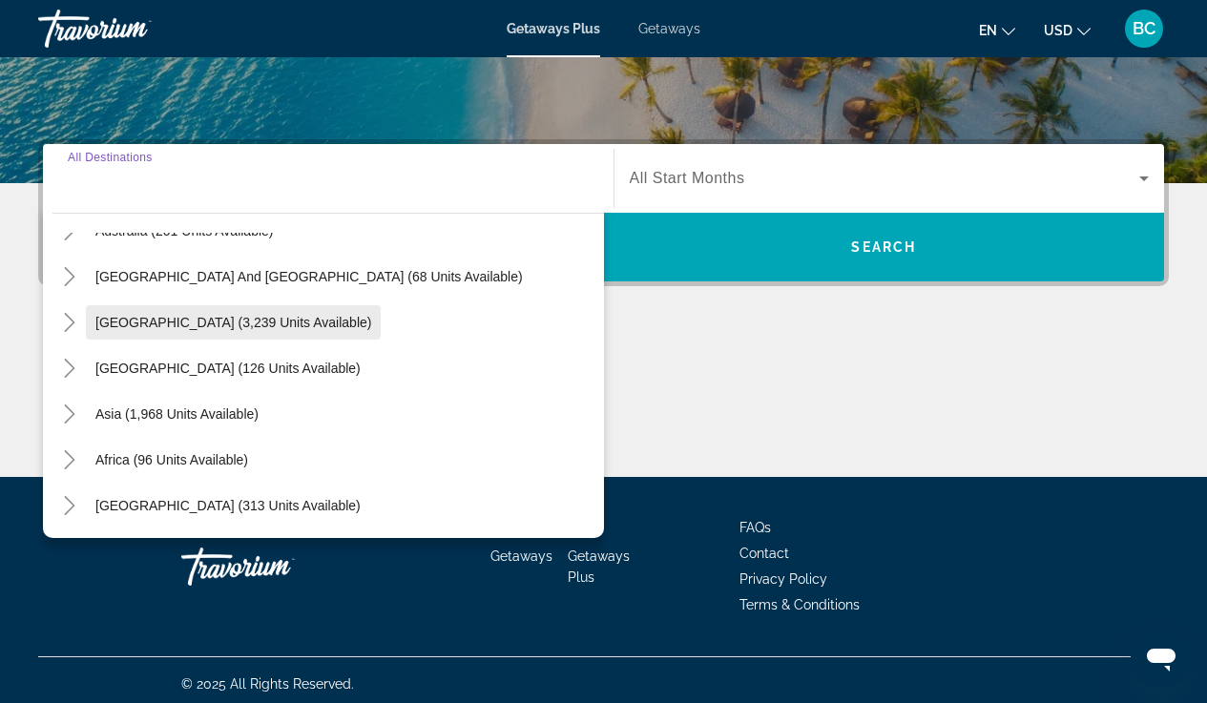
scroll to position [397, 0]
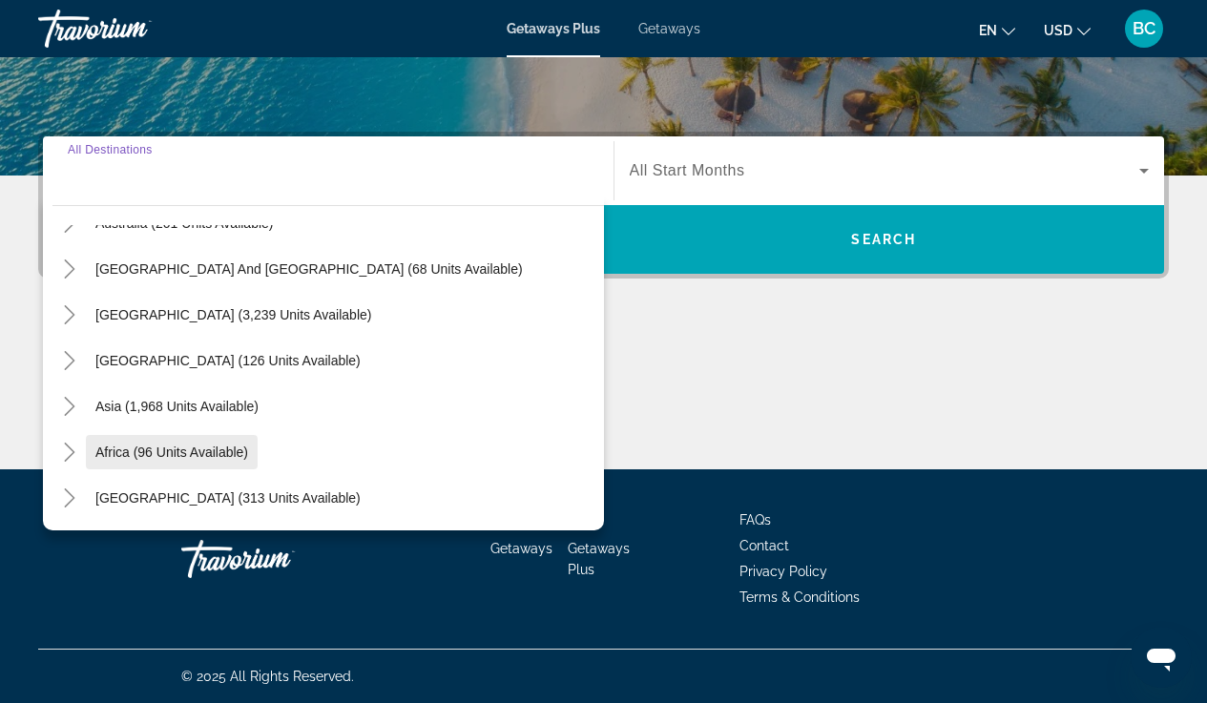
click at [200, 450] on span "Africa (96 units available)" at bounding box center [171, 452] width 153 height 15
type input "**********"
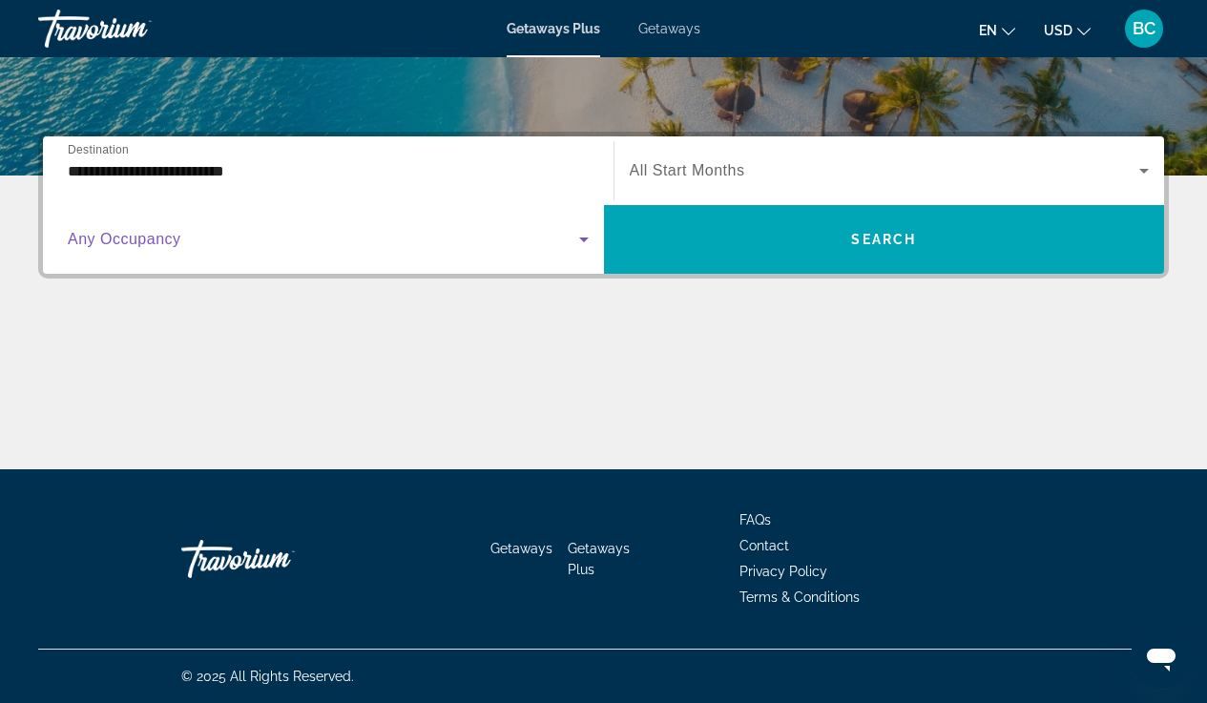
click at [505, 242] on span "Search widget" at bounding box center [324, 239] width 512 height 23
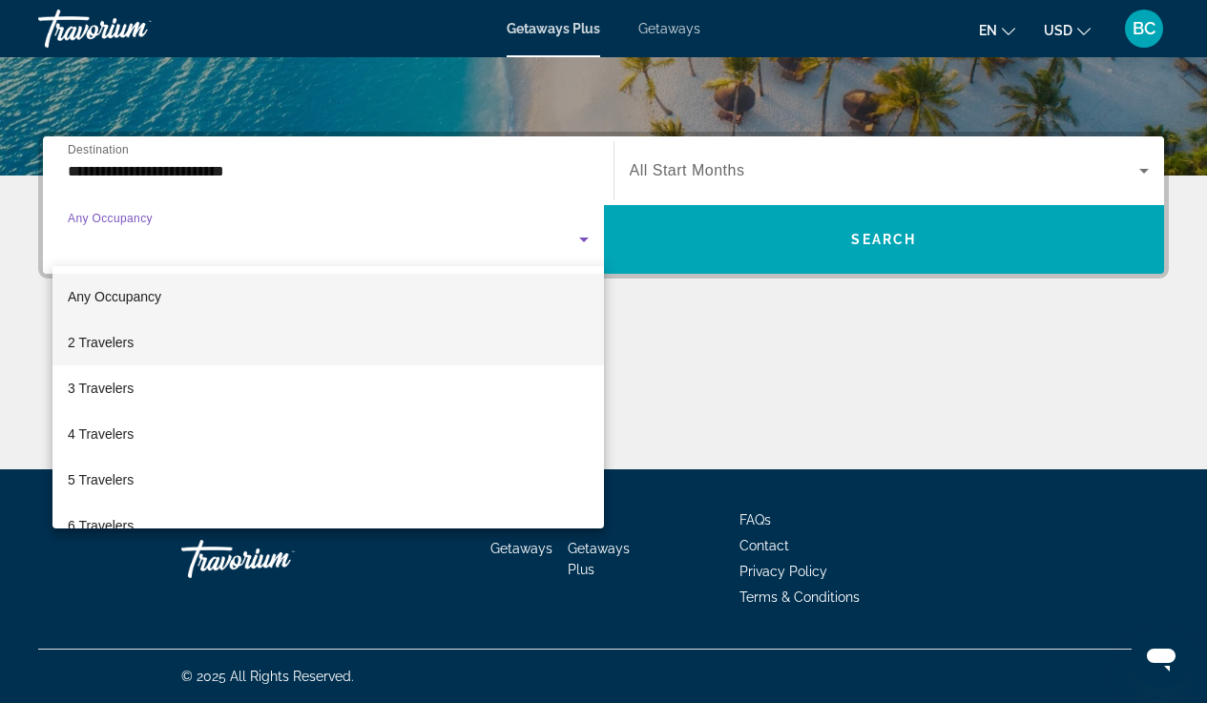
click at [482, 332] on mat-option "2 Travelers" at bounding box center [328, 343] width 552 height 46
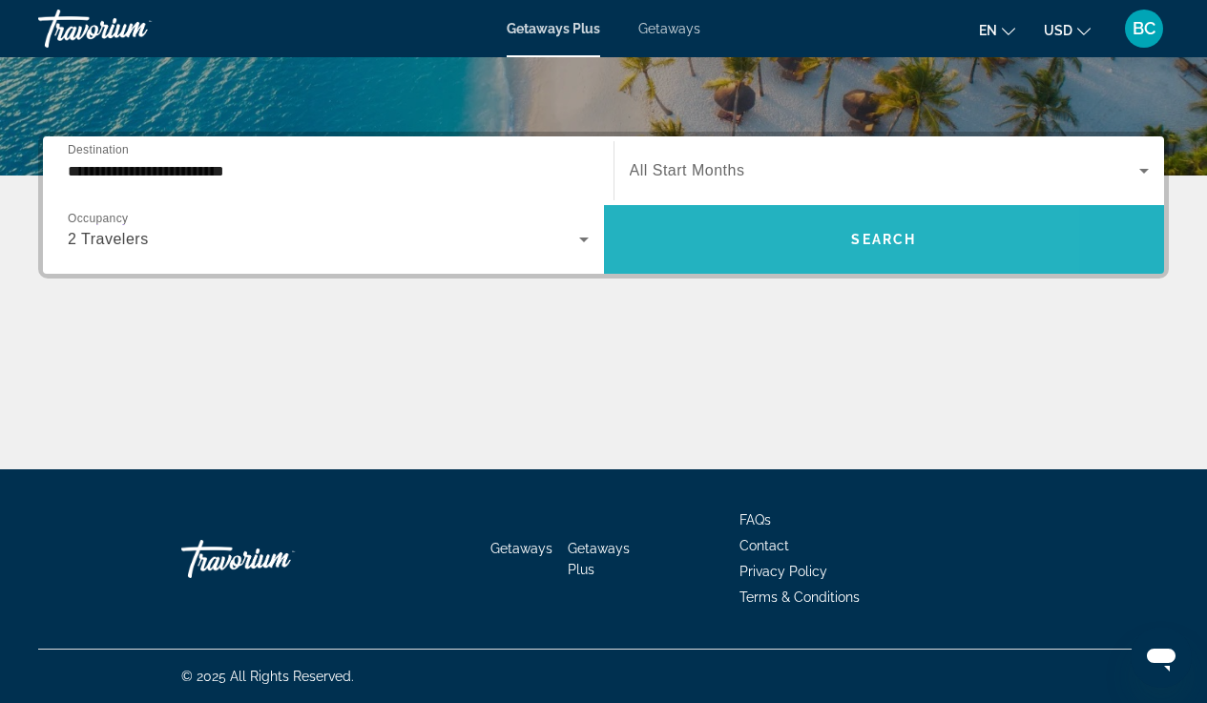
click at [759, 260] on span "Search widget" at bounding box center [884, 240] width 561 height 46
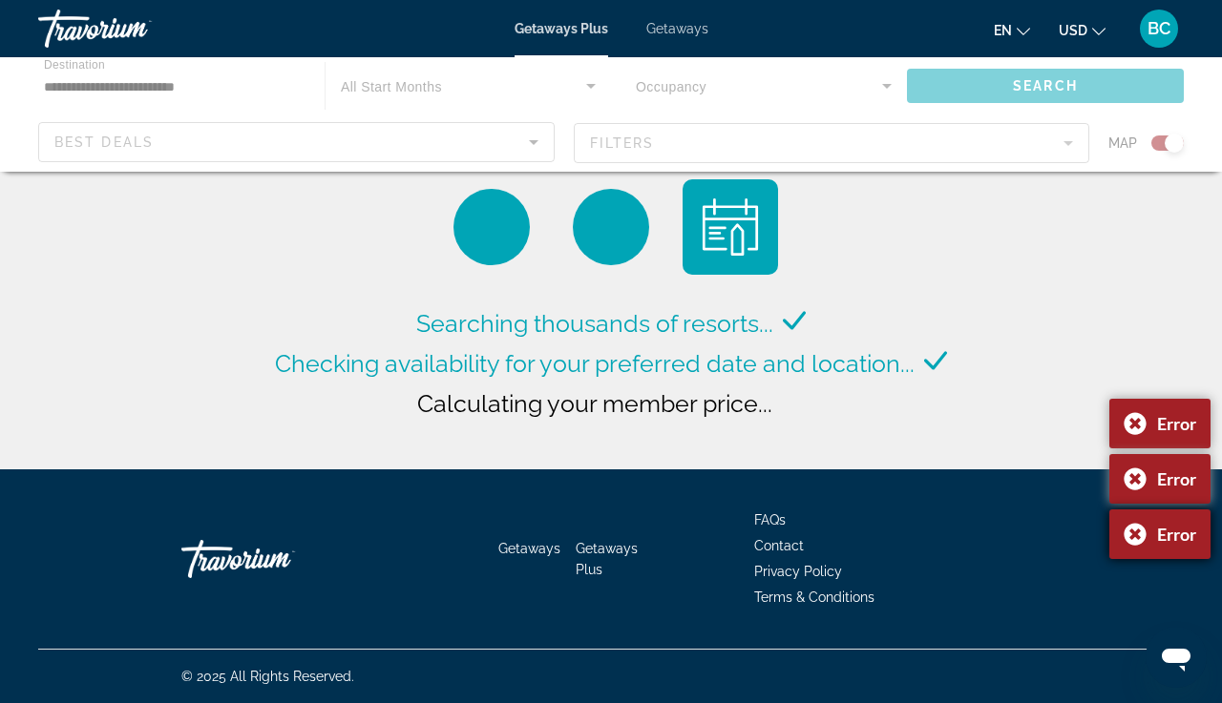
click at [1128, 535] on body "**********" at bounding box center [611, 351] width 1222 height 703
